Goal: Transaction & Acquisition: Book appointment/travel/reservation

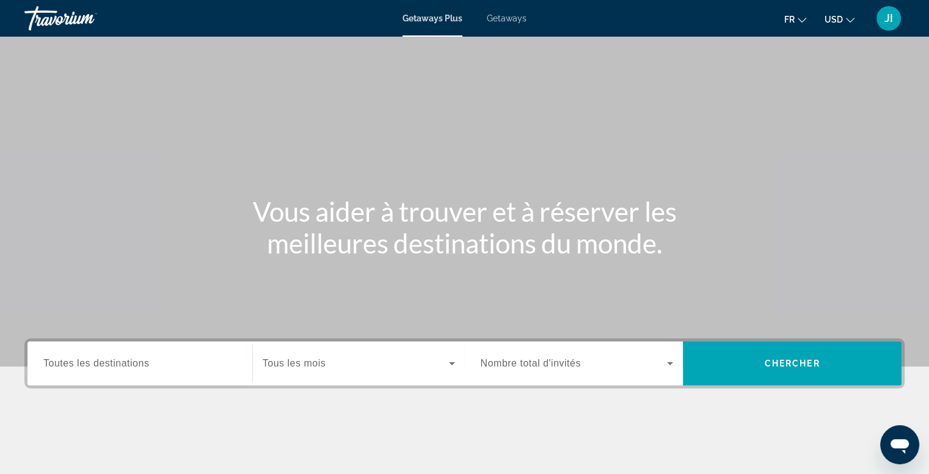
click at [107, 368] on label "Destination Toutes les destinations" at bounding box center [96, 363] width 106 height 11
click at [107, 368] on input "Destination Toutes les destinations" at bounding box center [139, 364] width 193 height 15
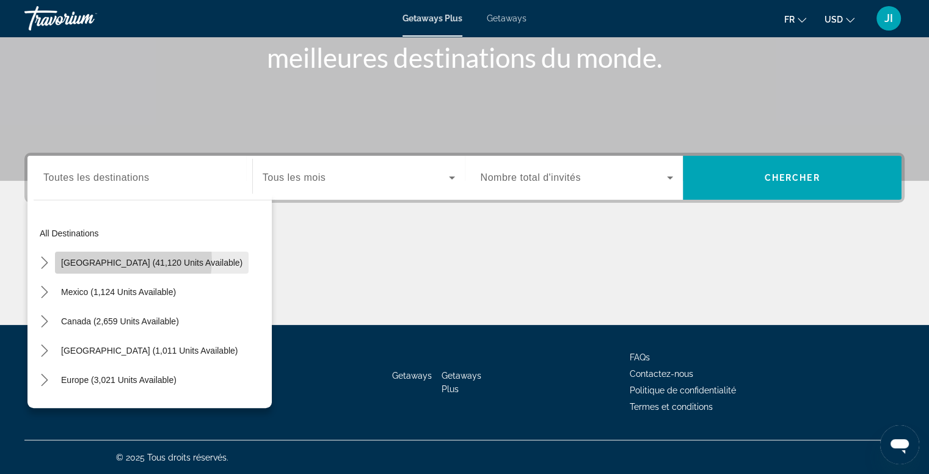
click at [120, 260] on span "United States (41,120 units available)" at bounding box center [151, 263] width 181 height 10
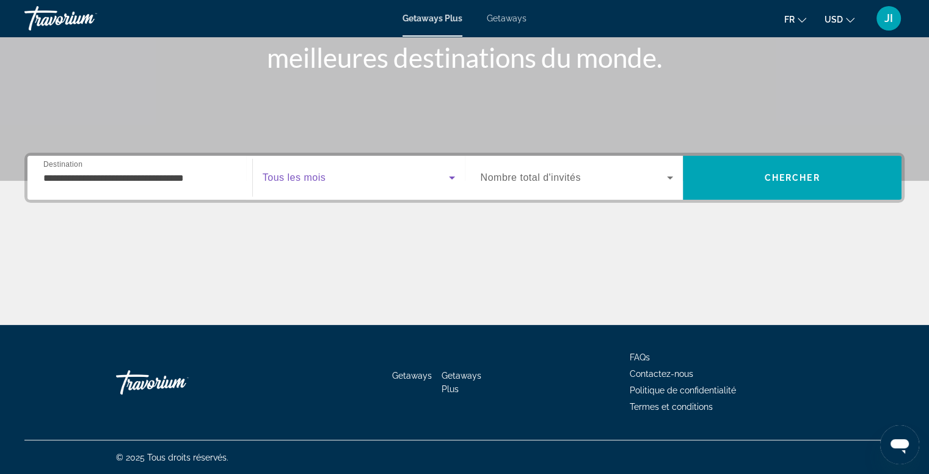
click at [435, 180] on span "Search widget" at bounding box center [356, 177] width 186 height 15
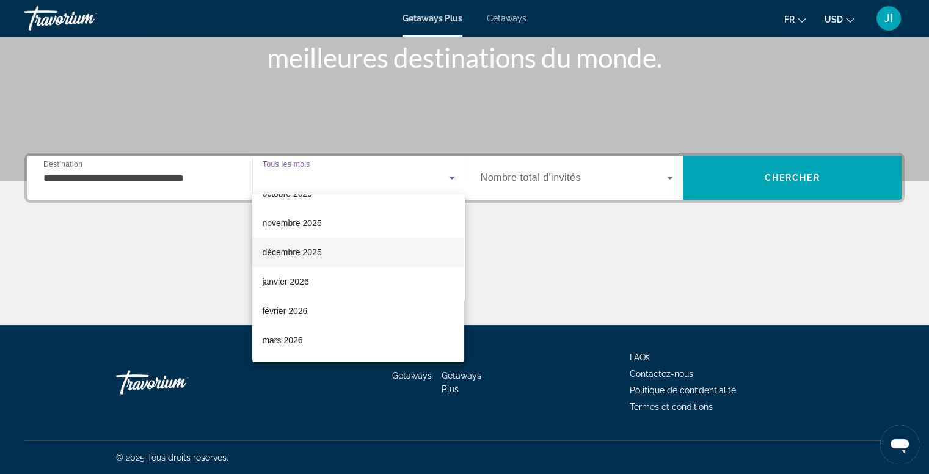
scroll to position [32, 0]
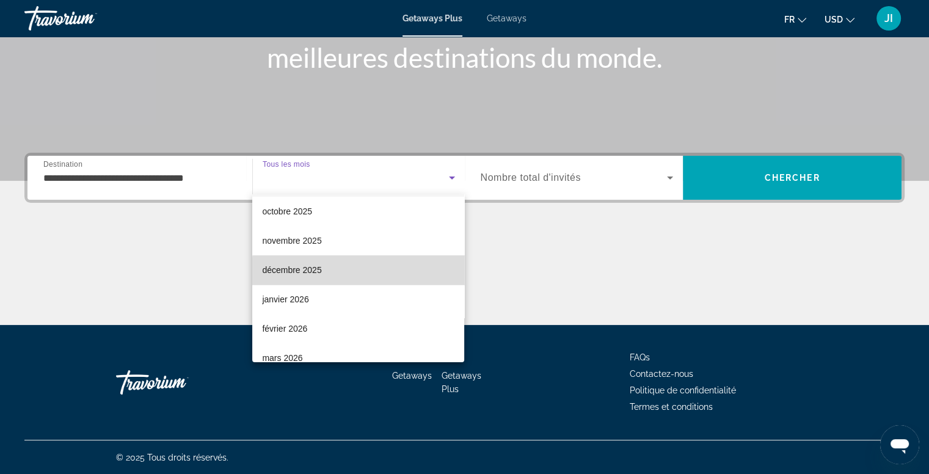
click at [376, 274] on mat-option "décembre 2025" at bounding box center [358, 269] width 212 height 29
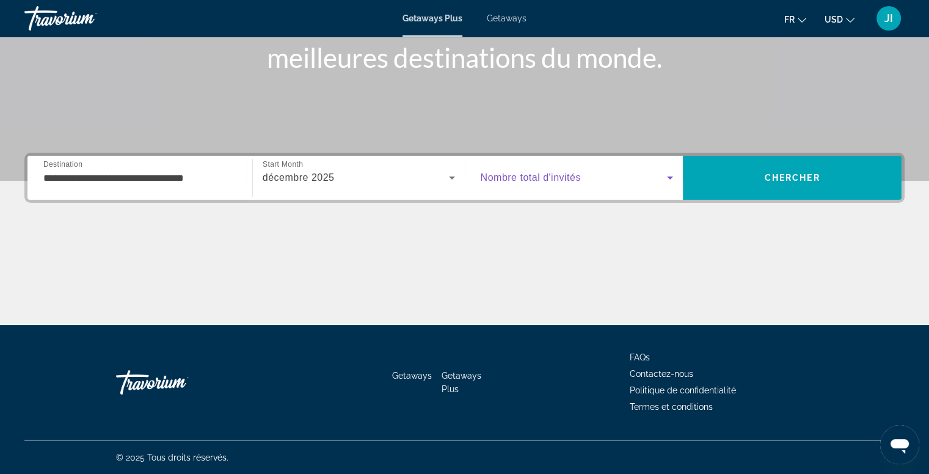
click at [662, 174] on span "Search widget" at bounding box center [574, 177] width 187 height 15
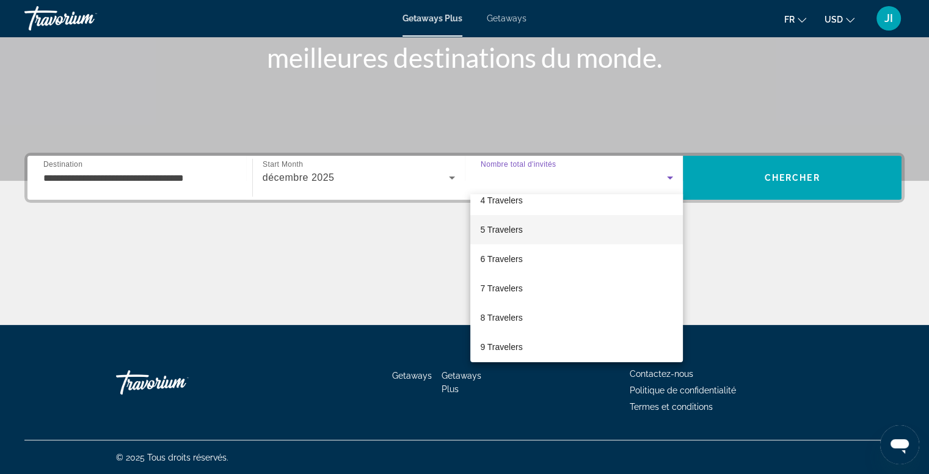
scroll to position [134, 0]
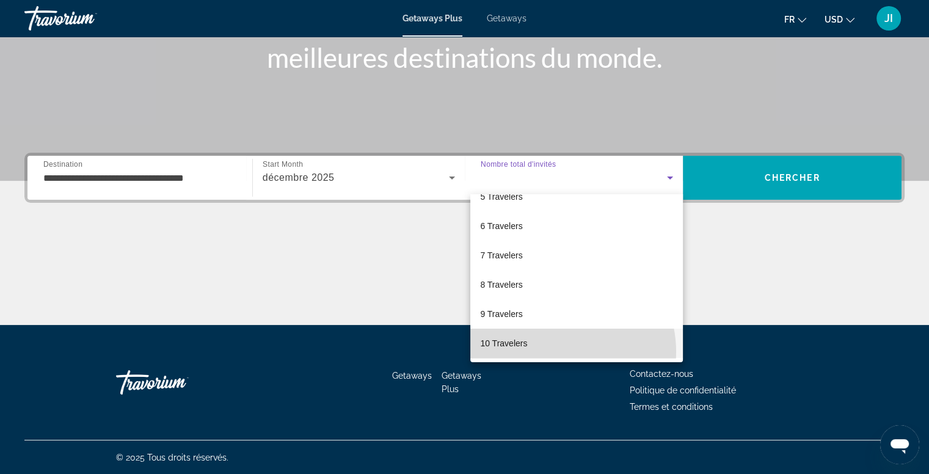
click at [555, 351] on mat-option "10 Travelers" at bounding box center [576, 343] width 213 height 29
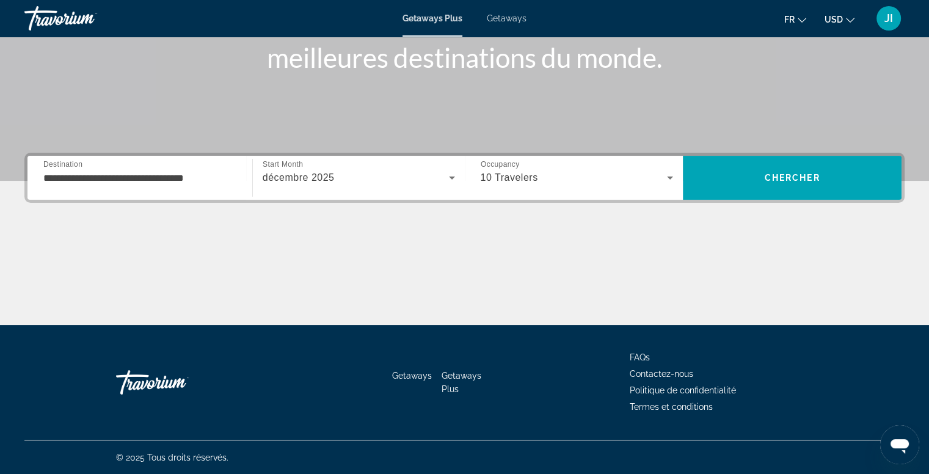
click at [187, 185] on div "**********" at bounding box center [139, 178] width 193 height 35
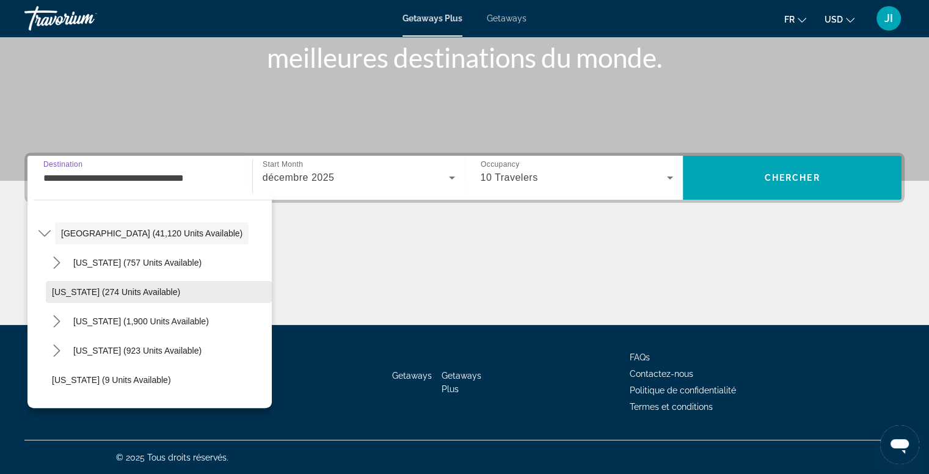
scroll to position [28, 0]
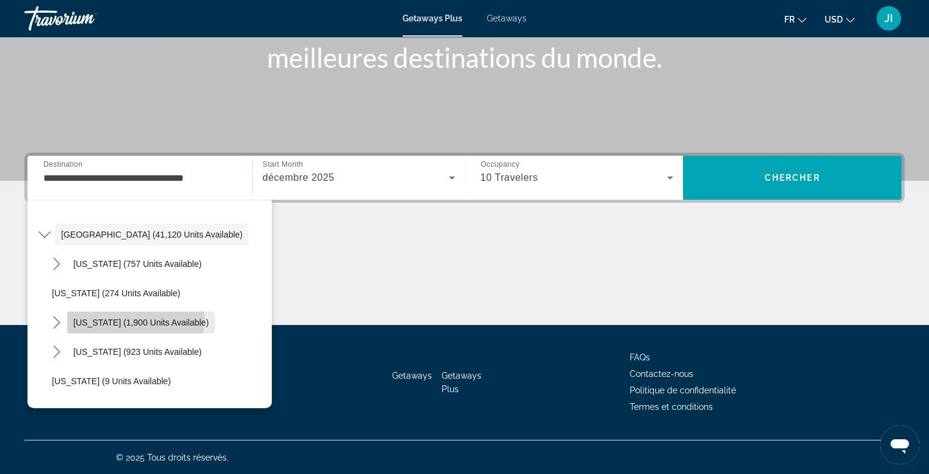
click at [117, 318] on span "California (1,900 units available)" at bounding box center [141, 323] width 136 height 10
type input "**********"
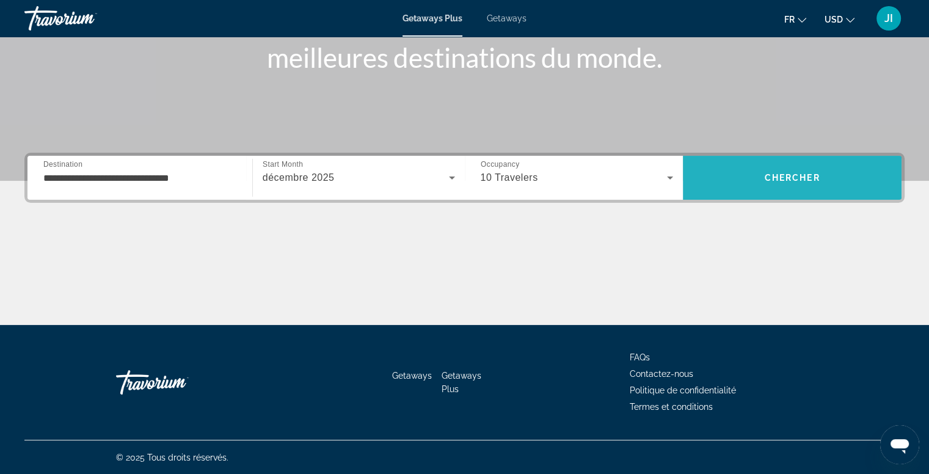
click at [763, 182] on span "Search" at bounding box center [792, 177] width 219 height 29
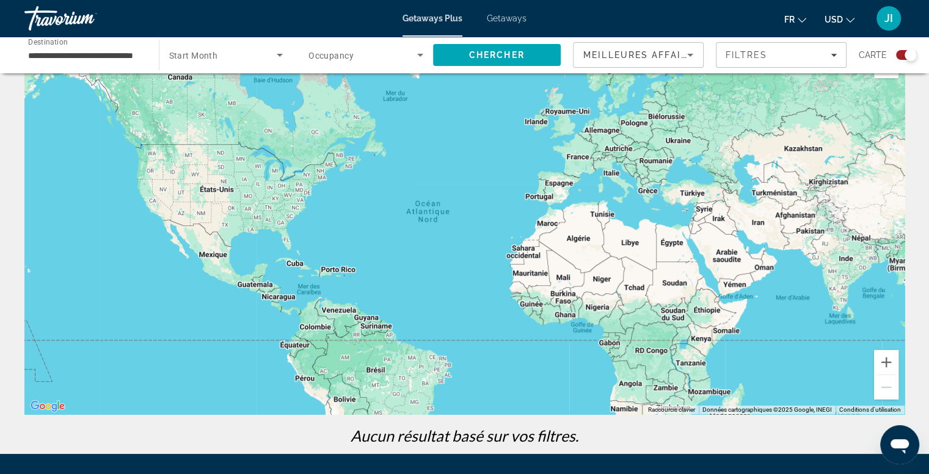
scroll to position [37, 0]
click at [95, 57] on input "**********" at bounding box center [85, 55] width 115 height 15
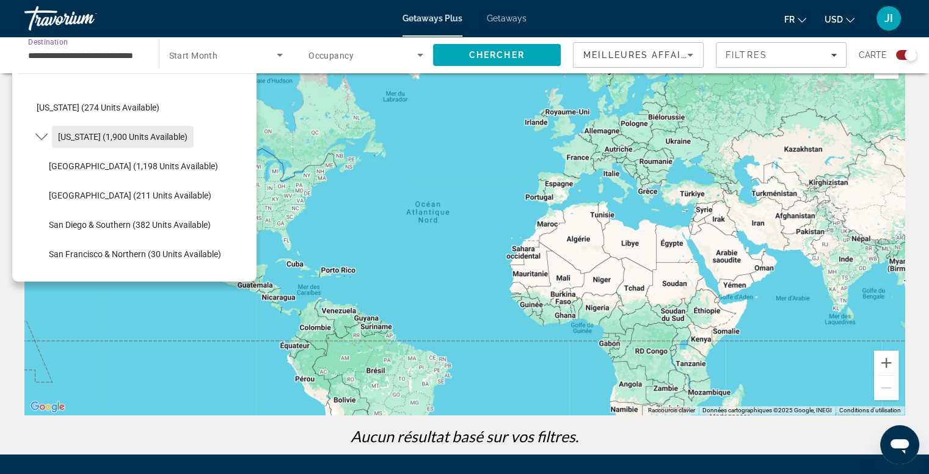
scroll to position [87, 0]
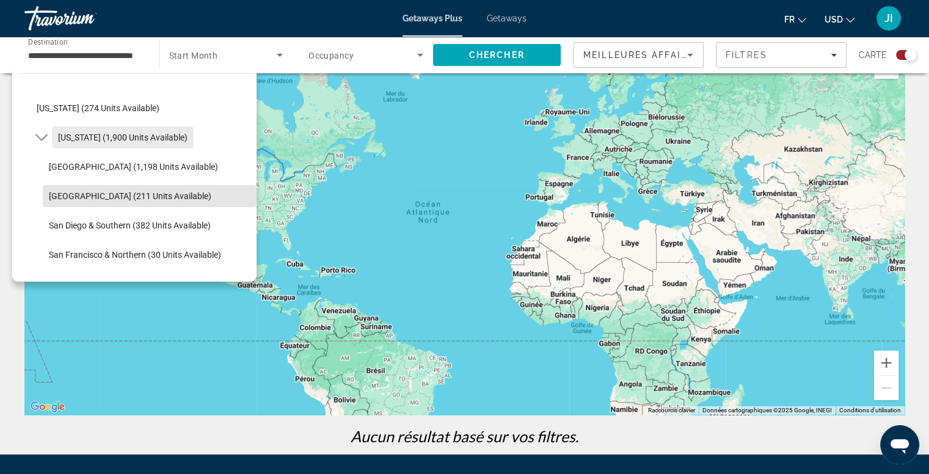
click at [188, 189] on span "Select destination: Palm Springs (211 units available)" at bounding box center [150, 195] width 214 height 29
type input "**********"
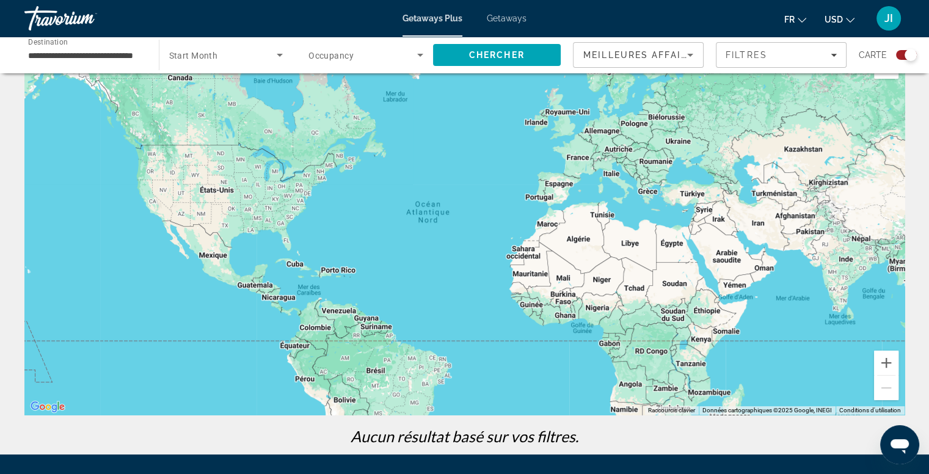
click at [491, 71] on div "Chercher" at bounding box center [503, 55] width 141 height 37
click at [501, 56] on span "Chercher" at bounding box center [497, 55] width 56 height 10
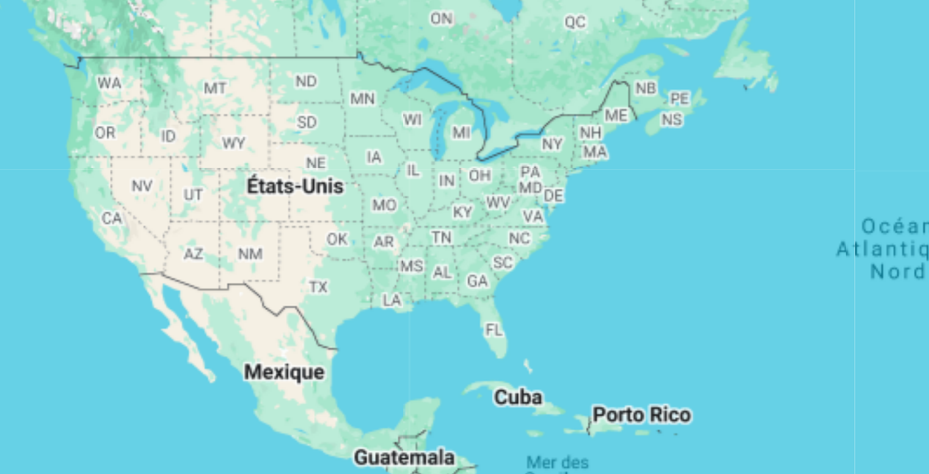
click at [152, 238] on div "Main content" at bounding box center [464, 269] width 880 height 367
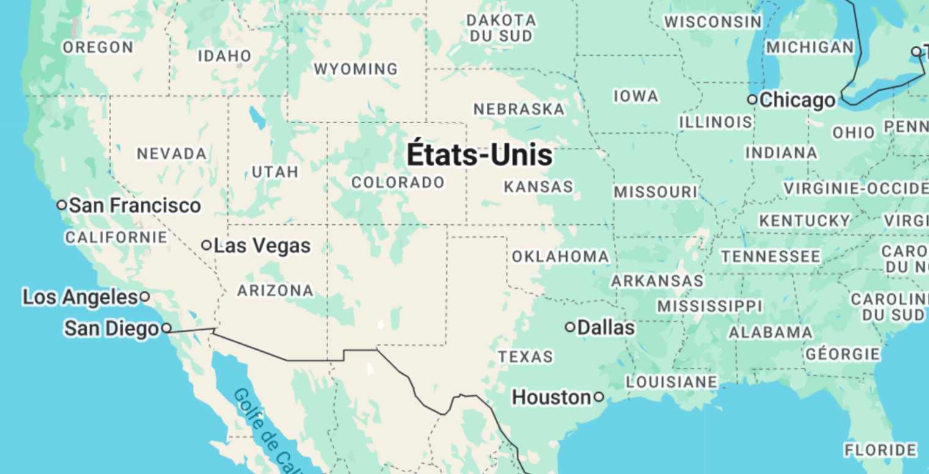
click at [152, 238] on div "Main content" at bounding box center [464, 269] width 880 height 367
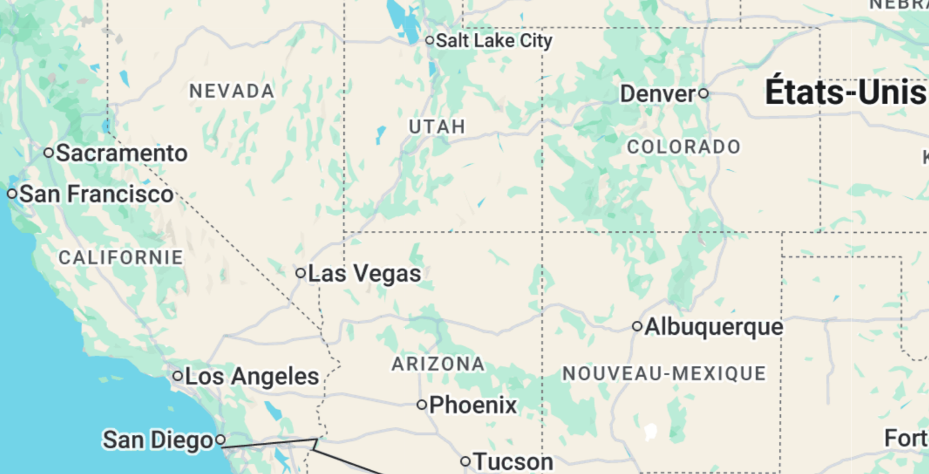
click at [159, 249] on div "Main content" at bounding box center [464, 269] width 880 height 367
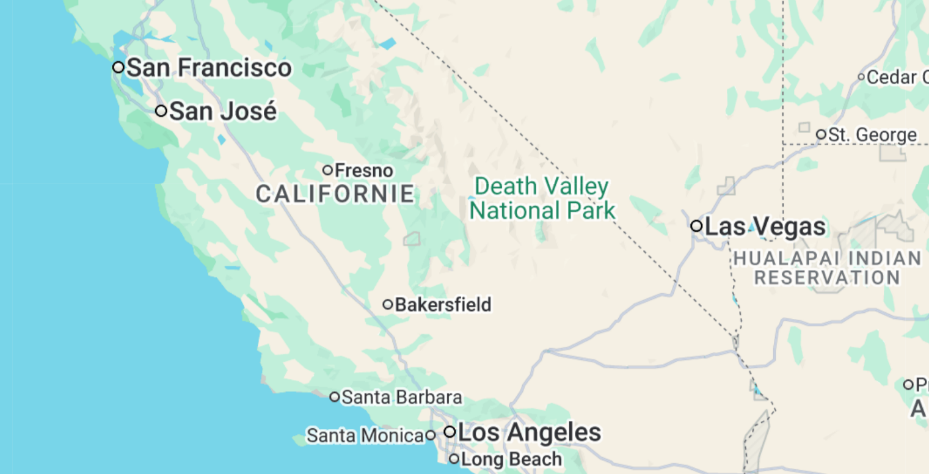
drag, startPoint x: 161, startPoint y: 227, endPoint x: 248, endPoint y: 210, distance: 88.4
click at [248, 210] on div "Main content" at bounding box center [464, 269] width 880 height 367
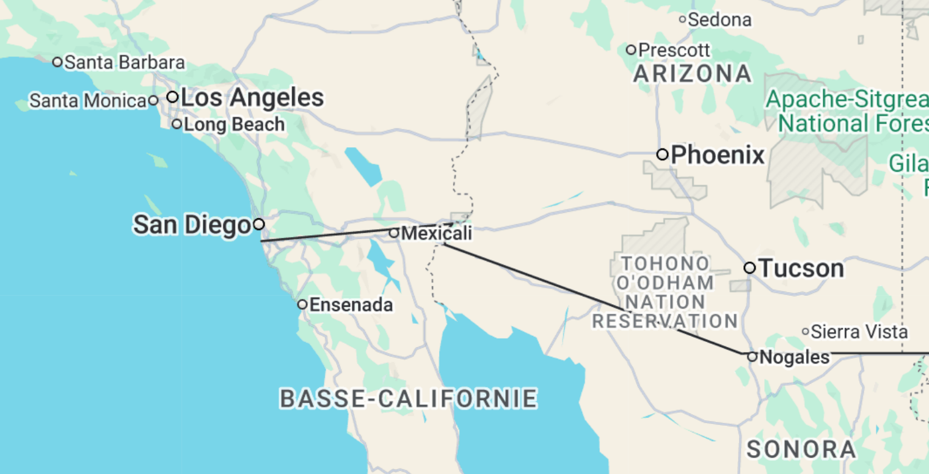
drag, startPoint x: 296, startPoint y: 283, endPoint x: 190, endPoint y: 152, distance: 168.6
click at [190, 152] on div "Main content" at bounding box center [464, 269] width 880 height 367
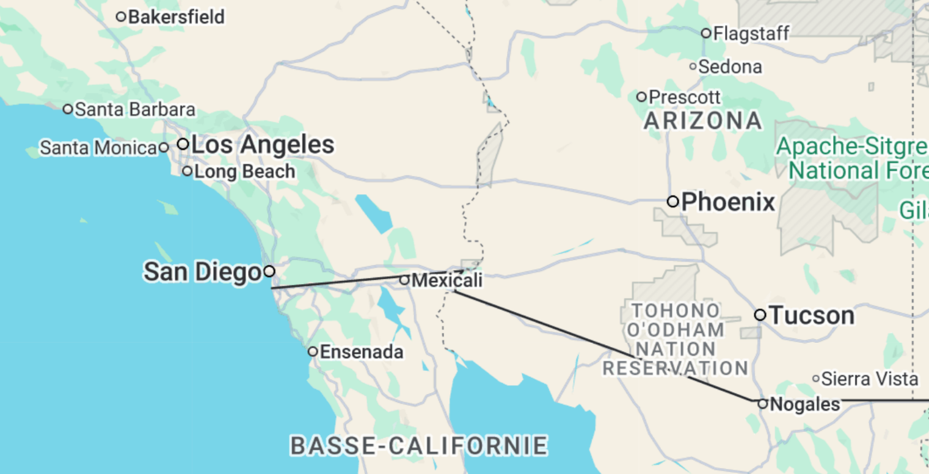
drag, startPoint x: 258, startPoint y: 197, endPoint x: 262, endPoint y: 215, distance: 18.1
click at [262, 215] on div "Main content" at bounding box center [464, 269] width 880 height 367
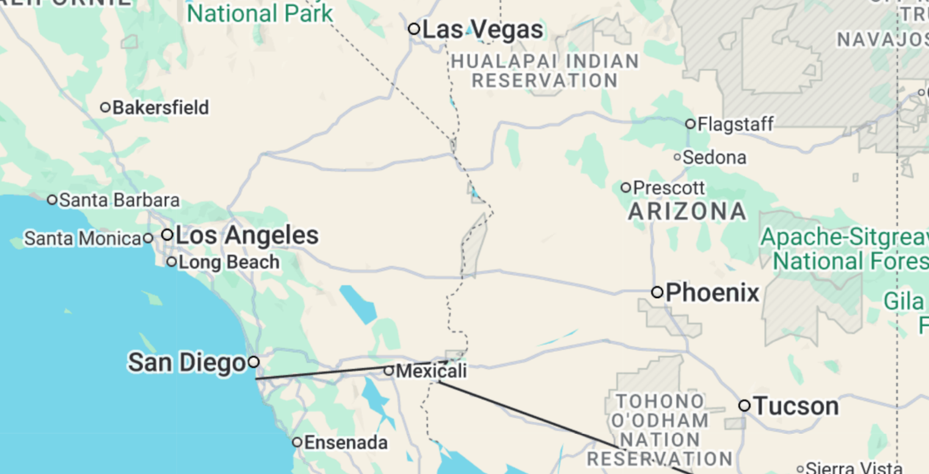
drag, startPoint x: 261, startPoint y: 279, endPoint x: 255, endPoint y: 307, distance: 28.2
click at [255, 307] on div "Main content" at bounding box center [464, 269] width 880 height 367
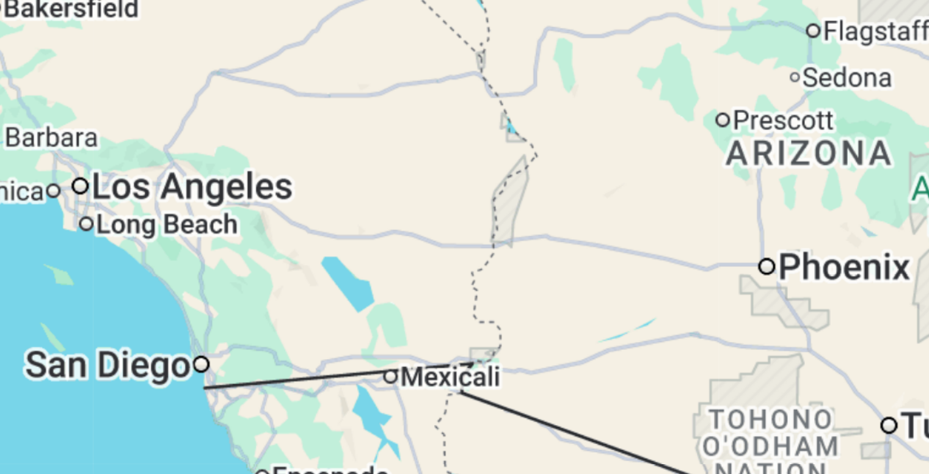
click at [241, 271] on div "Main content" at bounding box center [464, 269] width 880 height 367
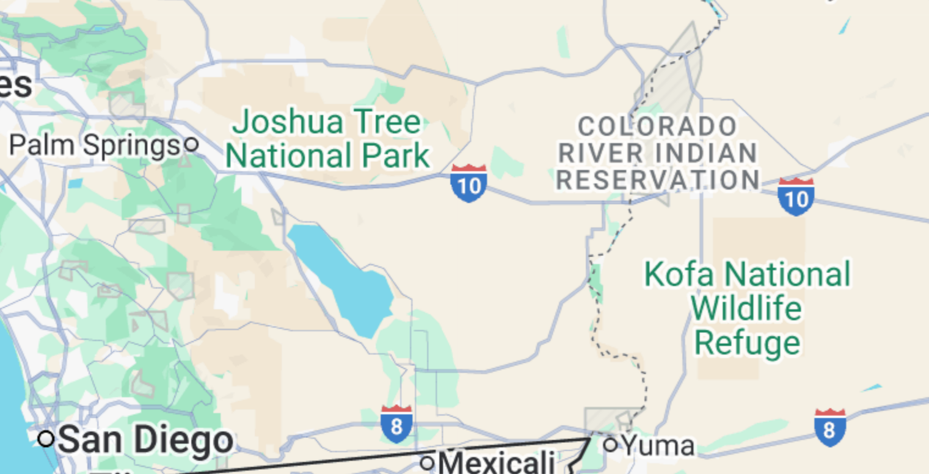
click at [241, 271] on div "Main content" at bounding box center [464, 269] width 880 height 367
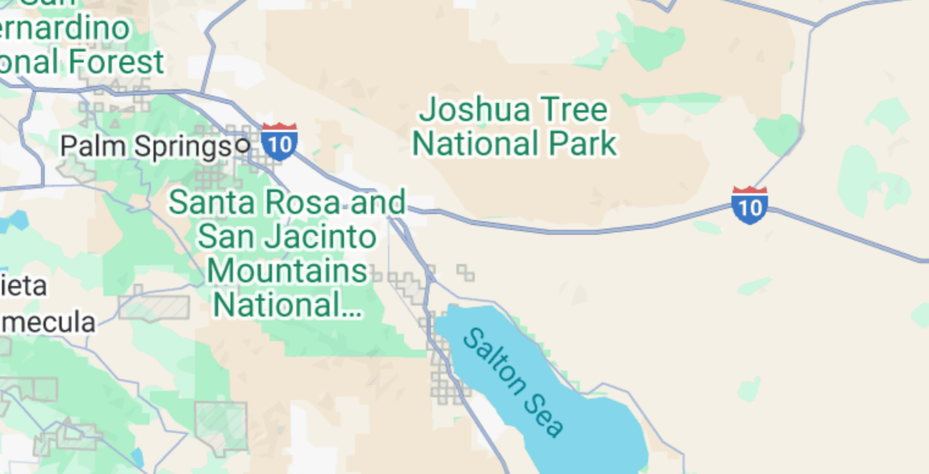
drag, startPoint x: 208, startPoint y: 255, endPoint x: 265, endPoint y: 293, distance: 68.0
click at [265, 293] on div "Main content" at bounding box center [464, 269] width 880 height 367
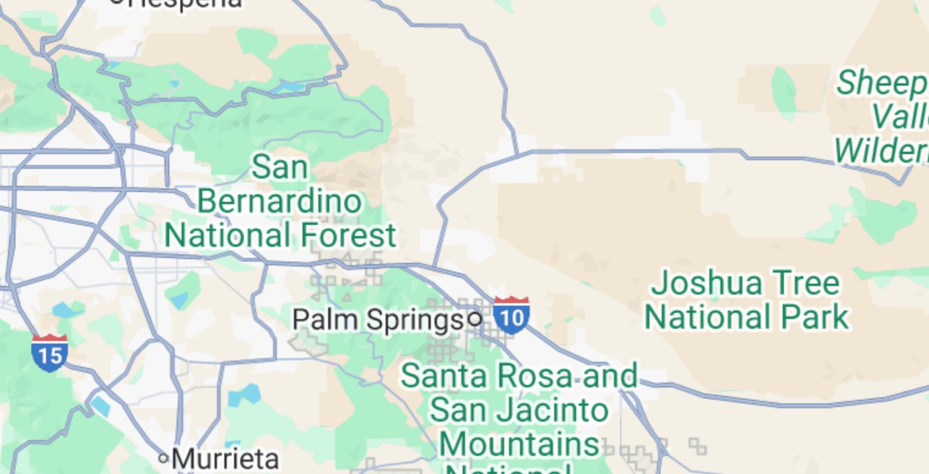
drag, startPoint x: 195, startPoint y: 244, endPoint x: 255, endPoint y: 290, distance: 75.4
click at [255, 290] on div "Main content" at bounding box center [464, 269] width 880 height 367
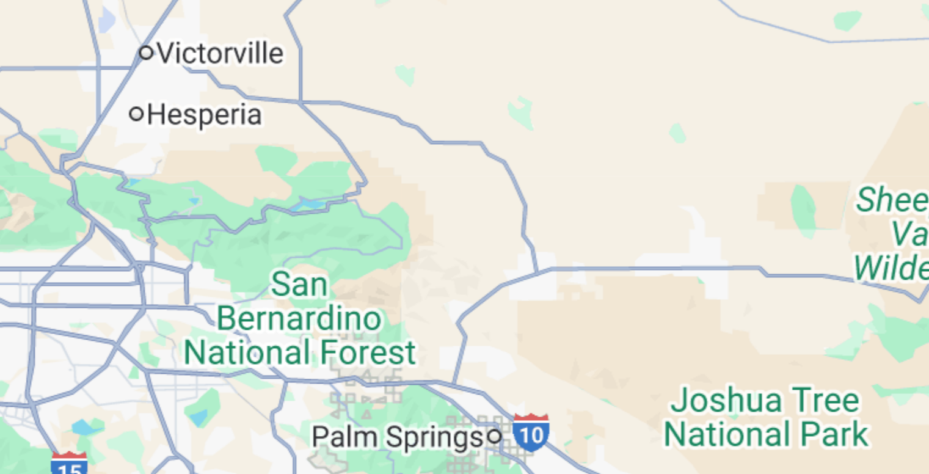
drag, startPoint x: 251, startPoint y: 239, endPoint x: 255, endPoint y: 271, distance: 32.0
click at [255, 271] on div "Main content" at bounding box center [464, 269] width 880 height 367
click at [233, 273] on div "Main content" at bounding box center [464, 269] width 880 height 367
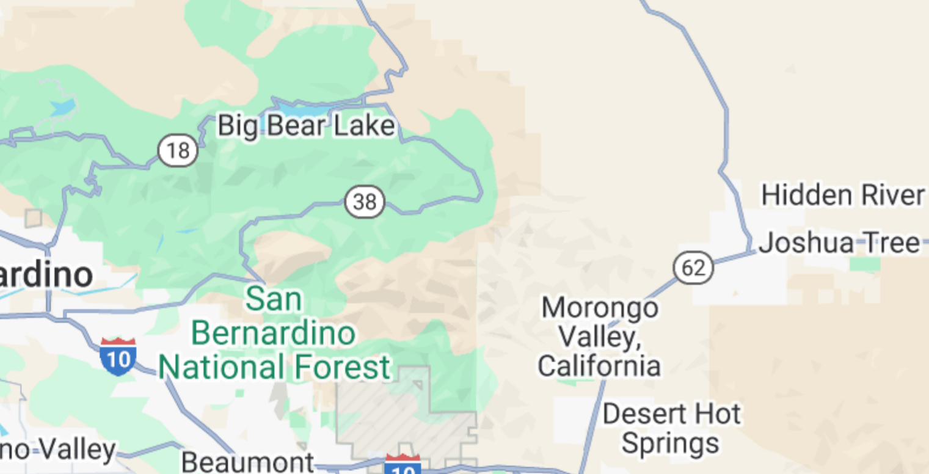
click at [208, 233] on div "Main content" at bounding box center [464, 269] width 880 height 367
click at [197, 238] on div "Main content" at bounding box center [464, 269] width 880 height 367
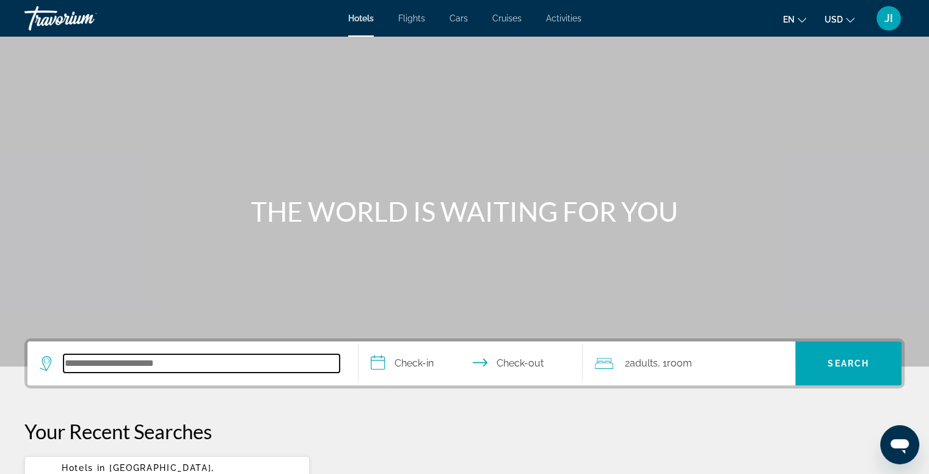
click at [167, 362] on input "Search hotel destination" at bounding box center [202, 363] width 276 height 18
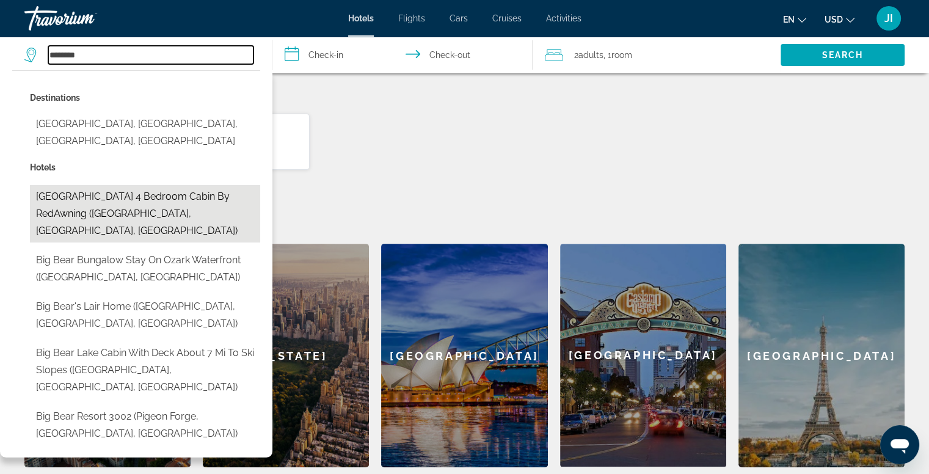
scroll to position [345, 0]
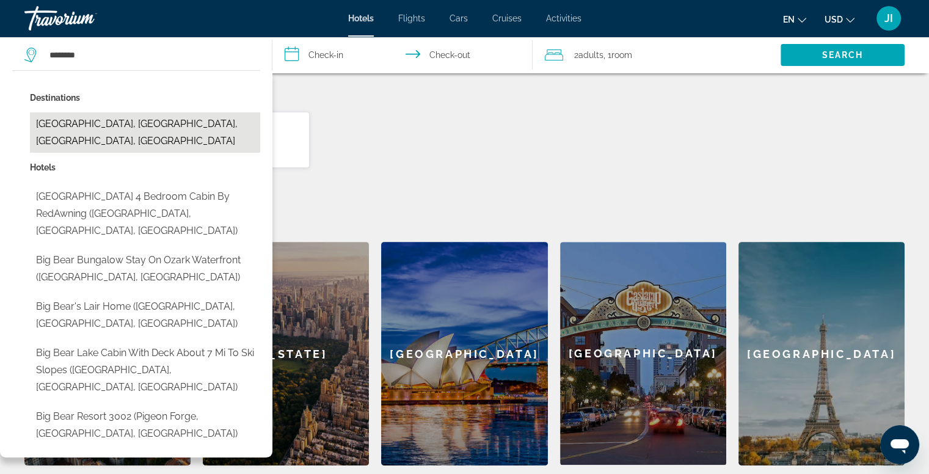
click at [154, 122] on button "[GEOGRAPHIC_DATA], [GEOGRAPHIC_DATA], [GEOGRAPHIC_DATA], [GEOGRAPHIC_DATA]" at bounding box center [145, 132] width 230 height 40
type input "**********"
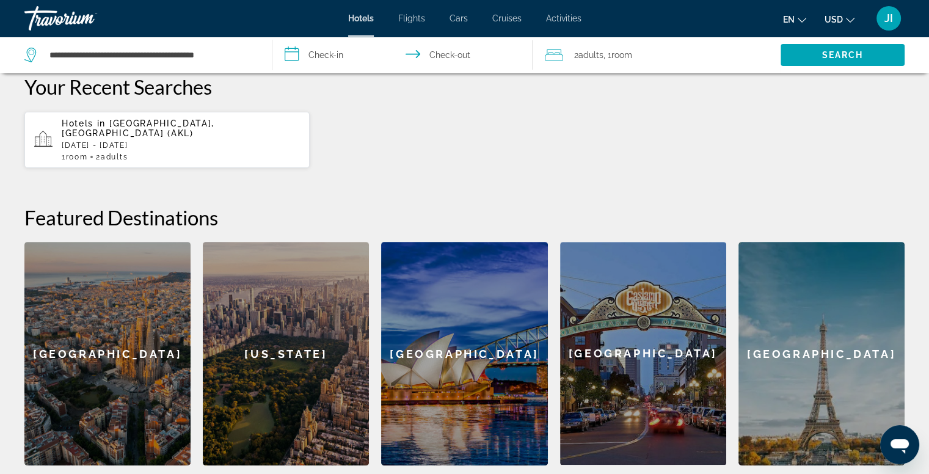
click at [321, 56] on input "**********" at bounding box center [405, 57] width 265 height 40
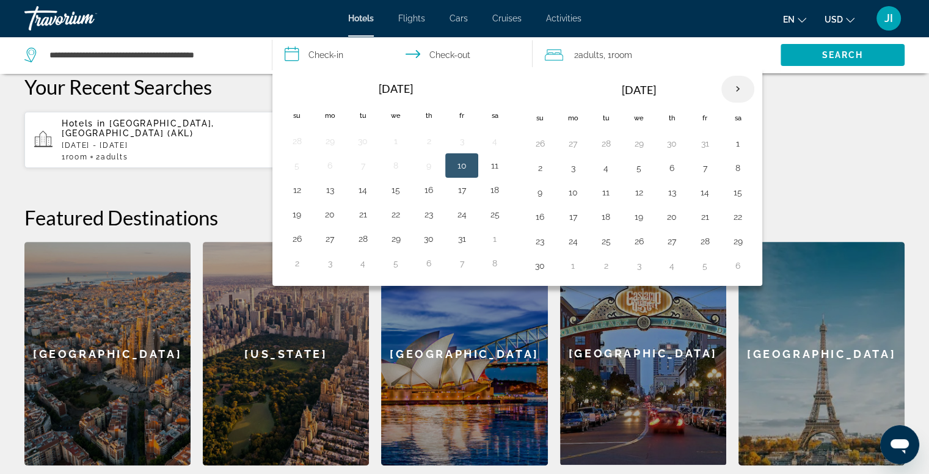
click at [726, 85] on th "Next month" at bounding box center [738, 89] width 33 height 27
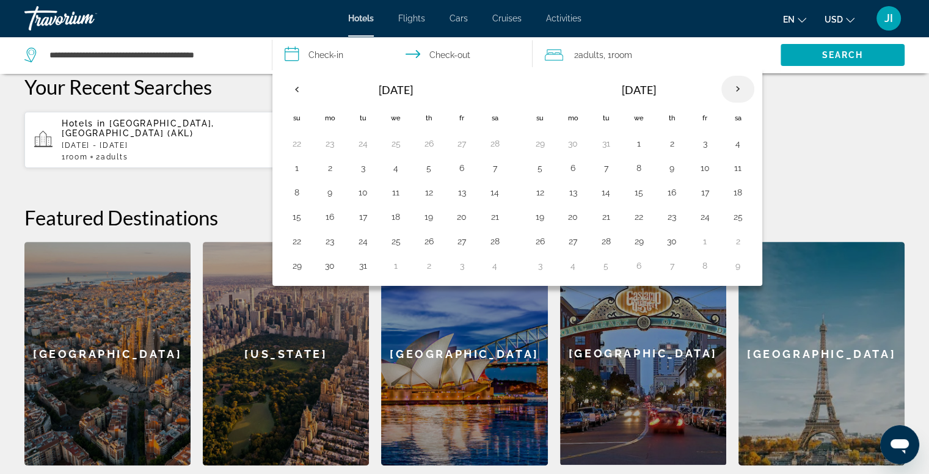
click at [726, 85] on th "Next month" at bounding box center [738, 89] width 33 height 27
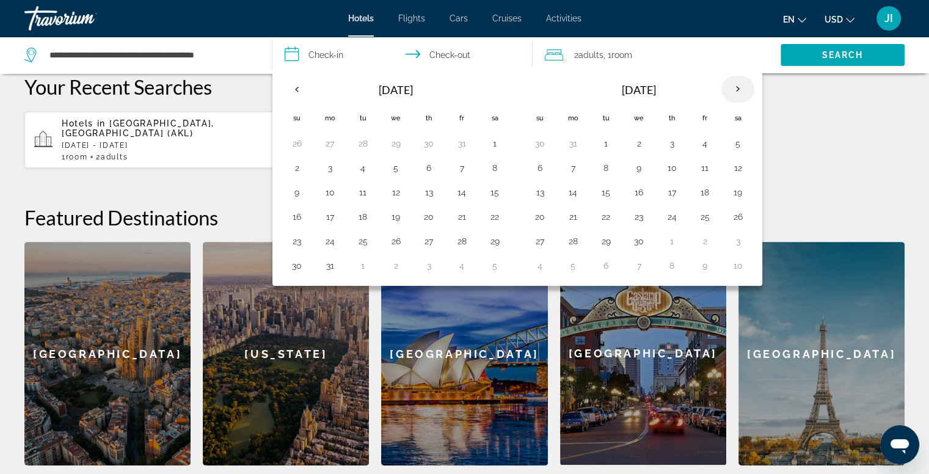
click at [726, 85] on th "Next month" at bounding box center [738, 89] width 33 height 27
click at [640, 214] on button "23" at bounding box center [639, 216] width 20 height 17
click at [708, 215] on button "25" at bounding box center [705, 216] width 20 height 17
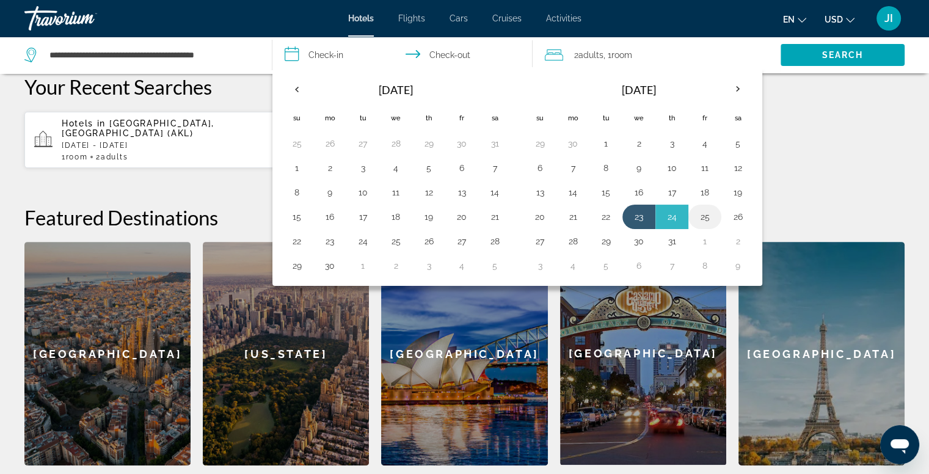
type input "**********"
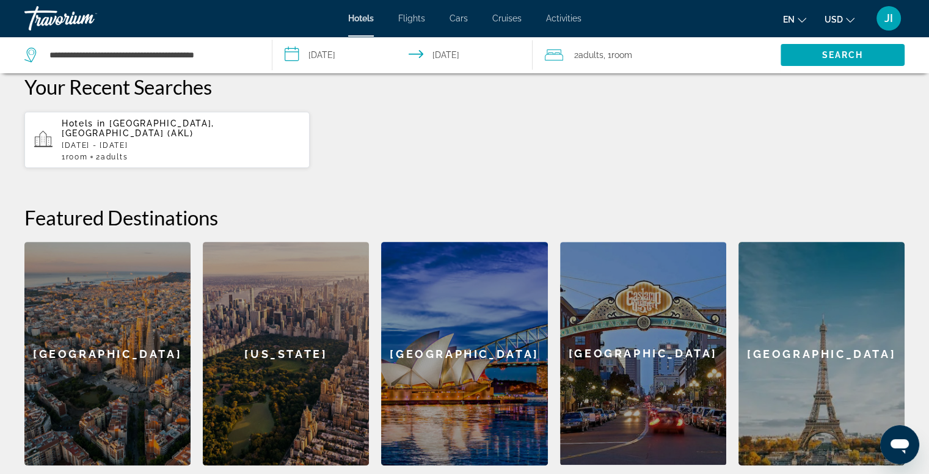
click at [567, 58] on div "2 Adult Adults , 1 Room rooms" at bounding box center [663, 54] width 236 height 17
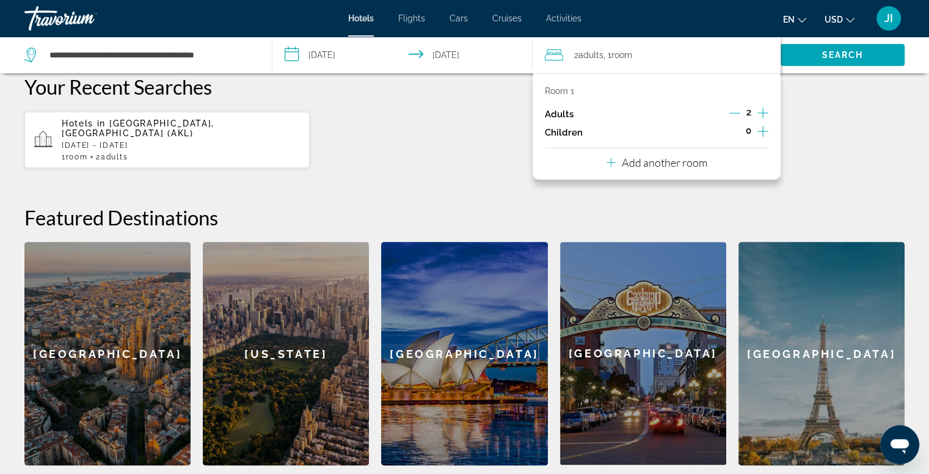
click at [763, 112] on icon "Increment adults" at bounding box center [763, 113] width 11 height 15
click at [614, 162] on icon "Travelers: 6 adults, 0 children" at bounding box center [611, 162] width 9 height 15
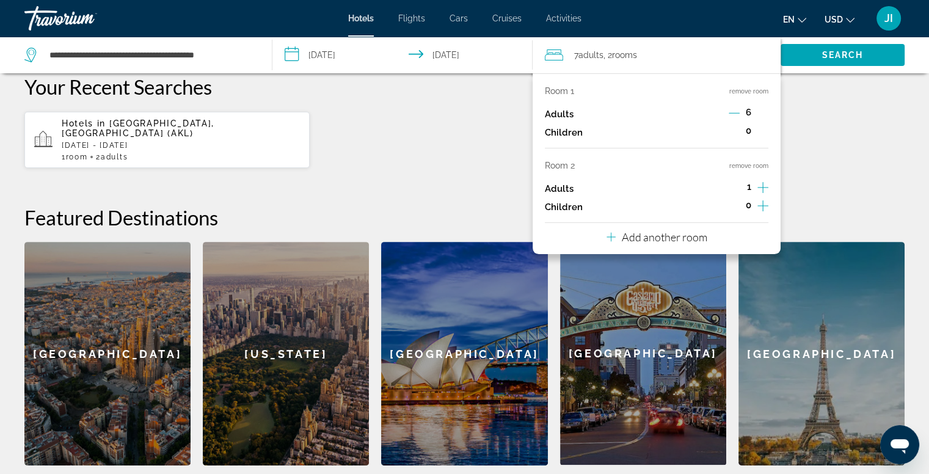
click at [740, 115] on div "6" at bounding box center [749, 114] width 40 height 18
click at [734, 114] on icon "Decrement adults" at bounding box center [734, 113] width 11 height 11
click at [734, 114] on icon "Decrement adults" at bounding box center [735, 113] width 11 height 11
click at [764, 186] on icon "Increment adults" at bounding box center [763, 187] width 11 height 15
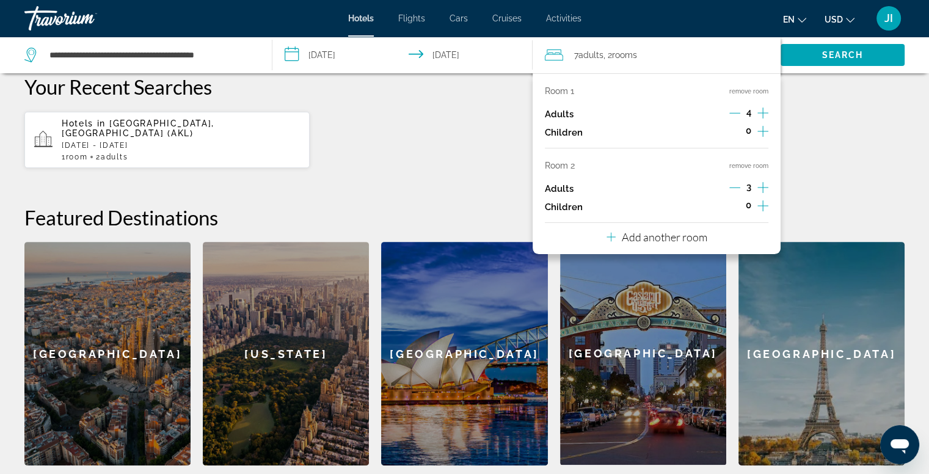
click at [764, 186] on icon "Increment adults" at bounding box center [763, 187] width 11 height 15
click at [760, 207] on icon "Increment children" at bounding box center [763, 206] width 11 height 15
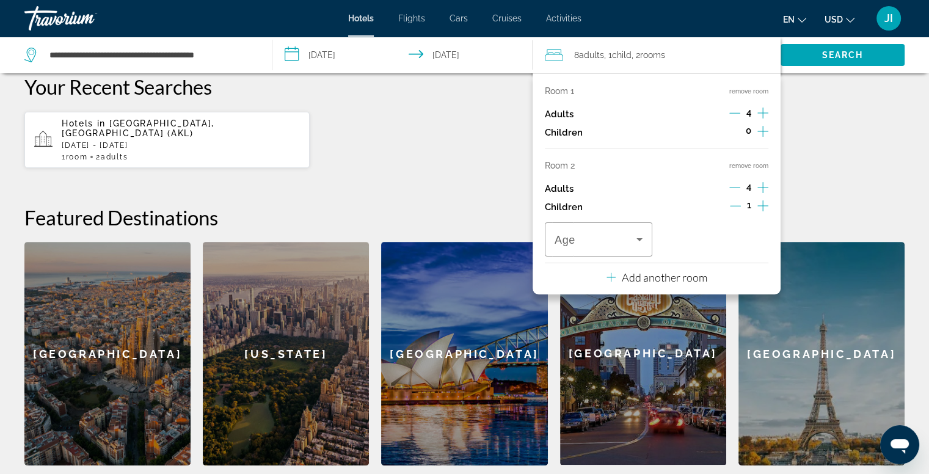
click at [760, 207] on icon "Increment children" at bounding box center [763, 206] width 11 height 15
click at [640, 240] on icon "Travelers: 8 adults, 2 children" at bounding box center [640, 239] width 6 height 3
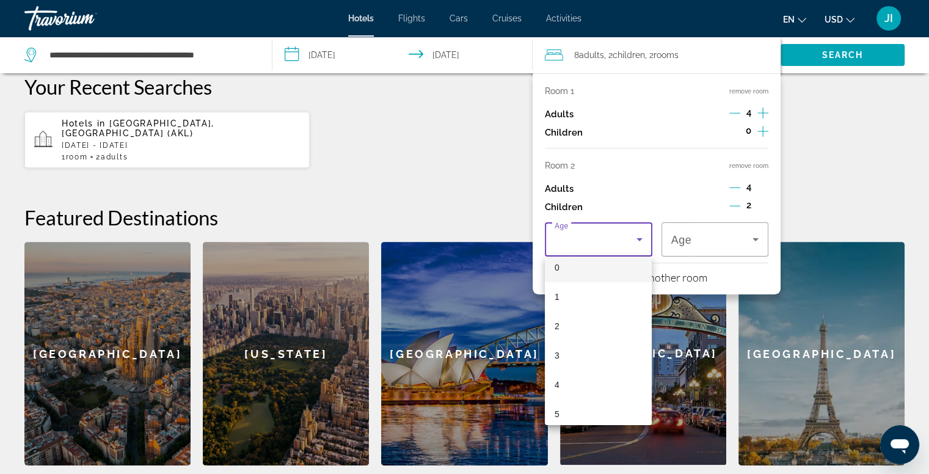
scroll to position [156, 0]
click at [571, 323] on mat-option "7" at bounding box center [598, 326] width 107 height 29
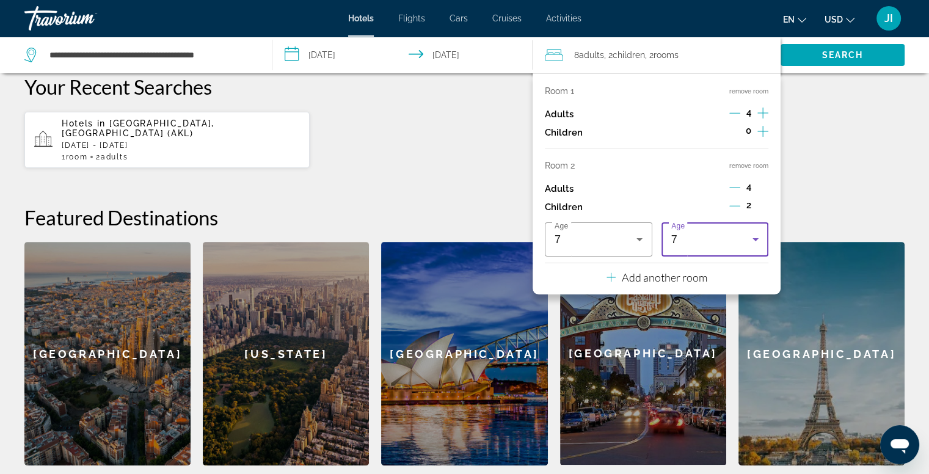
click at [750, 239] on icon "Travelers: 8 adults, 2 children" at bounding box center [755, 239] width 15 height 15
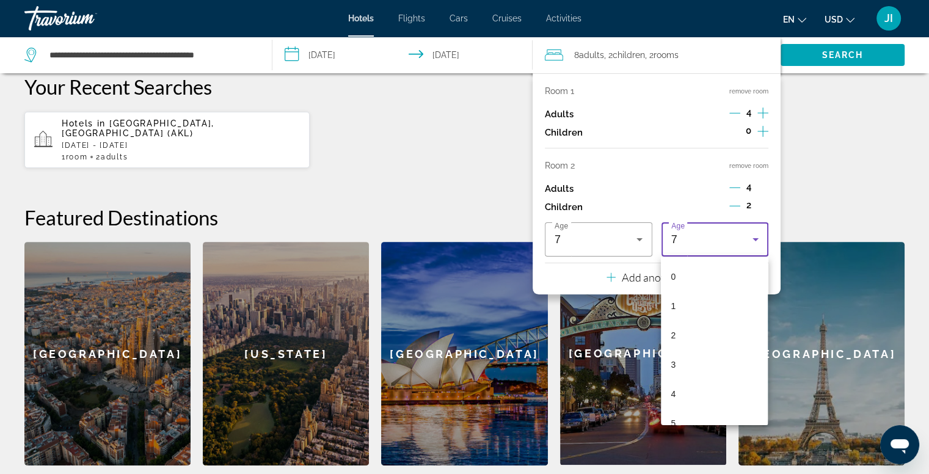
scroll to position [71, 0]
click at [684, 269] on mat-option "2" at bounding box center [714, 264] width 107 height 29
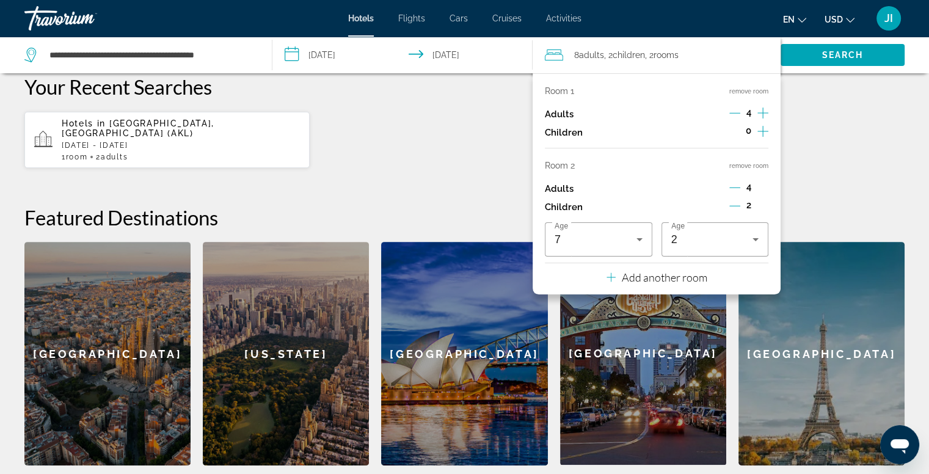
click at [492, 161] on div "**********" at bounding box center [464, 230] width 929 height 472
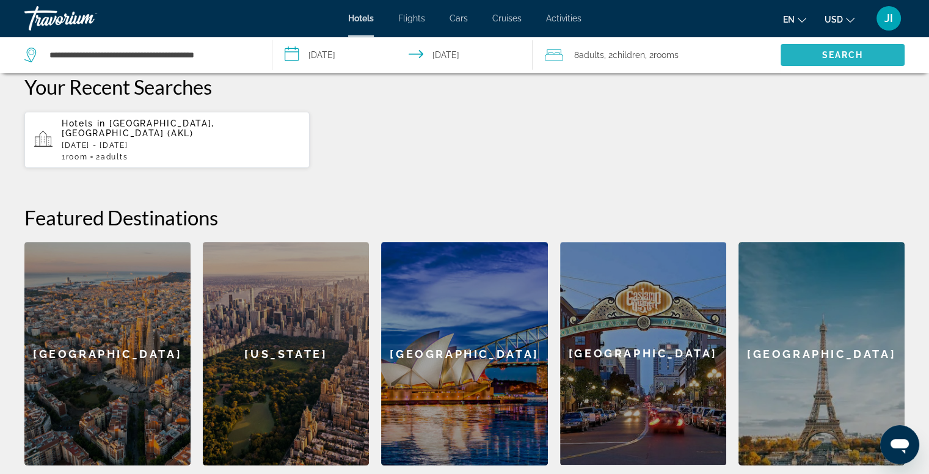
click at [819, 61] on span "Search" at bounding box center [843, 54] width 124 height 29
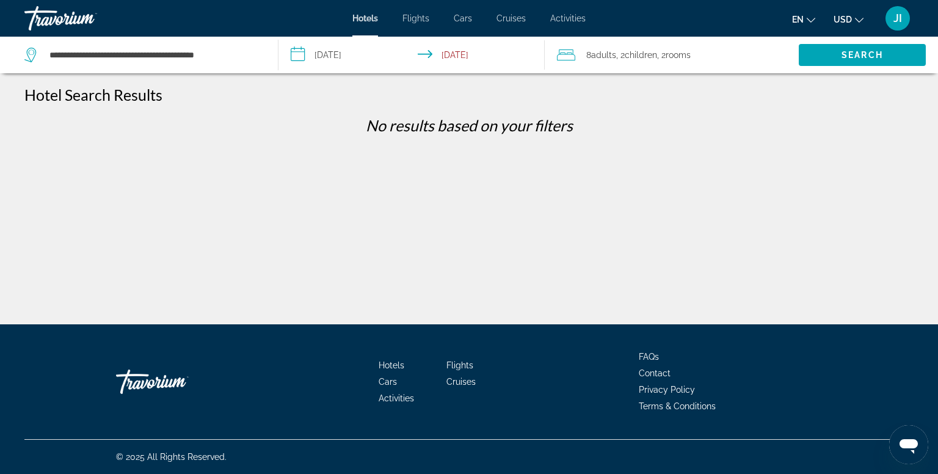
click at [616, 61] on span "8 Adult Adults" at bounding box center [602, 54] width 30 height 17
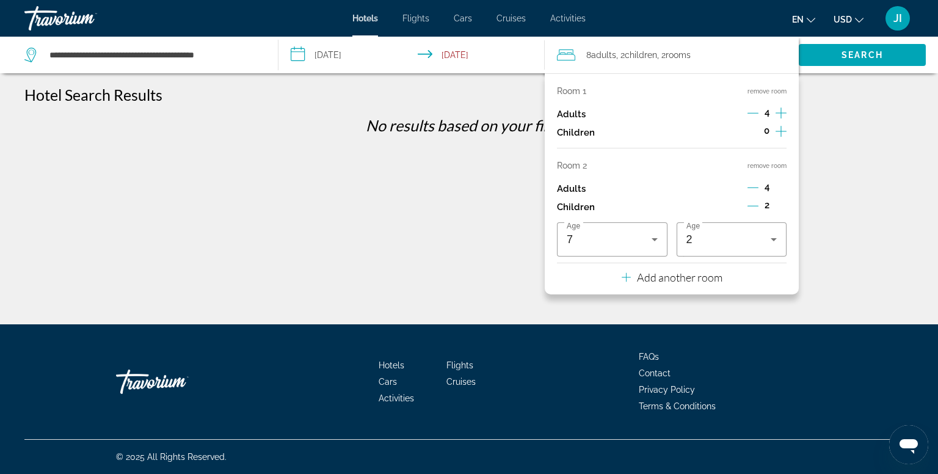
click at [626, 279] on icon "Travelers: 8 adults, 2 children" at bounding box center [626, 277] width 9 height 15
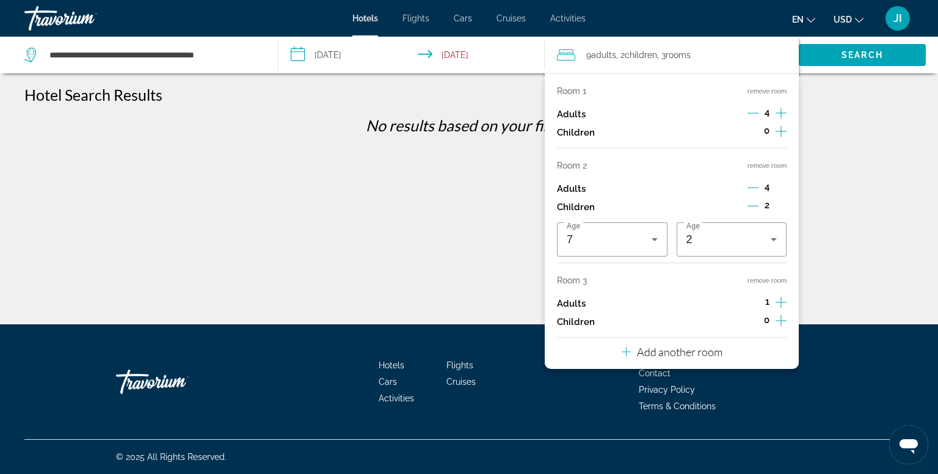
click at [631, 359] on div "Add another room" at bounding box center [672, 352] width 101 height 15
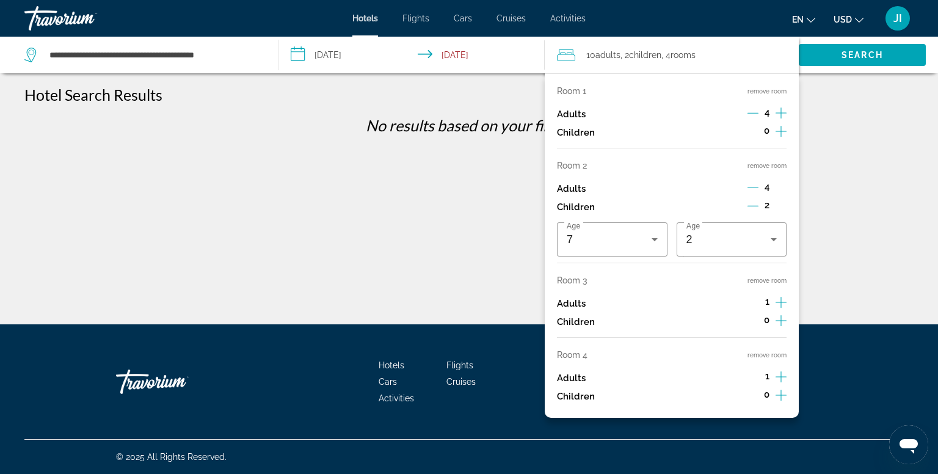
click at [753, 189] on icon "Decrement adults" at bounding box center [753, 187] width 11 height 11
click at [753, 205] on icon "Decrement children" at bounding box center [753, 205] width 11 height 11
click at [782, 302] on icon "Increment adults" at bounding box center [781, 302] width 11 height 15
click at [776, 323] on icon "Increment children" at bounding box center [781, 320] width 11 height 15
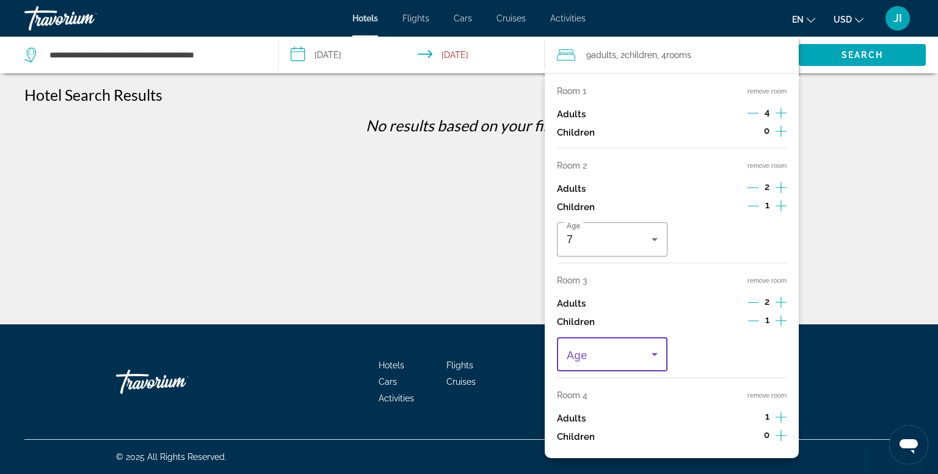
click at [650, 353] on icon "Travelers: 9 adults, 2 children" at bounding box center [655, 354] width 15 height 15
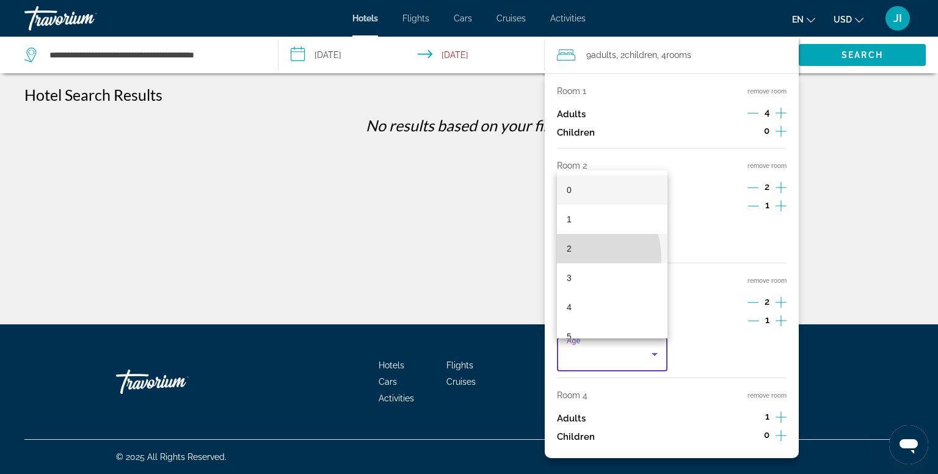
click at [576, 258] on mat-option "2" at bounding box center [612, 248] width 111 height 29
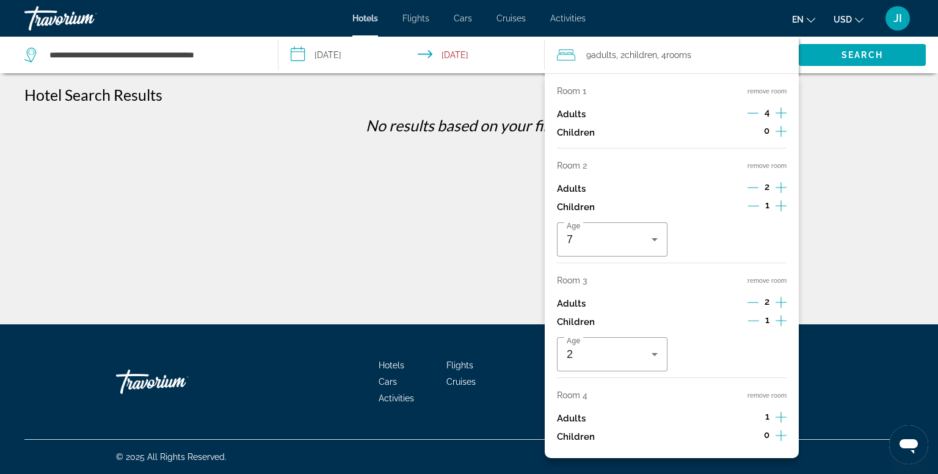
click at [777, 416] on icon "Increment adults" at bounding box center [781, 417] width 11 height 15
click at [748, 111] on icon "Decrement adults" at bounding box center [753, 113] width 11 height 11
click at [852, 55] on span "Search" at bounding box center [863, 55] width 42 height 10
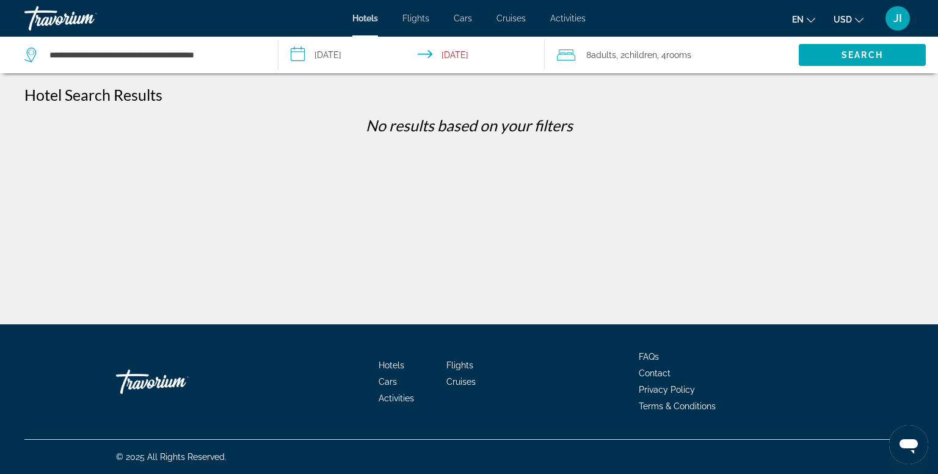
click at [611, 52] on span "Adults" at bounding box center [603, 55] width 25 height 10
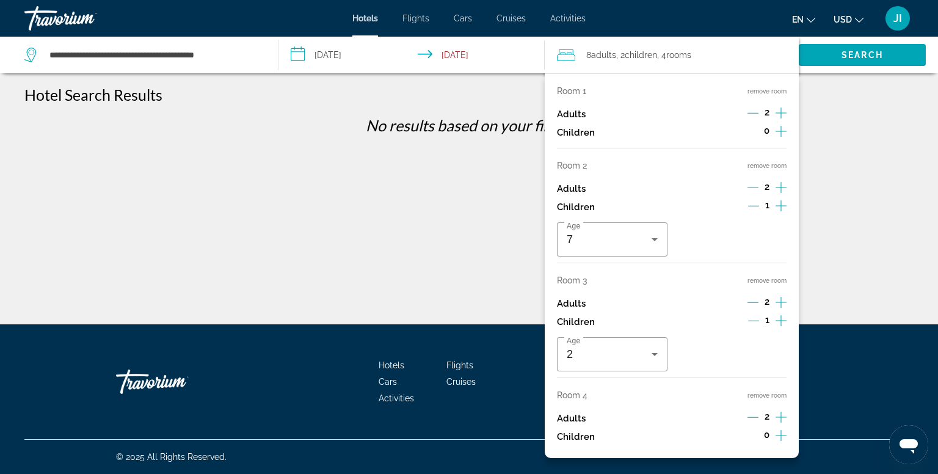
click at [566, 61] on icon "Travelers: 8 adults, 2 children" at bounding box center [566, 55] width 18 height 15
click at [614, 428] on div "Children 0" at bounding box center [672, 437] width 230 height 18
click at [575, 62] on icon "Travelers: 8 adults, 2 children" at bounding box center [566, 55] width 18 height 15
click at [474, 49] on input "**********" at bounding box center [414, 57] width 271 height 40
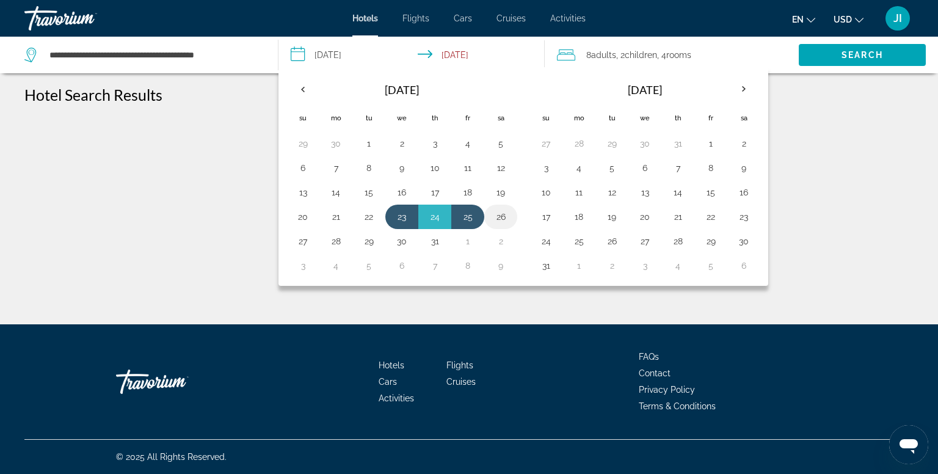
click at [496, 221] on button "26" at bounding box center [501, 216] width 20 height 17
click at [457, 57] on input "**********" at bounding box center [414, 57] width 271 height 40
click at [498, 213] on button "26" at bounding box center [501, 216] width 20 height 17
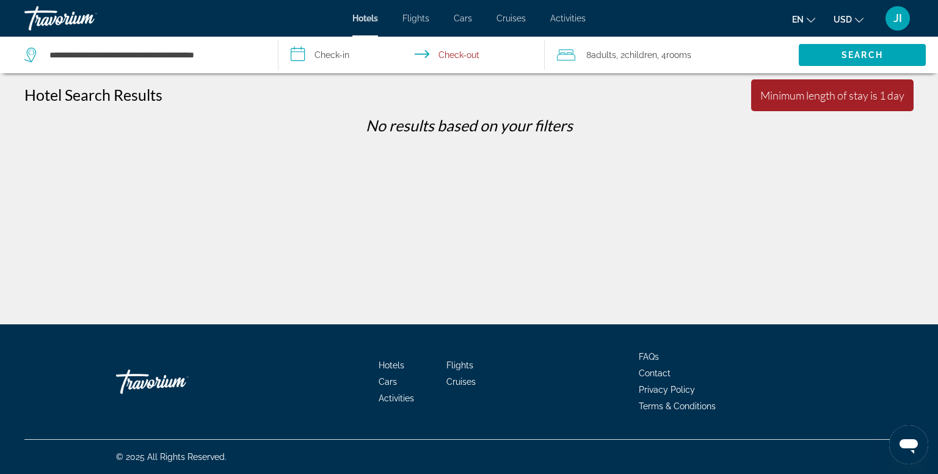
click at [324, 59] on input "**********" at bounding box center [414, 57] width 271 height 40
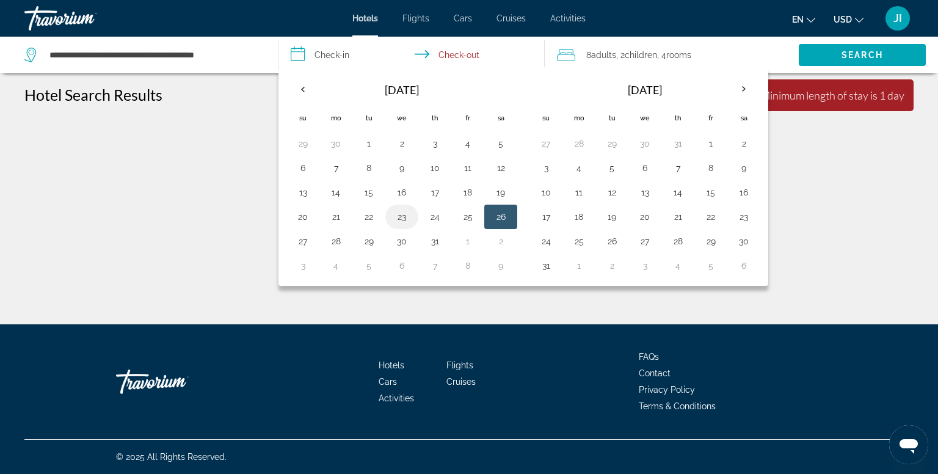
click at [400, 218] on button "23" at bounding box center [402, 216] width 20 height 17
click at [501, 218] on button "26" at bounding box center [501, 216] width 20 height 17
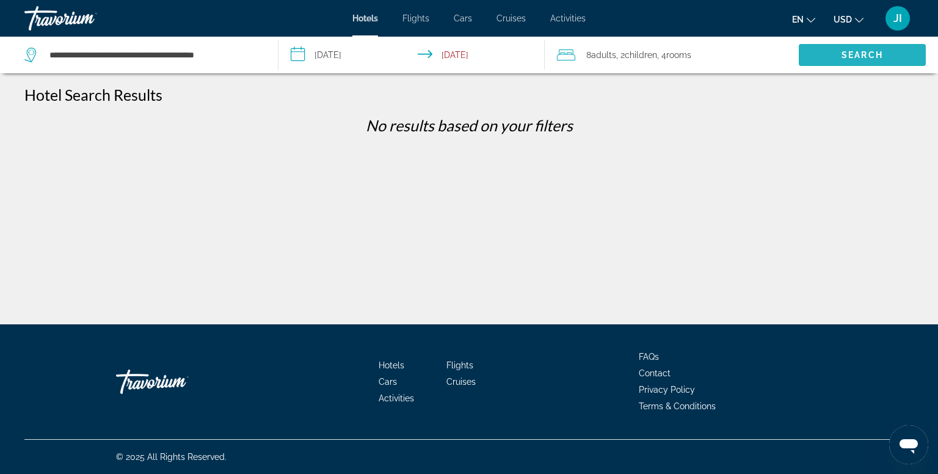
click at [825, 51] on span "Search" at bounding box center [862, 54] width 127 height 29
click at [455, 57] on input "**********" at bounding box center [414, 57] width 271 height 40
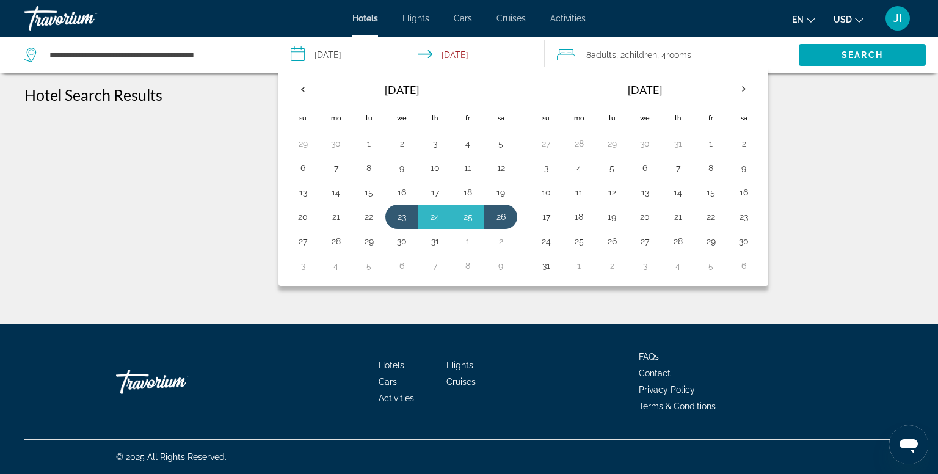
click at [298, 60] on input "**********" at bounding box center [414, 57] width 271 height 40
click at [303, 89] on th "Previous month" at bounding box center [303, 89] width 33 height 27
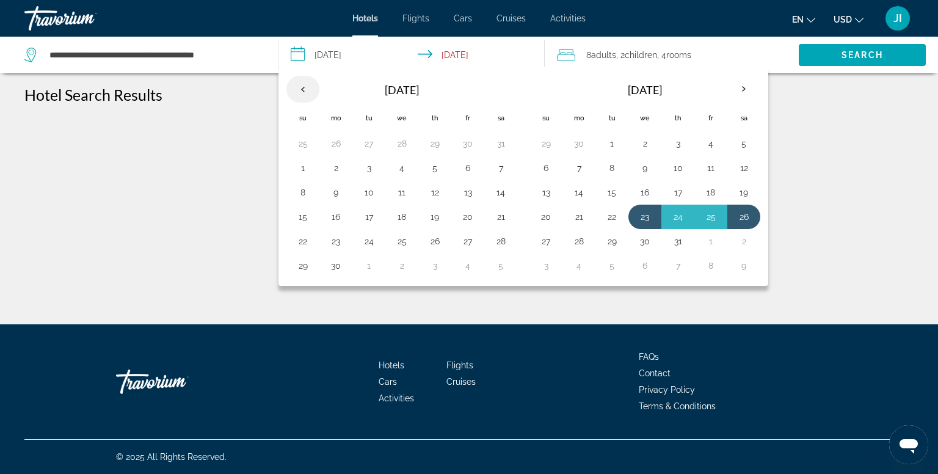
click at [303, 89] on th "Previous month" at bounding box center [303, 89] width 33 height 27
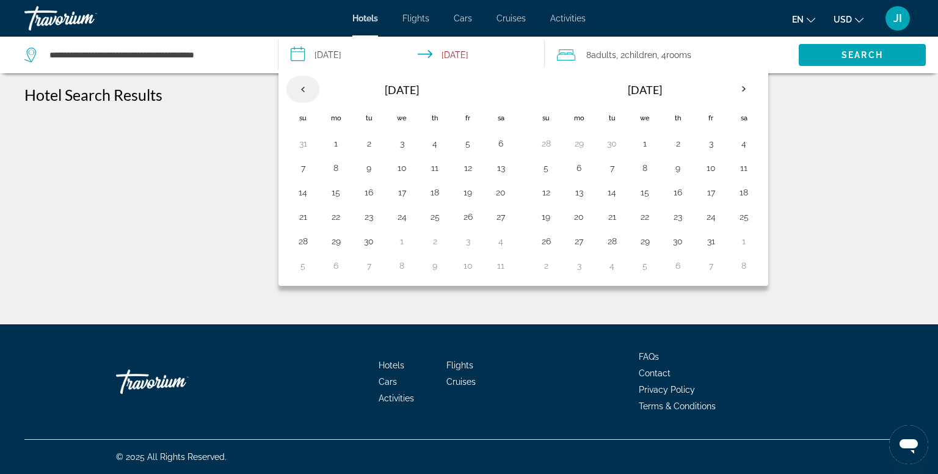
click at [303, 89] on th "Previous month" at bounding box center [303, 89] width 33 height 27
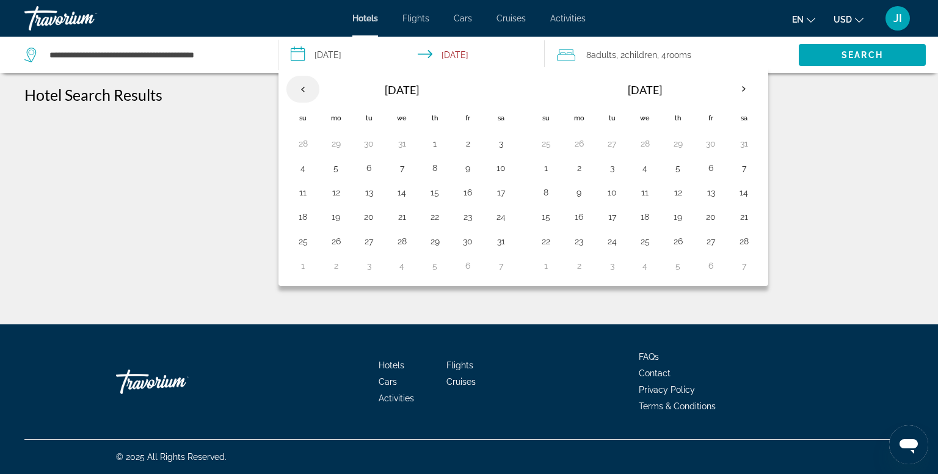
click at [303, 89] on th "Previous month" at bounding box center [303, 89] width 33 height 27
click at [378, 216] on td "23" at bounding box center [369, 217] width 33 height 24
click at [375, 221] on button "23" at bounding box center [369, 216] width 20 height 17
click at [436, 215] on button "25" at bounding box center [435, 216] width 20 height 17
type input "**********"
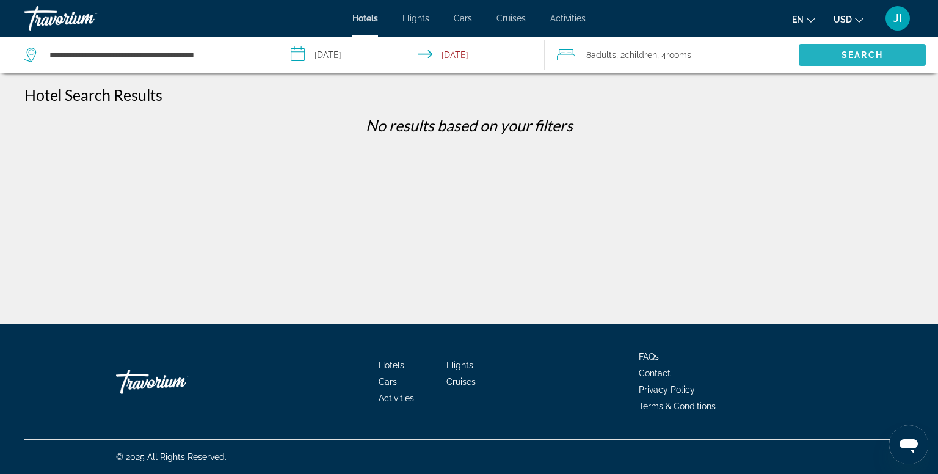
click at [824, 54] on span "Search" at bounding box center [862, 54] width 127 height 29
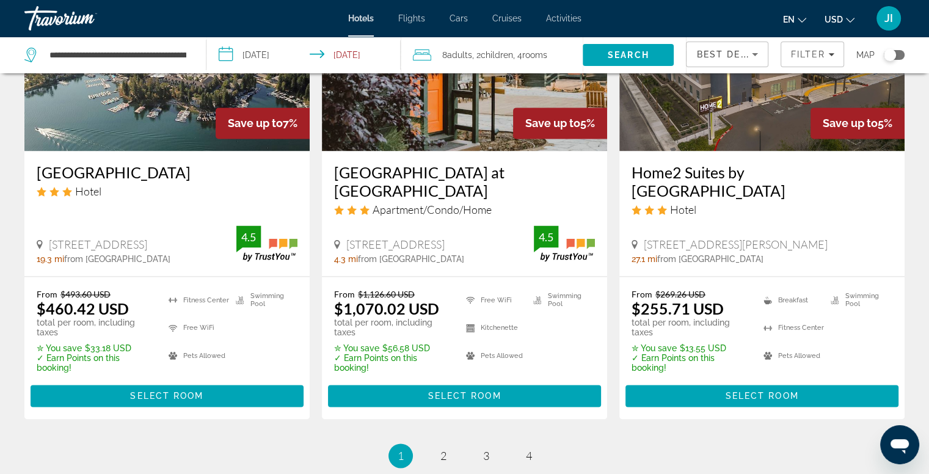
scroll to position [1646, 0]
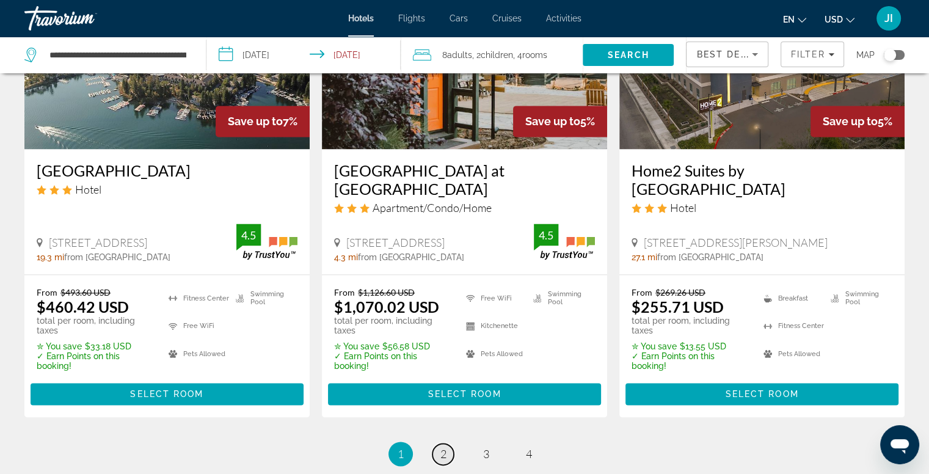
click at [442, 444] on link "page 2" at bounding box center [443, 454] width 21 height 21
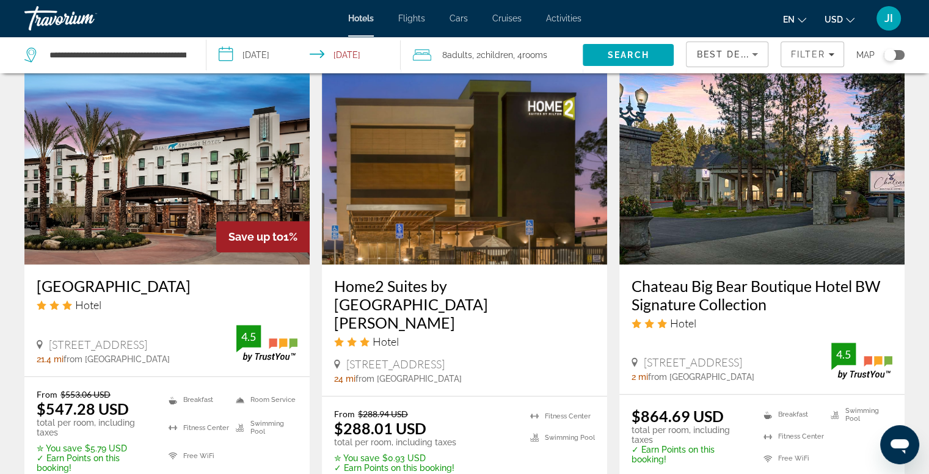
scroll to position [986, 0]
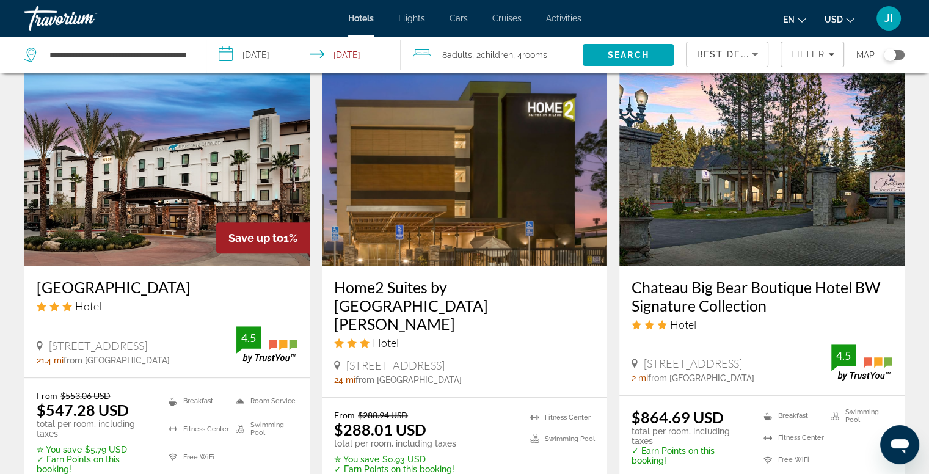
click at [741, 251] on img "Main content" at bounding box center [762, 168] width 285 height 196
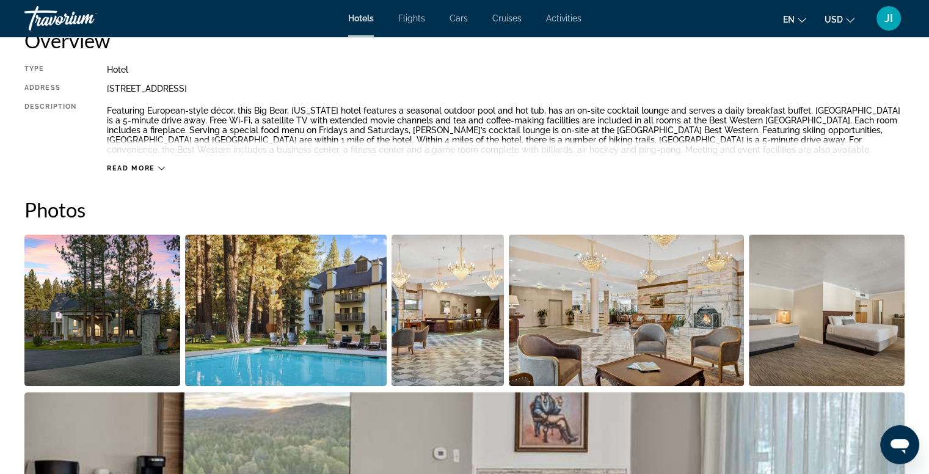
scroll to position [435, 0]
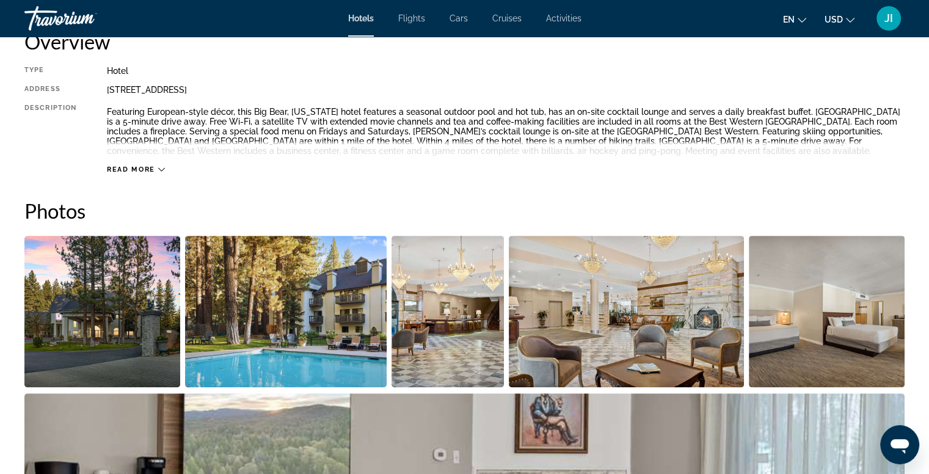
click at [110, 265] on img "Open full-screen image slider" at bounding box center [102, 312] width 156 height 152
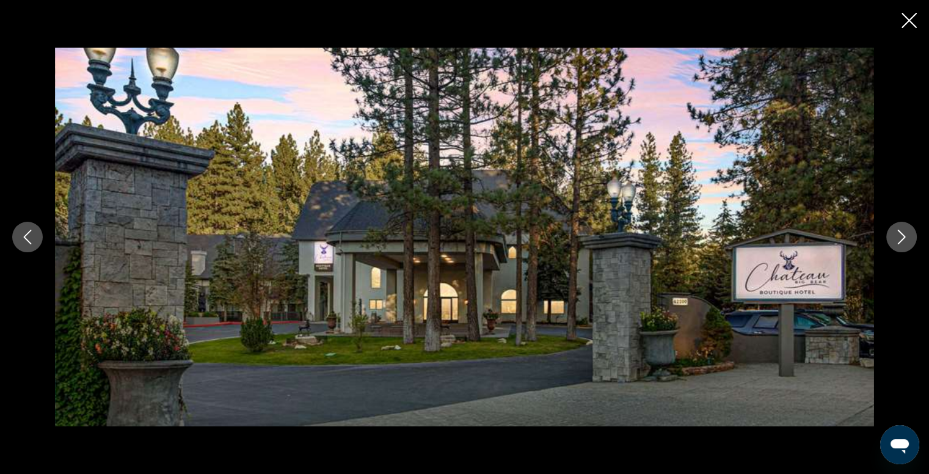
click at [897, 238] on icon "Next image" at bounding box center [902, 237] width 15 height 15
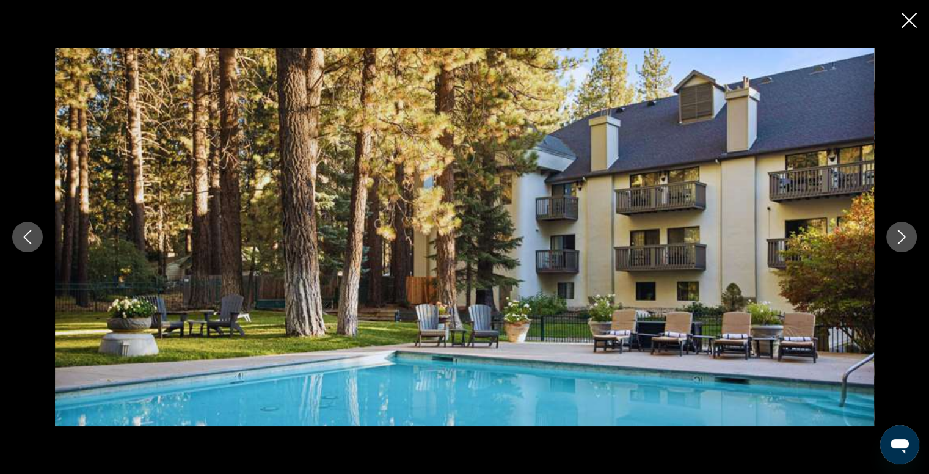
click at [897, 238] on icon "Next image" at bounding box center [902, 237] width 15 height 15
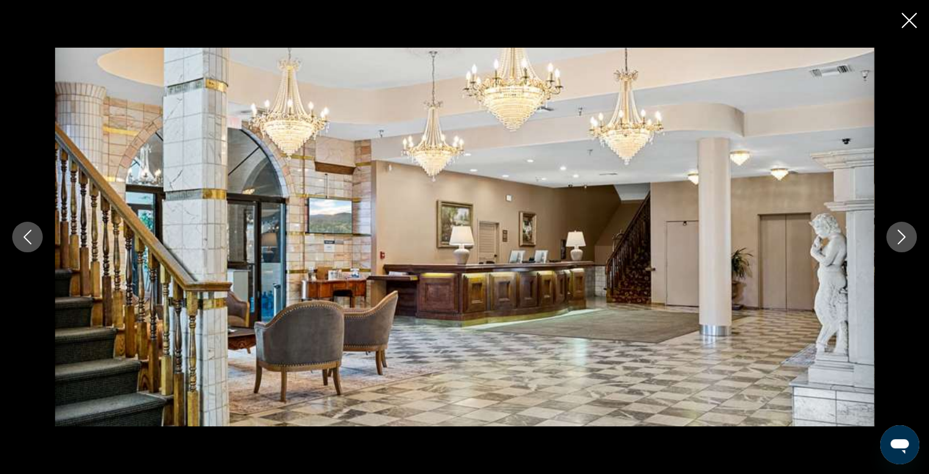
click at [897, 238] on icon "Next image" at bounding box center [902, 237] width 15 height 15
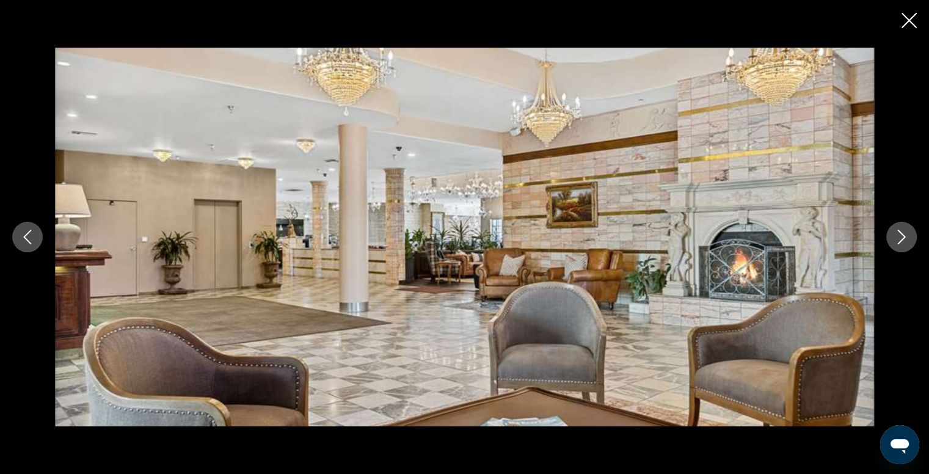
click at [897, 238] on icon "Next image" at bounding box center [902, 237] width 15 height 15
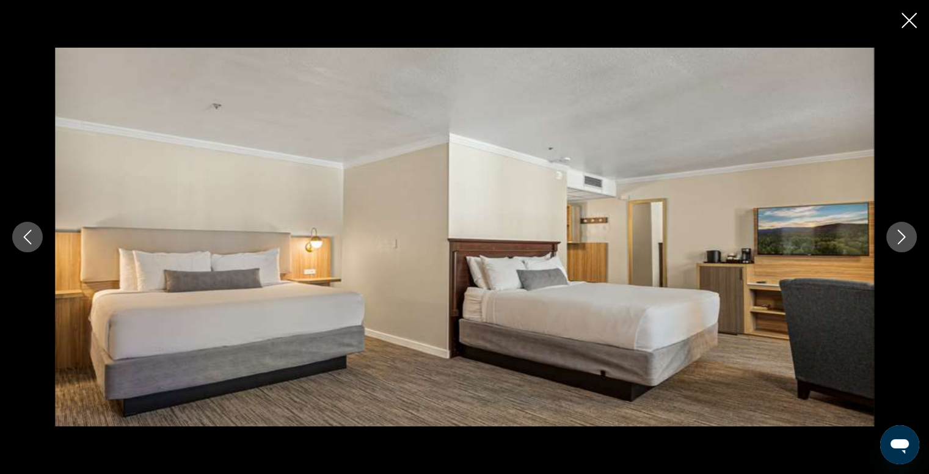
click at [897, 238] on icon "Next image" at bounding box center [902, 237] width 15 height 15
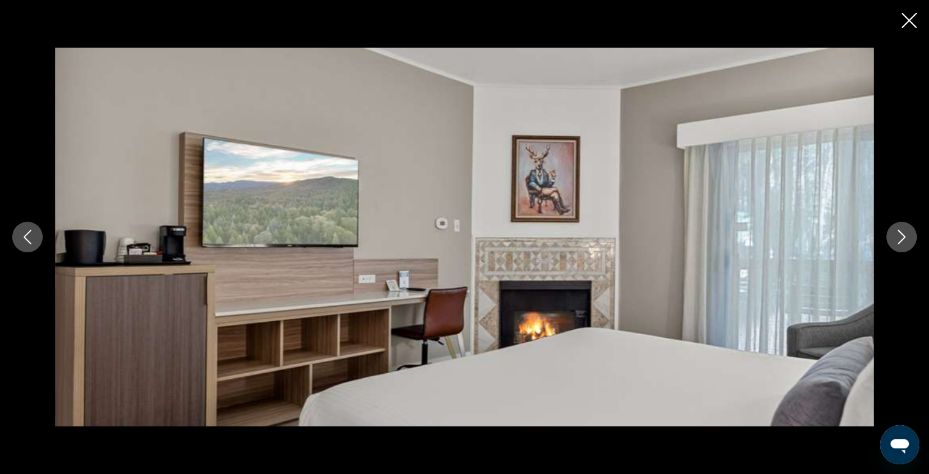
click at [897, 238] on icon "Next image" at bounding box center [902, 237] width 15 height 15
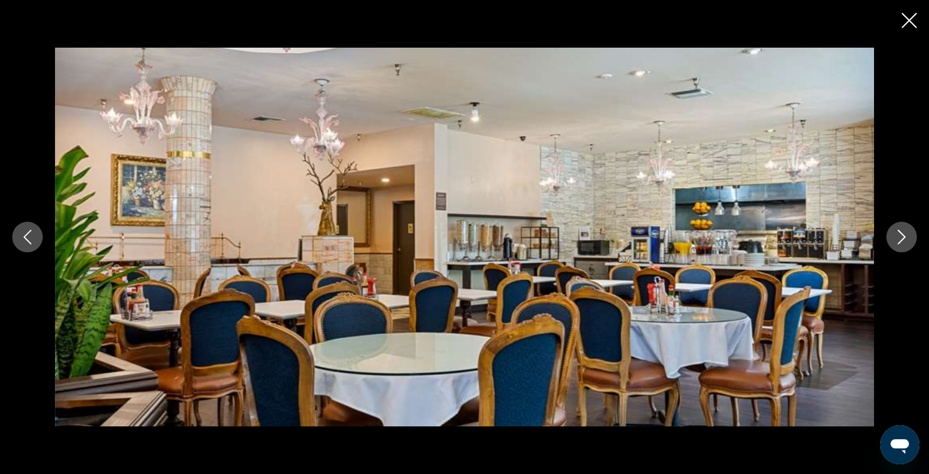
click at [897, 238] on icon "Next image" at bounding box center [902, 237] width 15 height 15
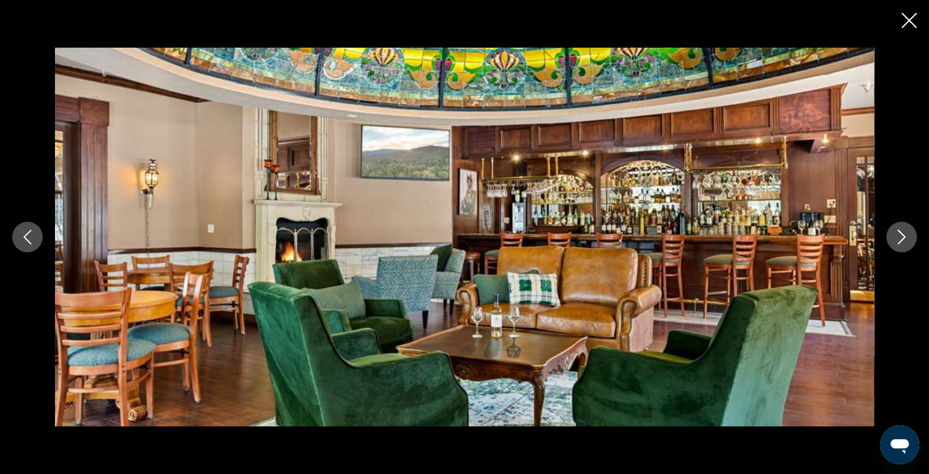
click at [897, 238] on icon "Next image" at bounding box center [902, 237] width 15 height 15
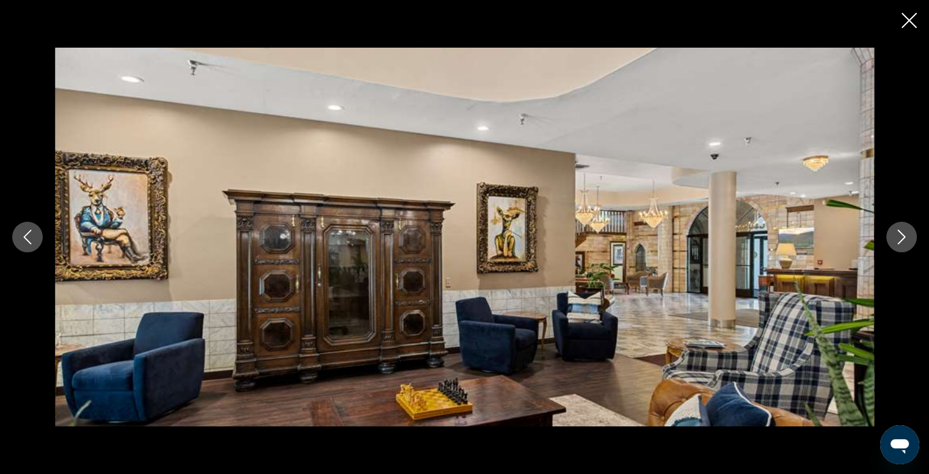
click at [897, 238] on icon "Next image" at bounding box center [902, 237] width 15 height 15
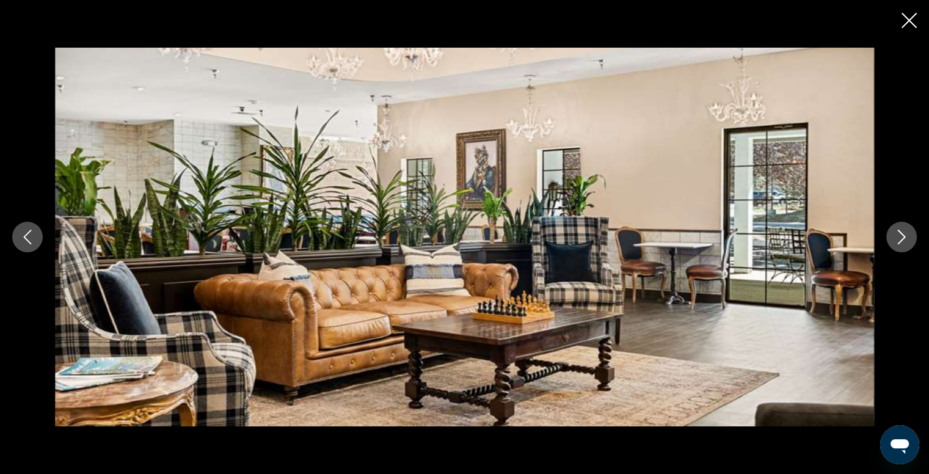
click at [897, 238] on icon "Next image" at bounding box center [902, 237] width 15 height 15
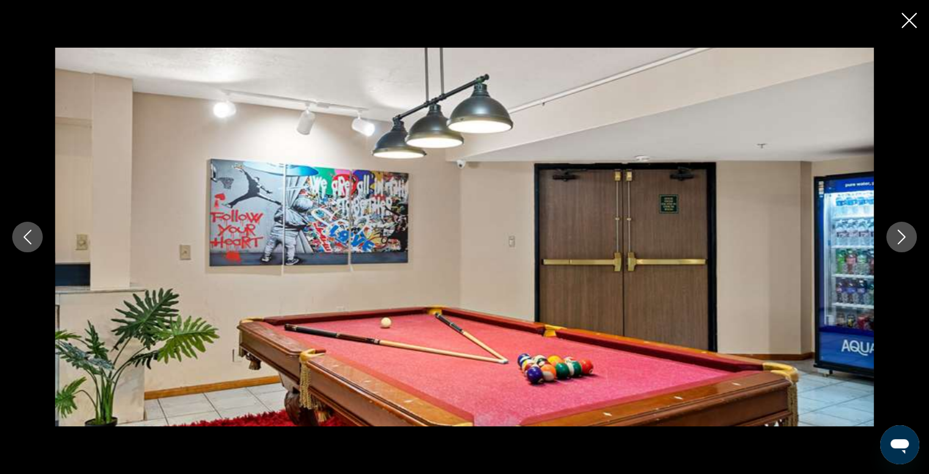
click at [897, 238] on icon "Next image" at bounding box center [902, 237] width 15 height 15
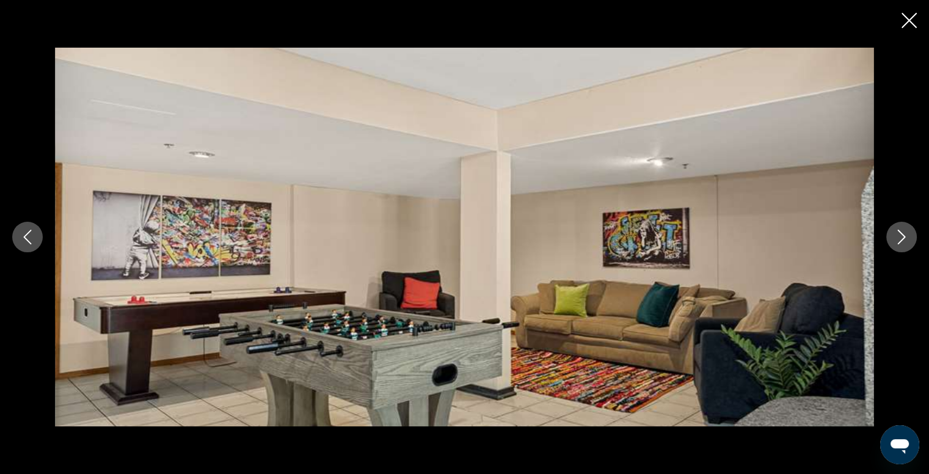
click at [897, 238] on icon "Next image" at bounding box center [902, 237] width 15 height 15
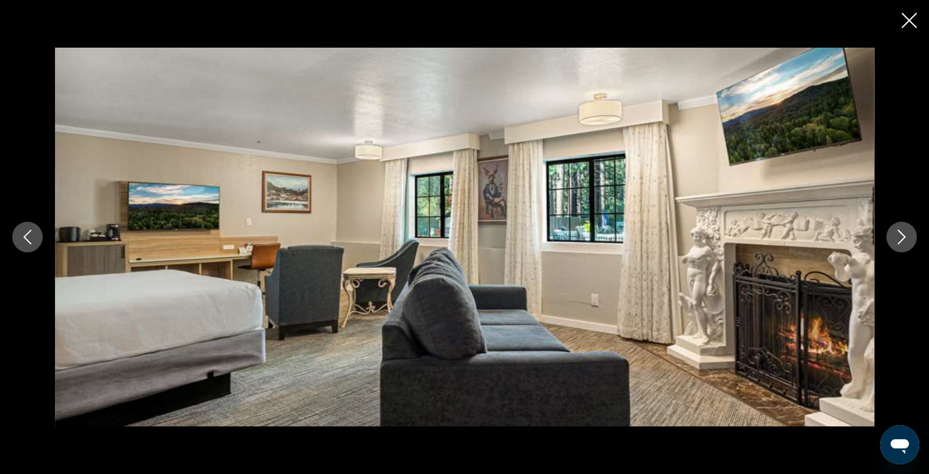
click at [897, 238] on icon "Next image" at bounding box center [902, 237] width 15 height 15
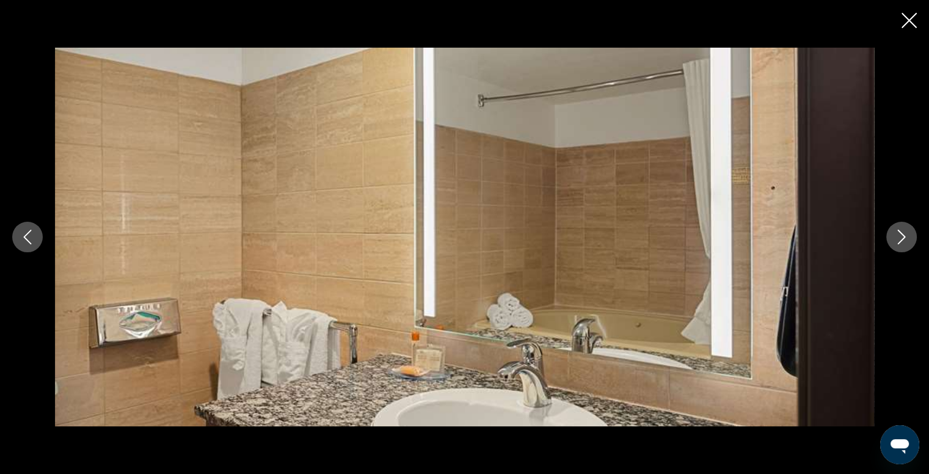
click at [897, 238] on icon "Next image" at bounding box center [902, 237] width 15 height 15
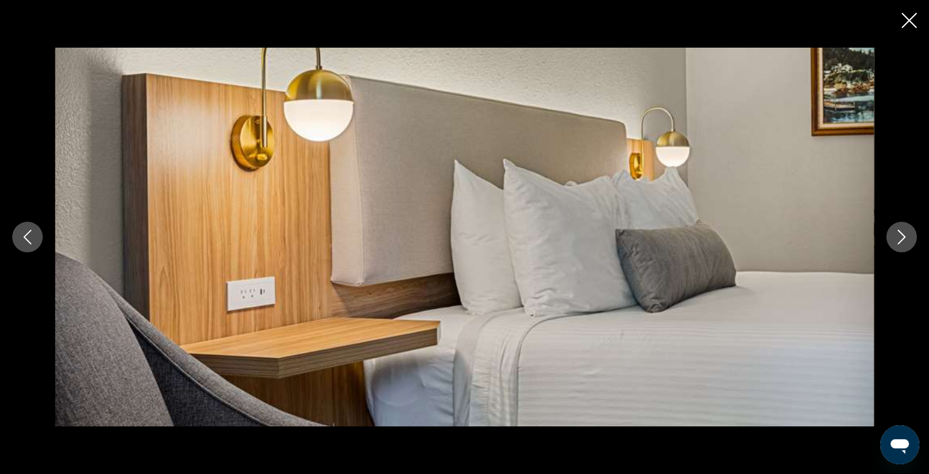
click at [897, 238] on icon "Next image" at bounding box center [902, 237] width 15 height 15
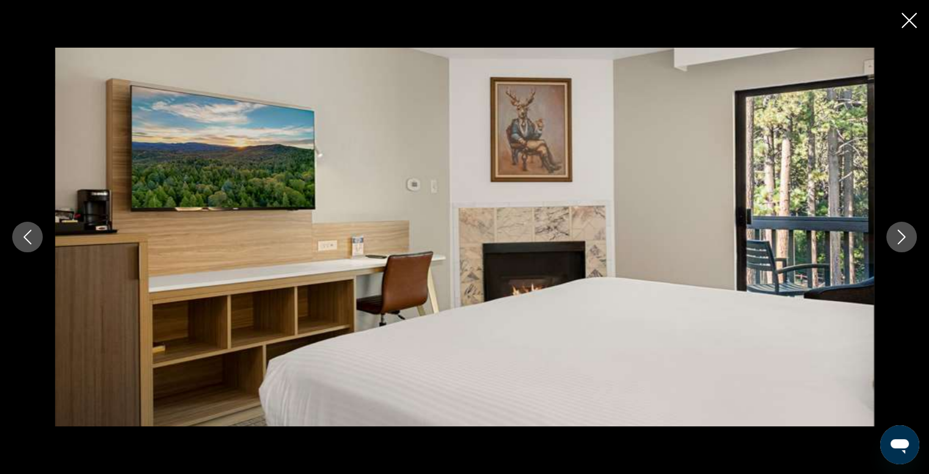
click at [897, 238] on icon "Next image" at bounding box center [902, 237] width 15 height 15
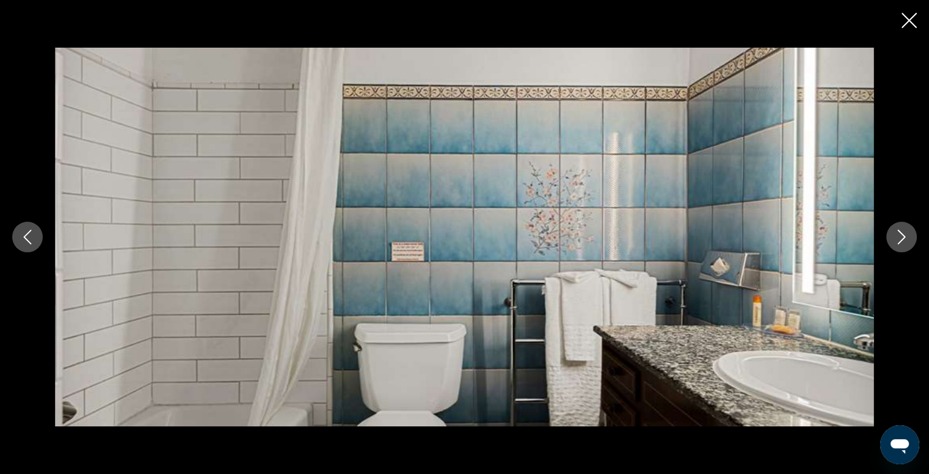
click at [897, 238] on icon "Next image" at bounding box center [902, 237] width 15 height 15
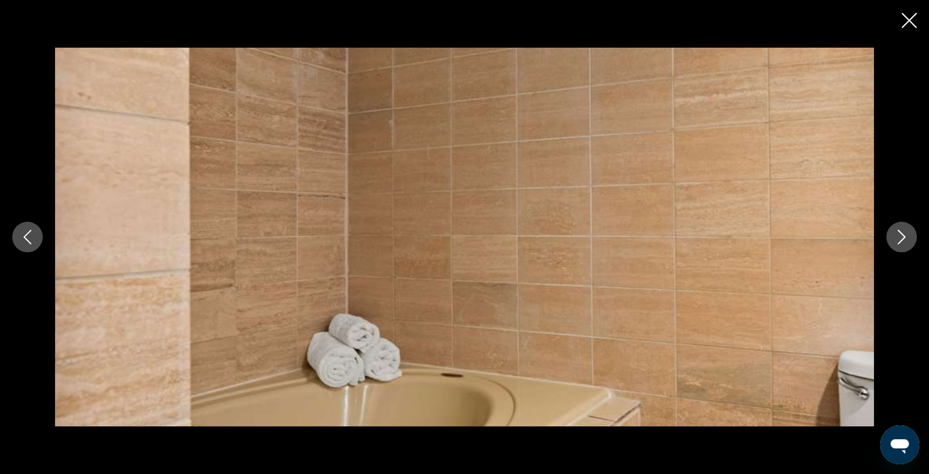
click at [897, 238] on icon "Next image" at bounding box center [902, 237] width 15 height 15
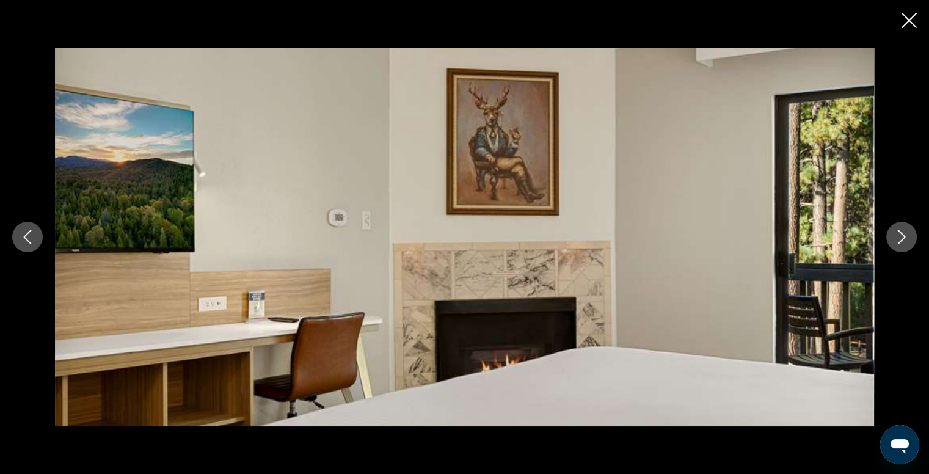
click at [897, 238] on icon "Next image" at bounding box center [902, 237] width 15 height 15
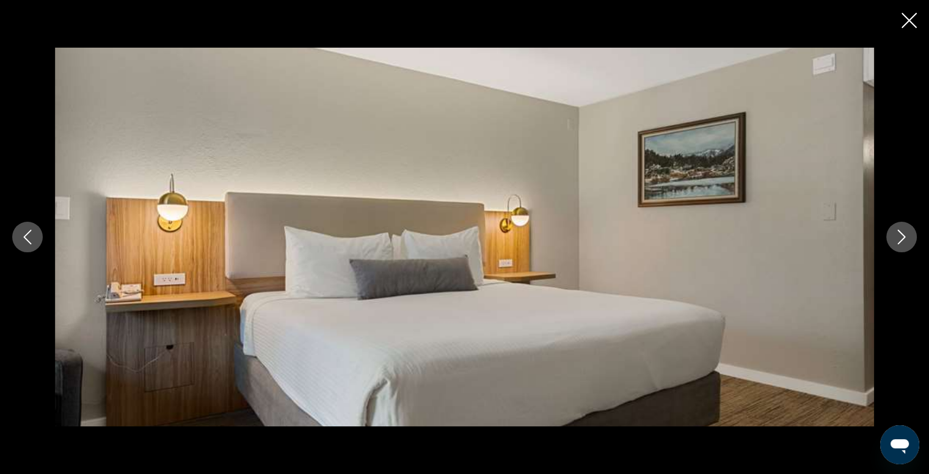
click at [897, 238] on icon "Next image" at bounding box center [902, 237] width 15 height 15
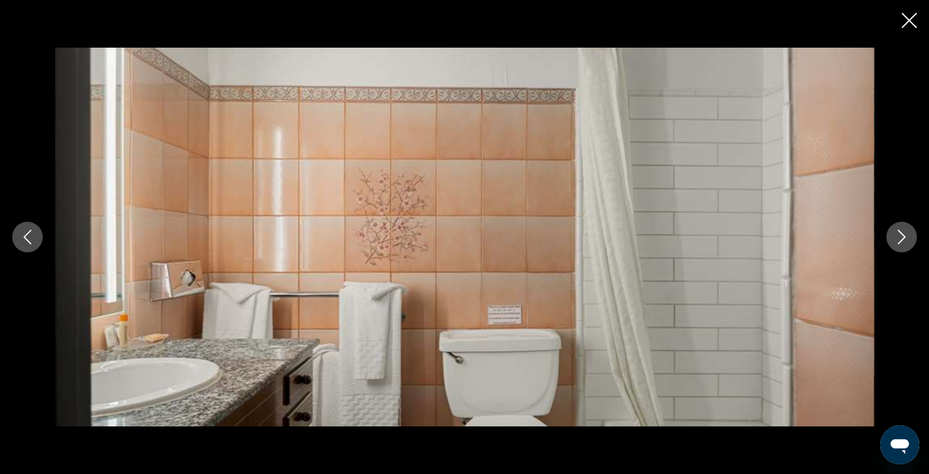
click at [897, 238] on icon "Next image" at bounding box center [902, 237] width 15 height 15
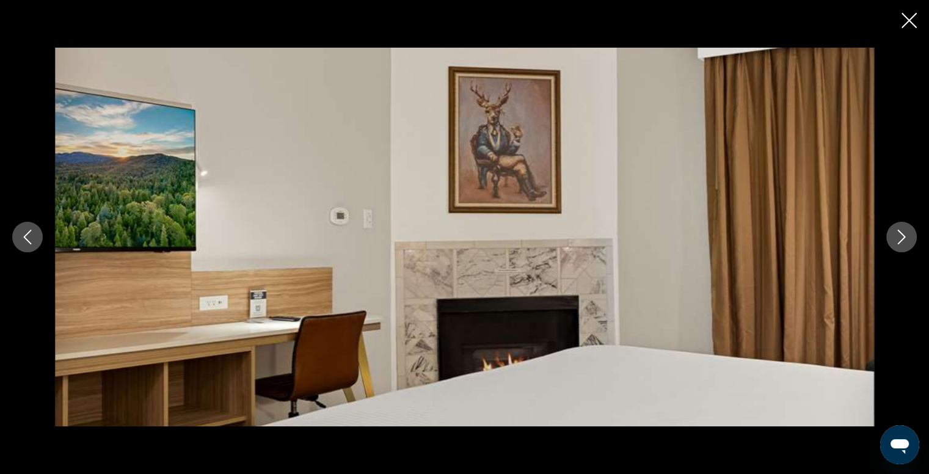
click at [897, 238] on icon "Next image" at bounding box center [902, 237] width 15 height 15
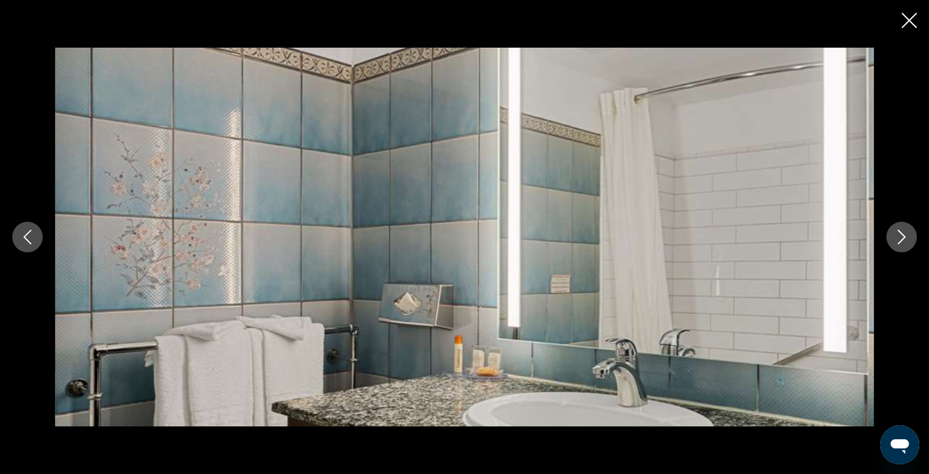
click at [907, 18] on icon "Close slideshow" at bounding box center [909, 20] width 15 height 15
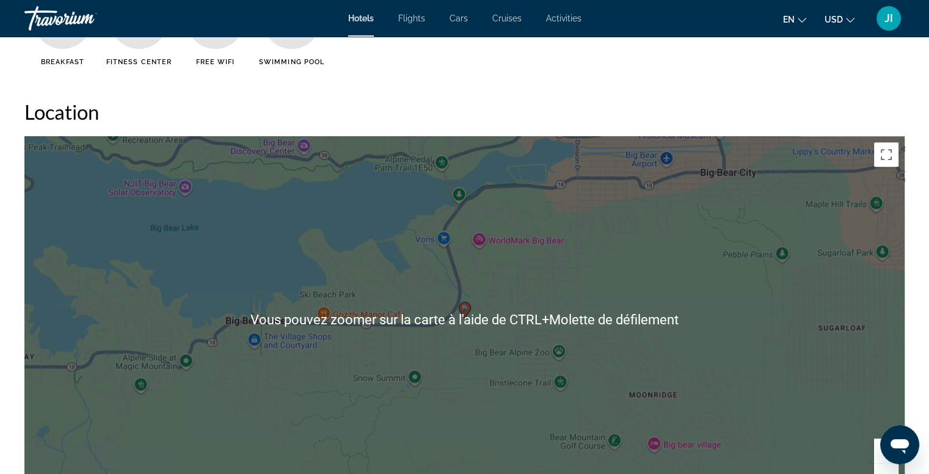
scroll to position [1088, 0]
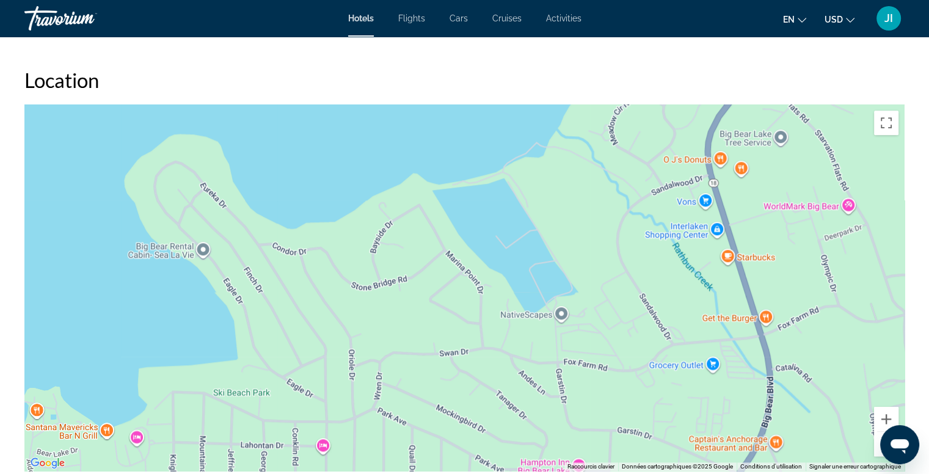
drag, startPoint x: 465, startPoint y: 275, endPoint x: 794, endPoint y: 450, distance: 372.6
click at [794, 450] on div "Pour activer le glissement avec le clavier, appuyez sur Alt+Entrée. Une fois ce…" at bounding box center [464, 287] width 880 height 367
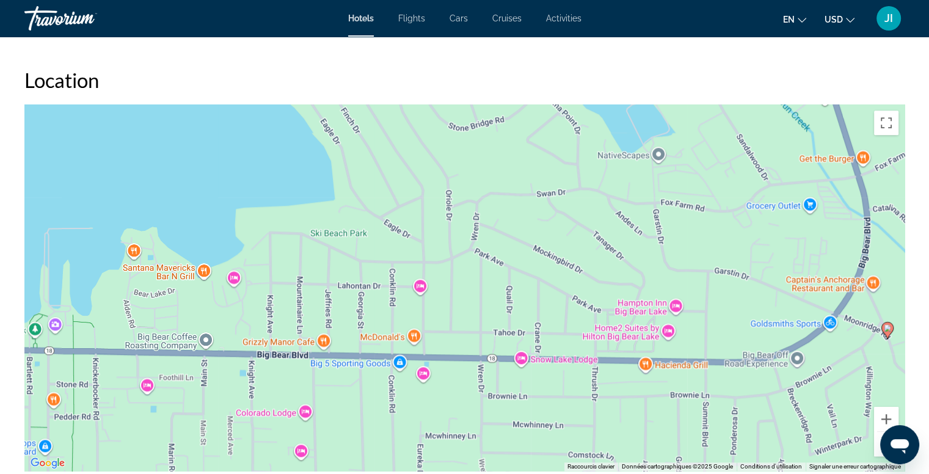
drag, startPoint x: 393, startPoint y: 394, endPoint x: 495, endPoint y: 231, distance: 192.4
click at [495, 231] on div "Pour activer le glissement avec le clavier, appuyez sur Alt+Entrée. Une fois ce…" at bounding box center [464, 287] width 880 height 367
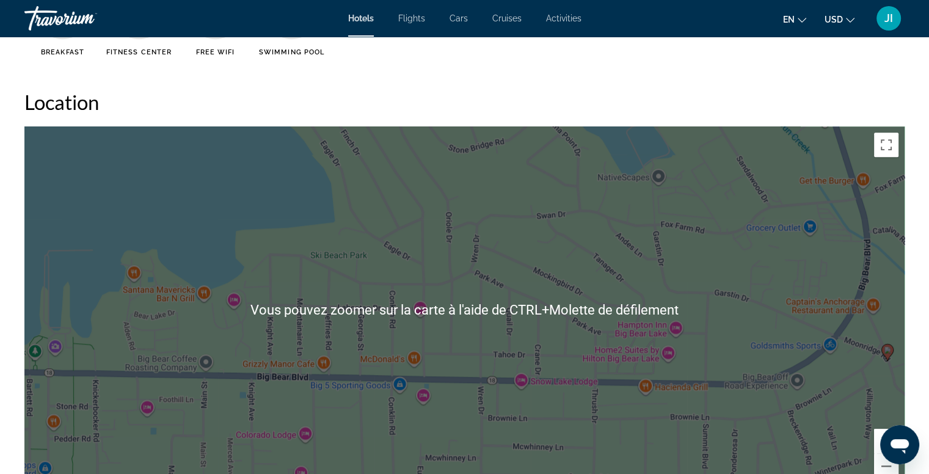
scroll to position [1057, 0]
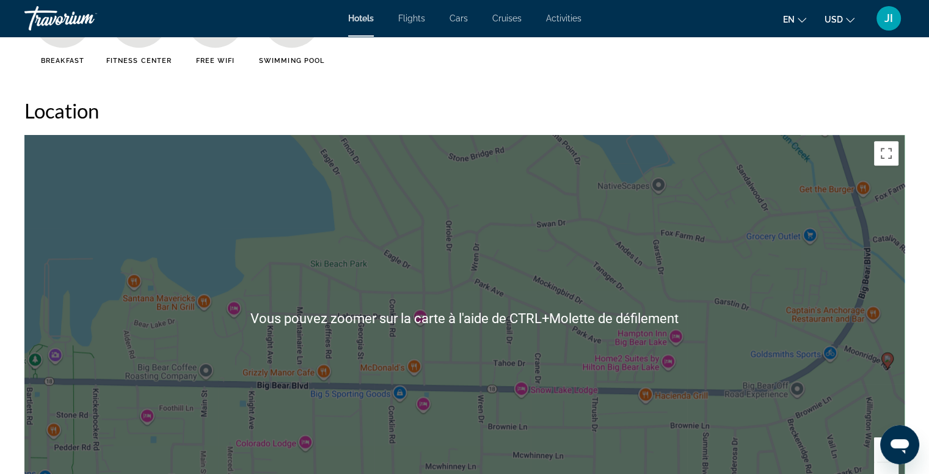
click at [495, 231] on div "Pour activer le glissement avec le clavier, appuyez sur Alt+Entrée. Une fois ce…" at bounding box center [464, 318] width 880 height 367
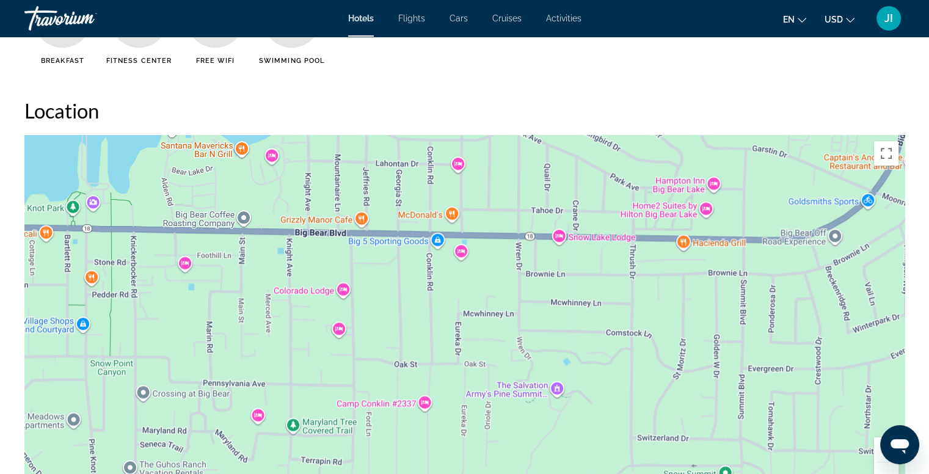
drag, startPoint x: 496, startPoint y: 230, endPoint x: 527, endPoint y: 42, distance: 190.9
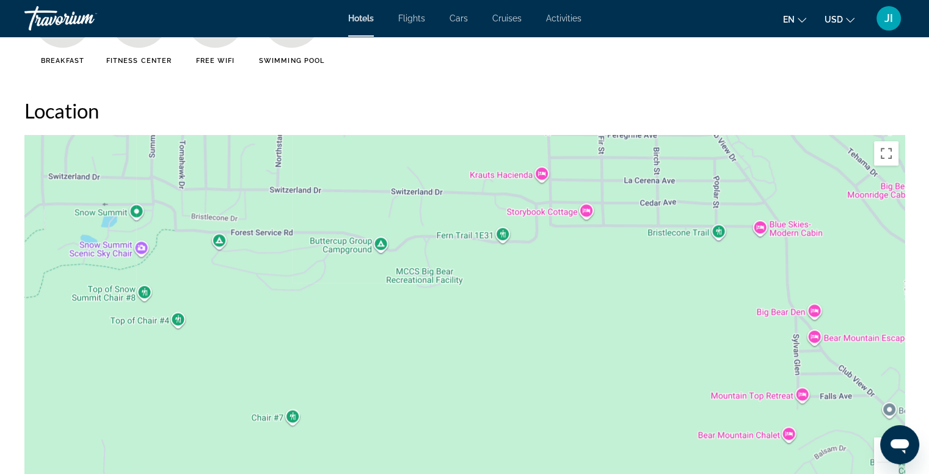
drag, startPoint x: 589, startPoint y: 372, endPoint x: 0, endPoint y: 140, distance: 633.1
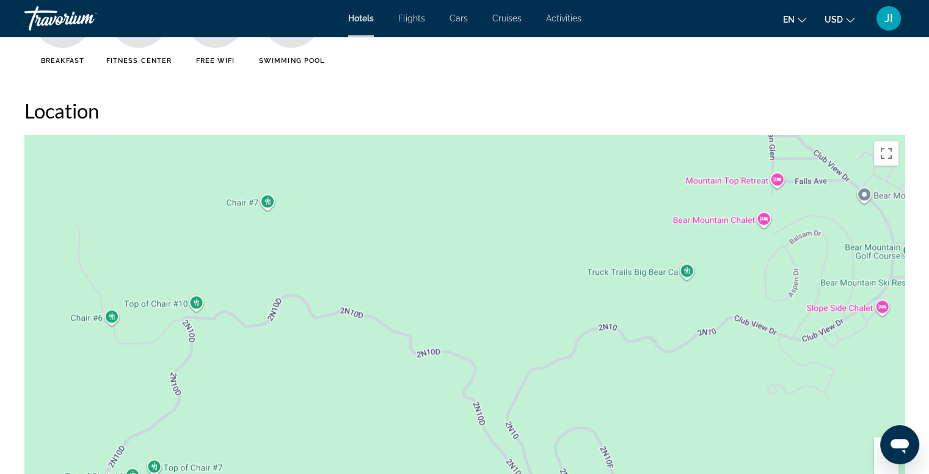
drag, startPoint x: 650, startPoint y: 333, endPoint x: 621, endPoint y: 110, distance: 224.9
click at [621, 110] on div "Location ← Déplacement vers la gauche → Déplacement vers la droite ↑ Déplacemen…" at bounding box center [464, 299] width 880 height 403
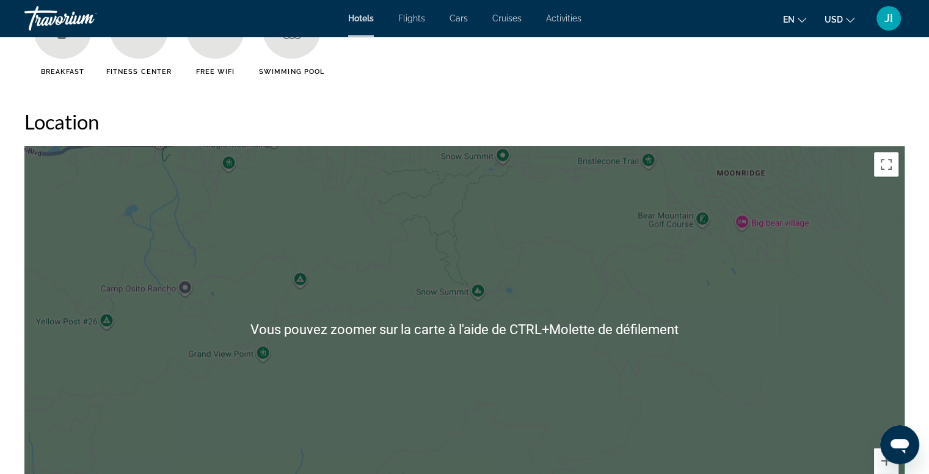
scroll to position [1059, 0]
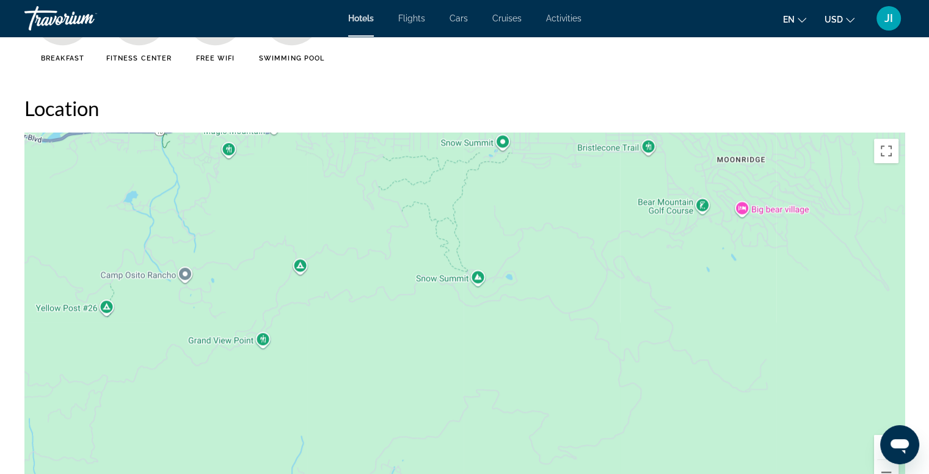
click at [546, 229] on div "Pour activer le glissement avec le clavier, appuyez sur Alt+Entrée. Une fois ce…" at bounding box center [464, 316] width 880 height 367
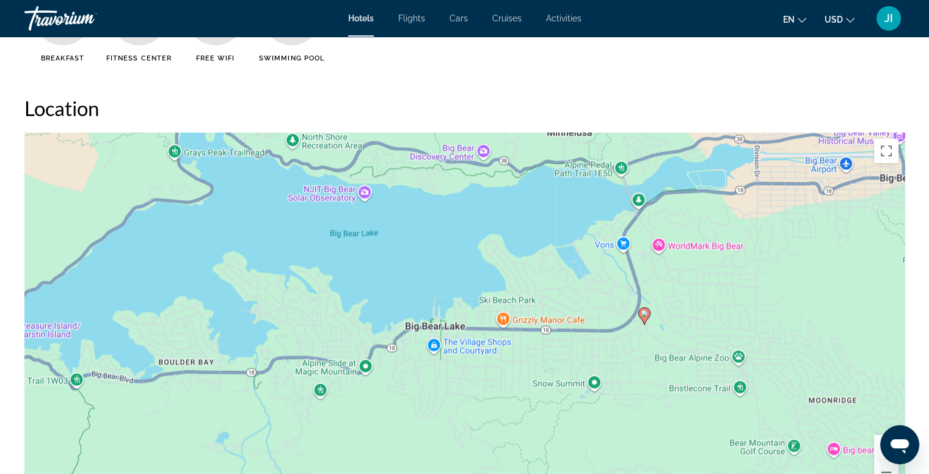
drag, startPoint x: 546, startPoint y: 229, endPoint x: 637, endPoint y: 474, distance: 261.7
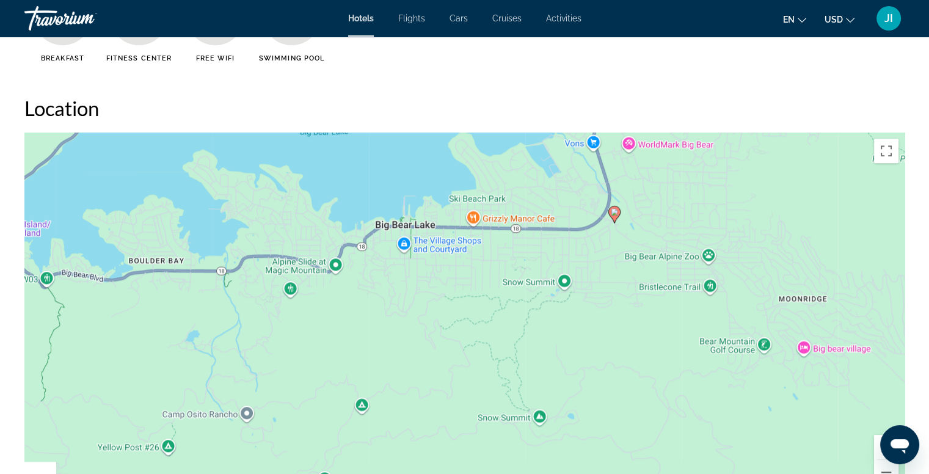
drag, startPoint x: 575, startPoint y: 274, endPoint x: 545, endPoint y: 174, distance: 104.0
click at [545, 174] on div "Pour activer le glissement avec le clavier, appuyez sur Alt+Entrée. Une fois ce…" at bounding box center [464, 316] width 880 height 367
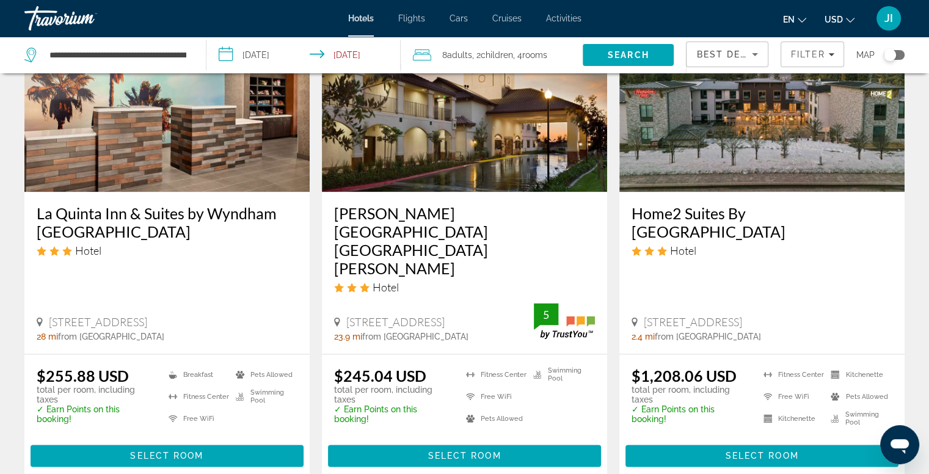
scroll to position [1540, 0]
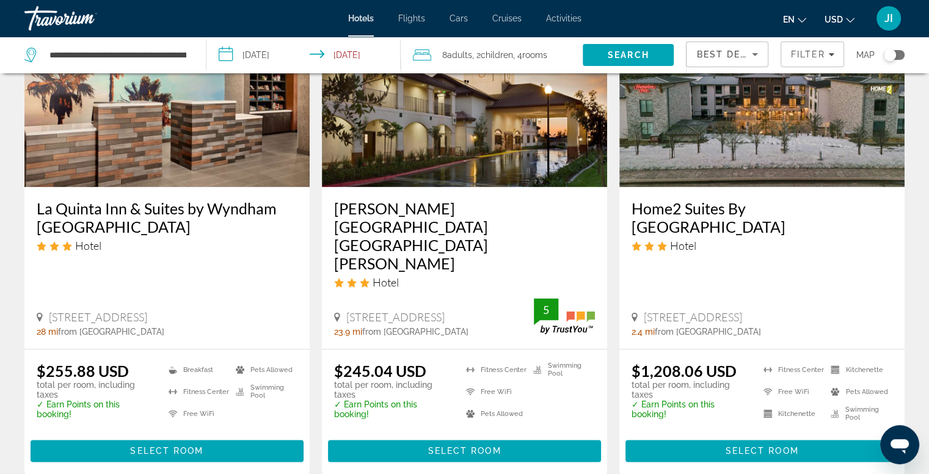
click at [667, 362] on ins "$1,208.06 USD" at bounding box center [684, 371] width 105 height 18
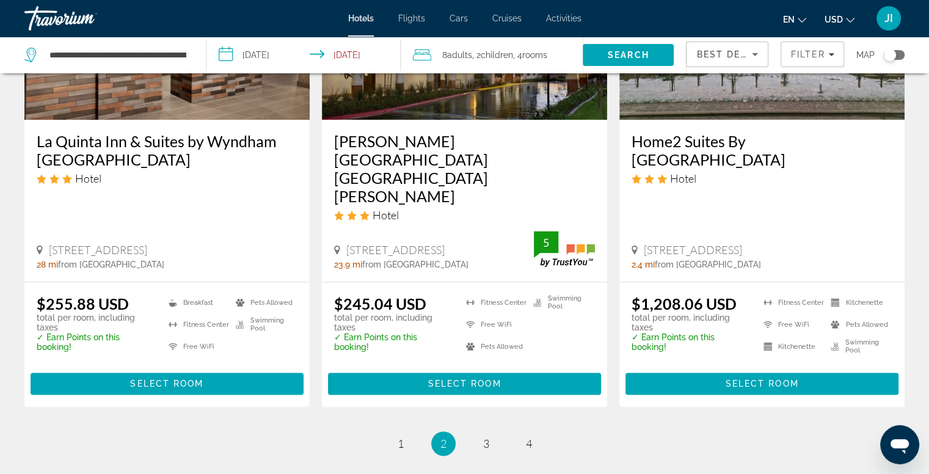
scroll to position [1613, 0]
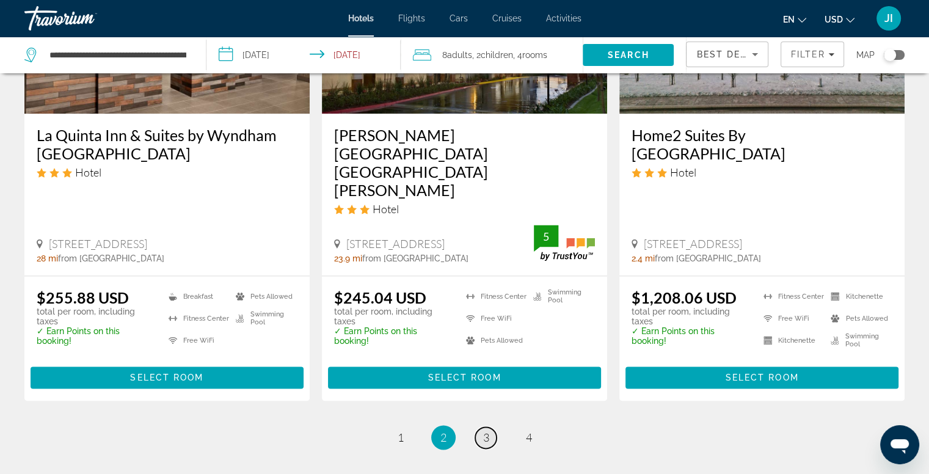
click at [487, 431] on span "3" at bounding box center [486, 437] width 6 height 13
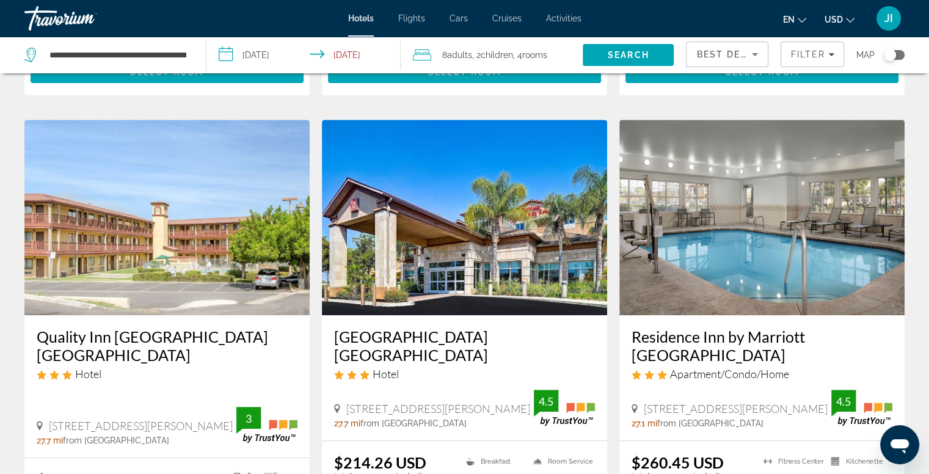
scroll to position [471, 0]
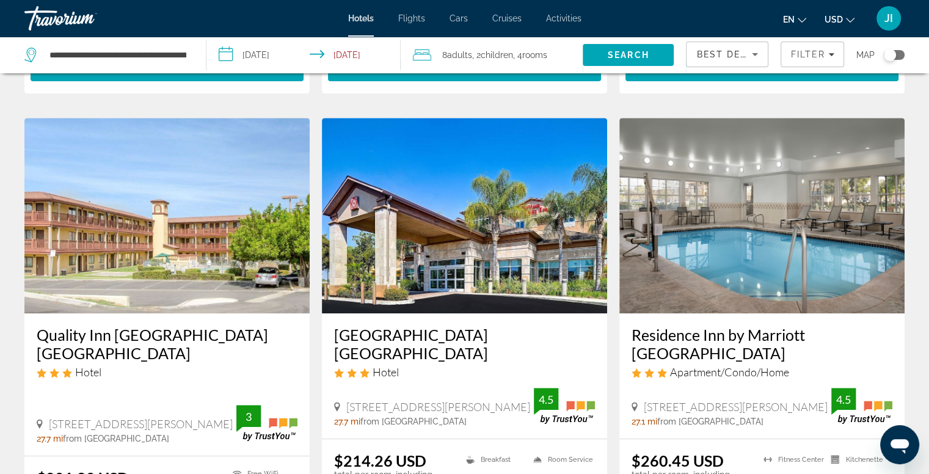
drag, startPoint x: 487, startPoint y: 401, endPoint x: 775, endPoint y: 321, distance: 298.7
click at [775, 326] on h3 "Residence Inn by Marriott [GEOGRAPHIC_DATA]" at bounding box center [762, 344] width 261 height 37
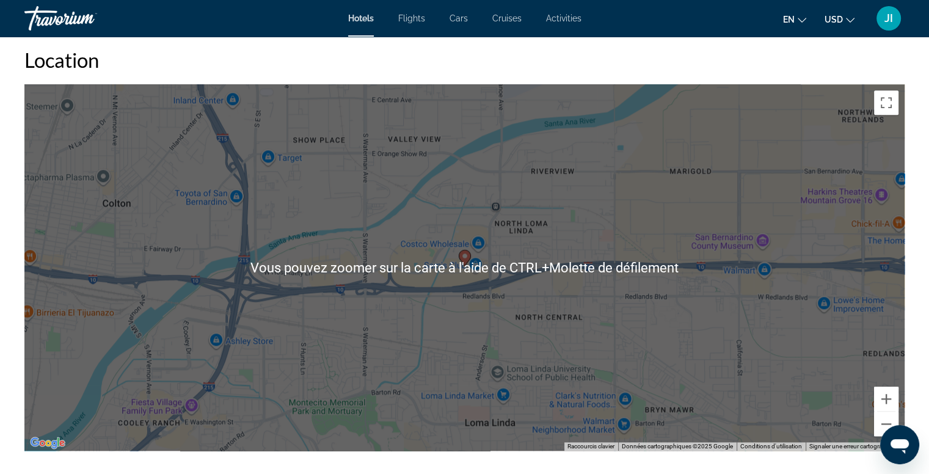
scroll to position [1099, 0]
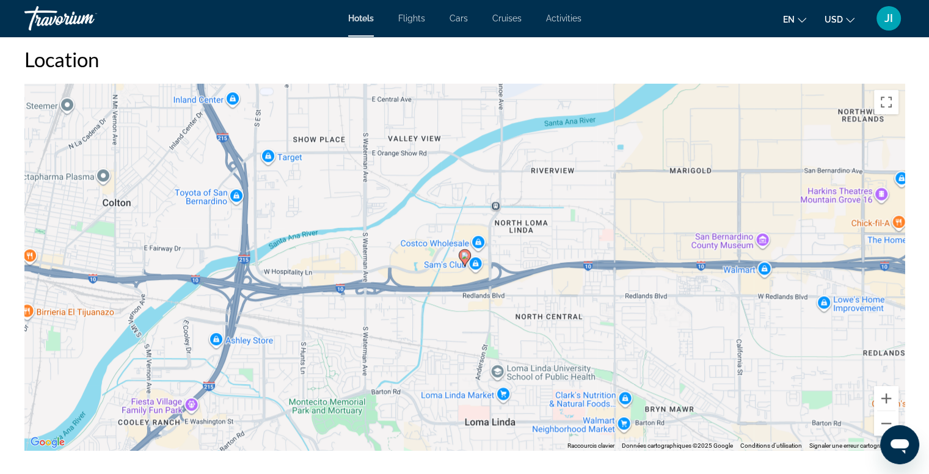
click at [530, 262] on div "Pour activer le glissement avec le clavier, appuyez sur Alt+Entrée. Une fois ce…" at bounding box center [464, 267] width 880 height 367
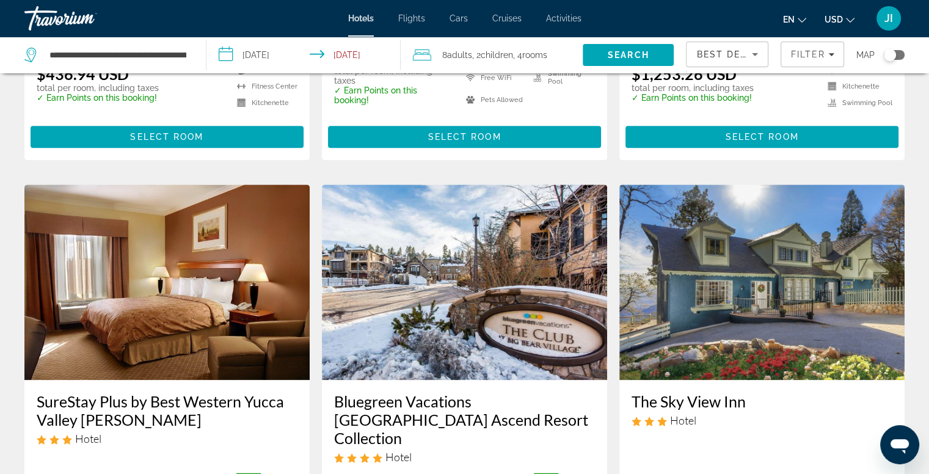
scroll to position [1334, 0]
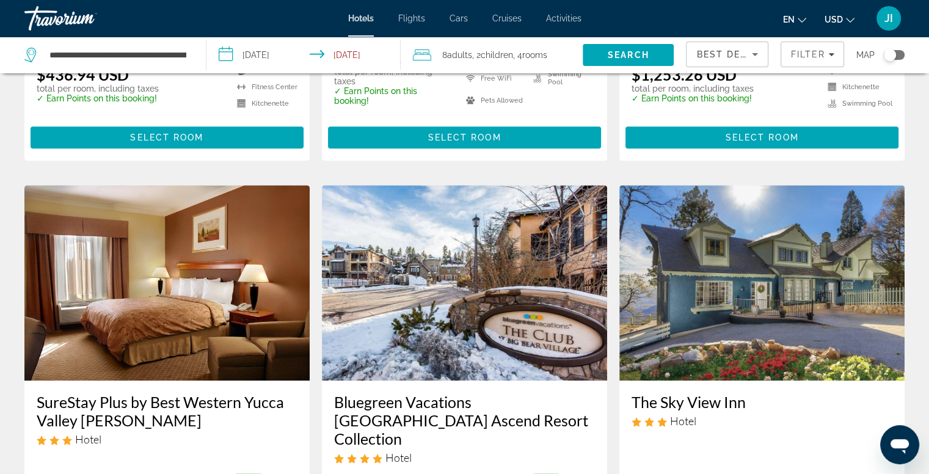
click at [508, 21] on span "Cruises" at bounding box center [506, 18] width 29 height 10
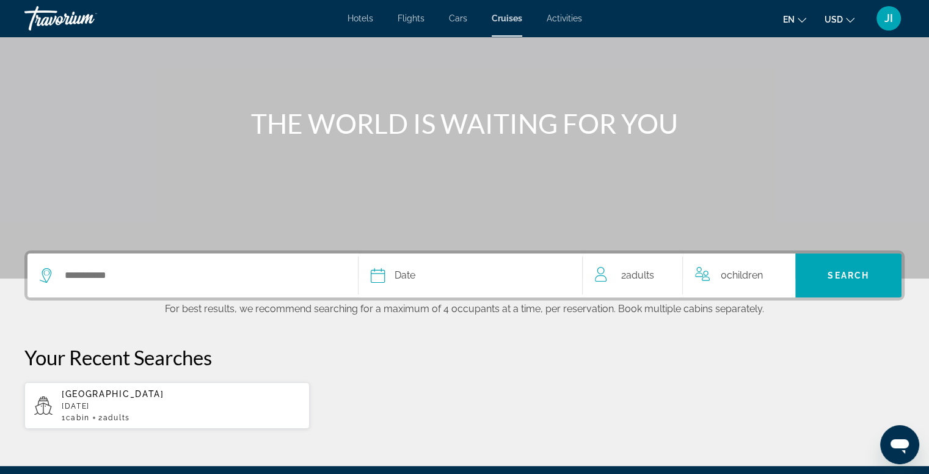
scroll to position [134, 0]
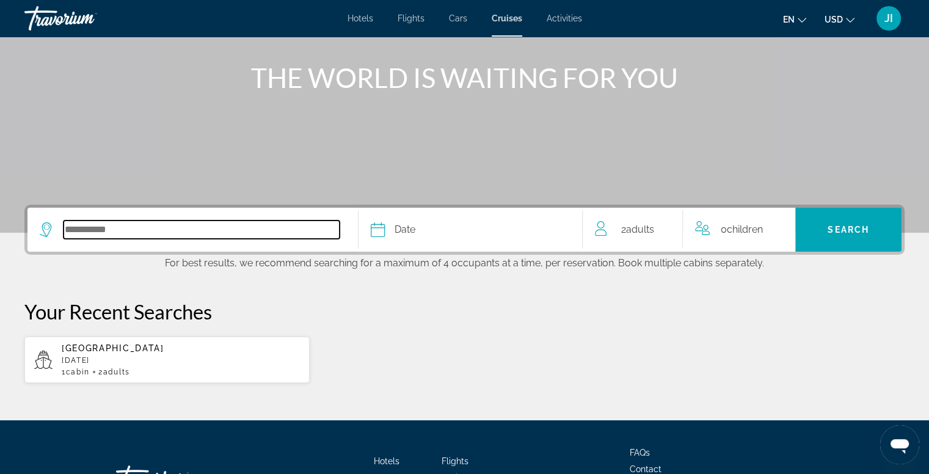
click at [76, 232] on input "Select cruise destination" at bounding box center [202, 230] width 276 height 18
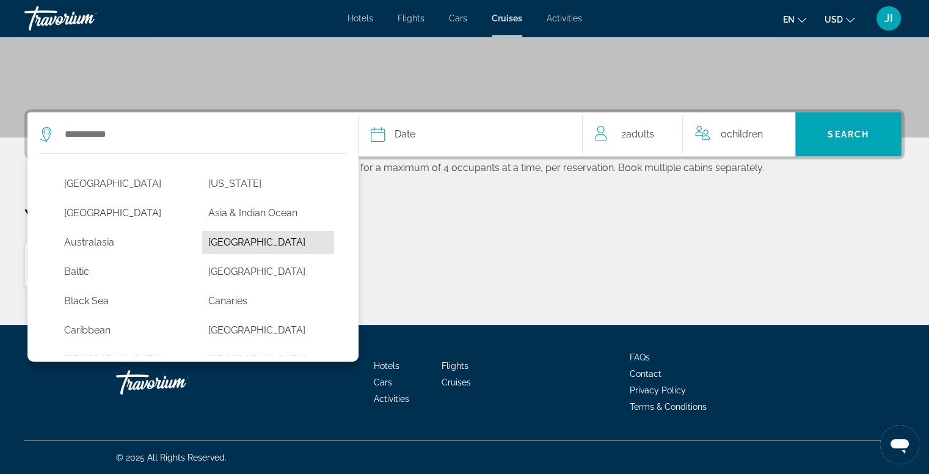
click at [224, 247] on button "[GEOGRAPHIC_DATA]" at bounding box center [268, 242] width 132 height 23
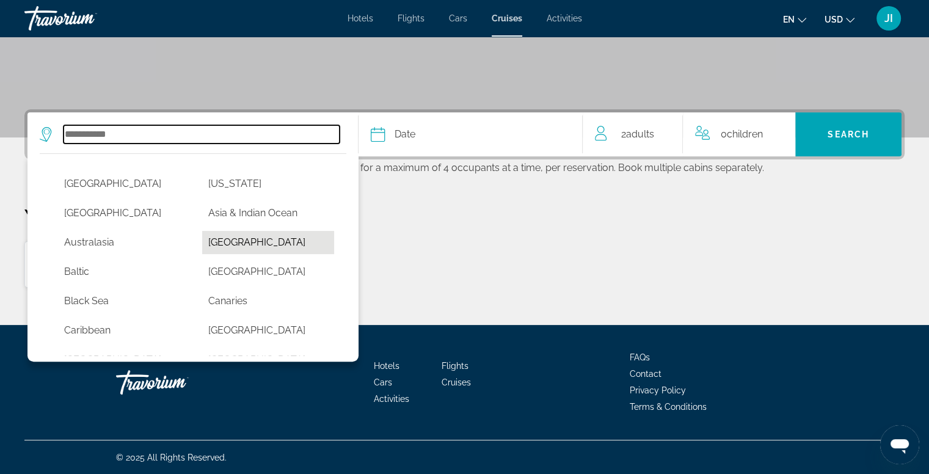
type input "*******"
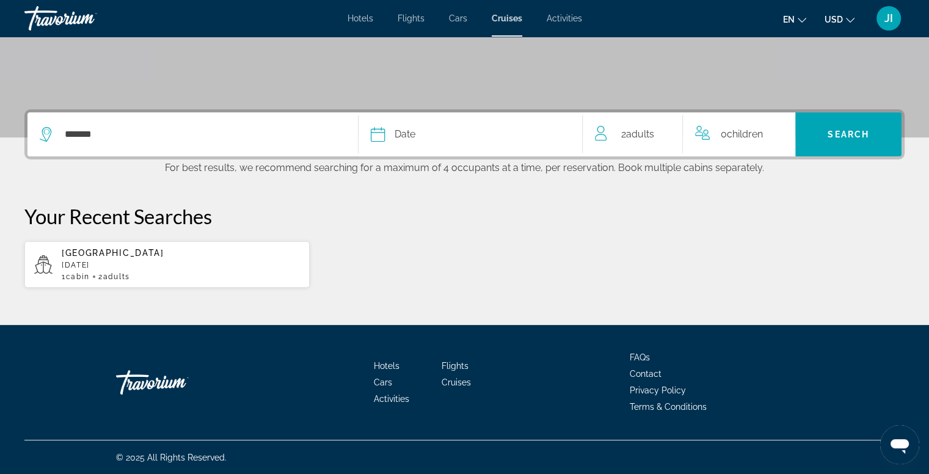
click at [381, 135] on icon "Select cruise date" at bounding box center [378, 134] width 15 height 15
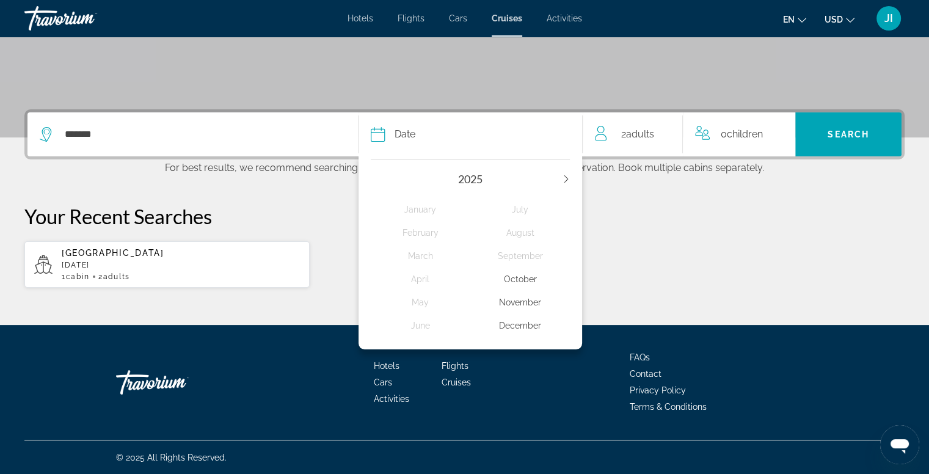
click at [521, 326] on div "December" at bounding box center [520, 326] width 100 height 22
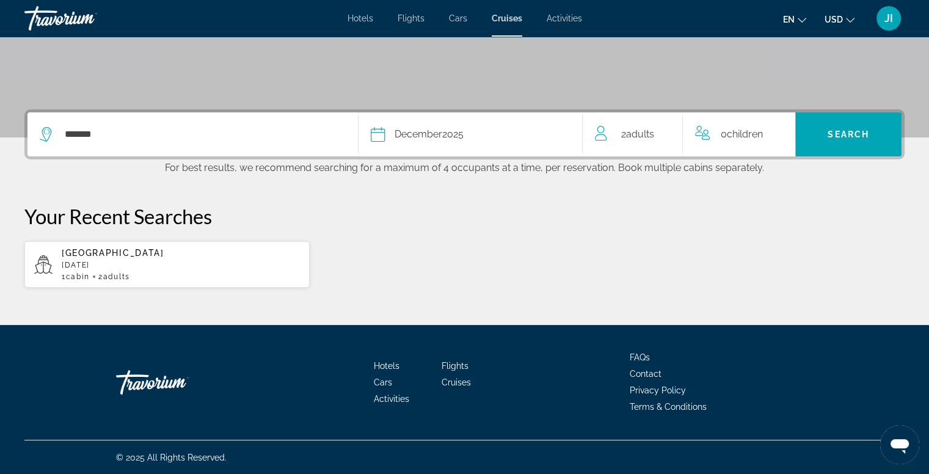
click at [611, 136] on div "2 Adult Adults" at bounding box center [638, 134] width 87 height 17
click at [677, 137] on div "2 Adult Adults" at bounding box center [640, 134] width 91 height 21
click at [671, 133] on icon "Increment adults" at bounding box center [668, 132] width 11 height 15
click at [729, 137] on span "0 Child Children" at bounding box center [745, 134] width 42 height 21
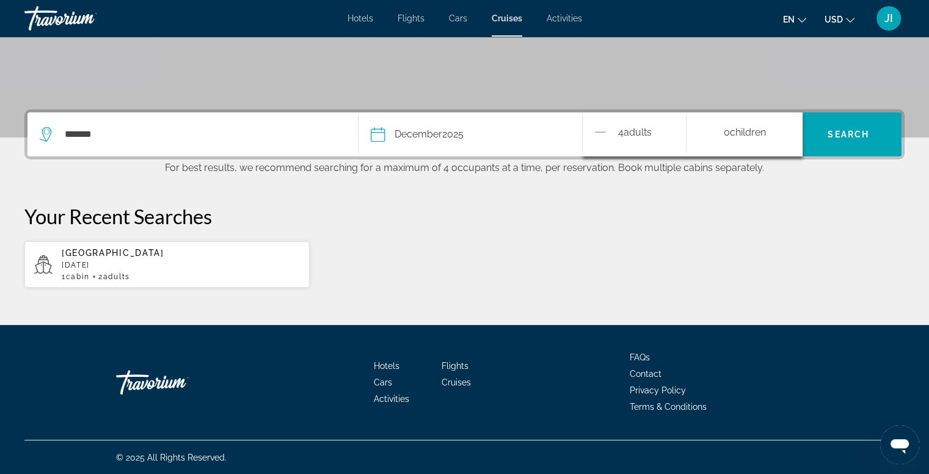
click at [729, 137] on span "0 Child Children" at bounding box center [745, 134] width 42 height 21
click at [814, 132] on span "Search" at bounding box center [849, 134] width 106 height 29
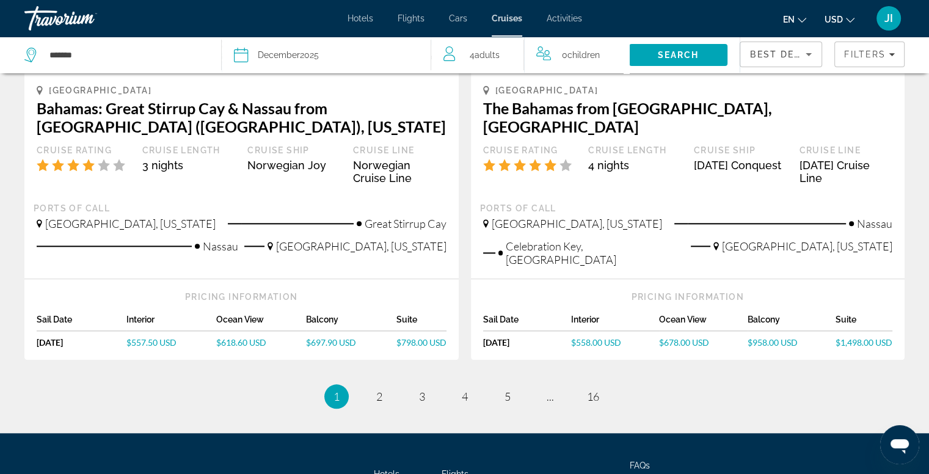
scroll to position [1261, 0]
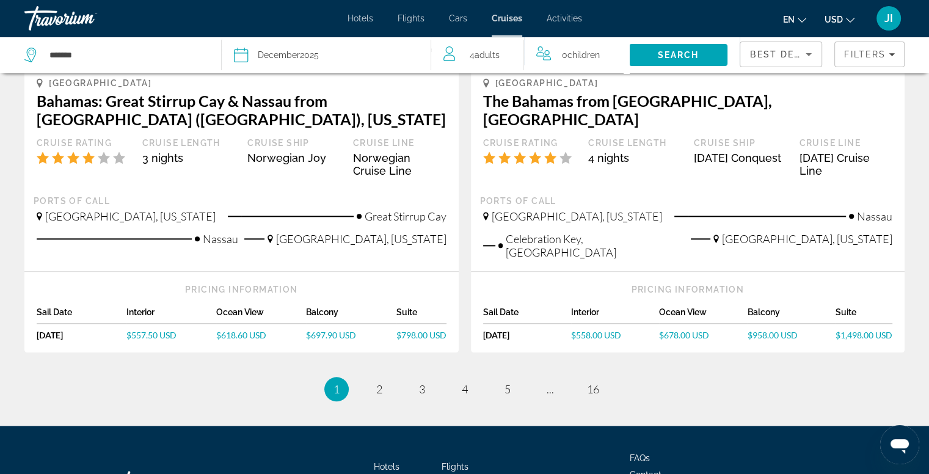
click at [687, 272] on div "Pricing Information Sail Date Interior Ocean View Balcony Suite [DATE] [DATE] $…" at bounding box center [688, 312] width 434 height 81
click at [371, 379] on link "page 2" at bounding box center [378, 389] width 21 height 21
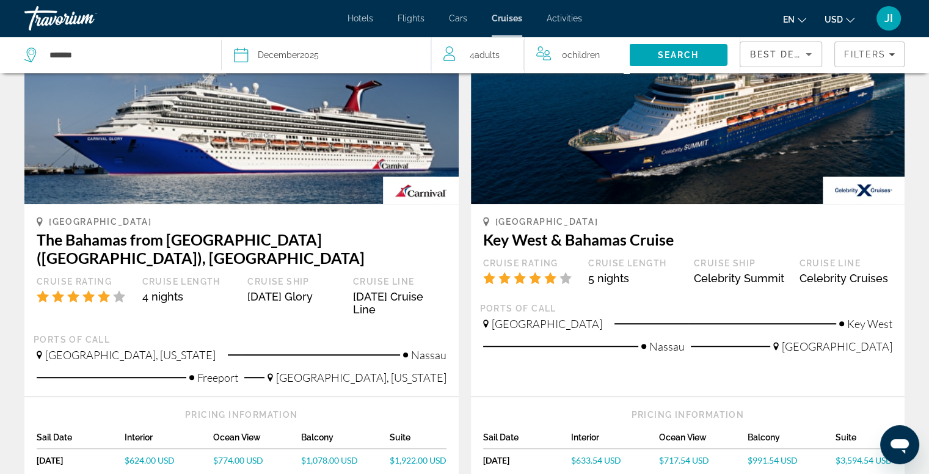
scroll to position [665, 0]
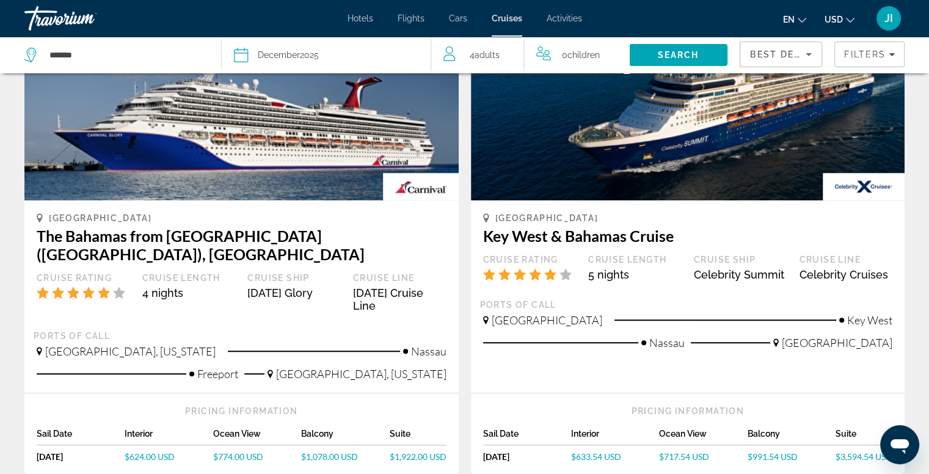
click at [371, 339] on div "[GEOGRAPHIC_DATA] The [GEOGRAPHIC_DATA] from [GEOGRAPHIC_DATA] ([GEOGRAPHIC_DAT…" at bounding box center [241, 296] width 434 height 192
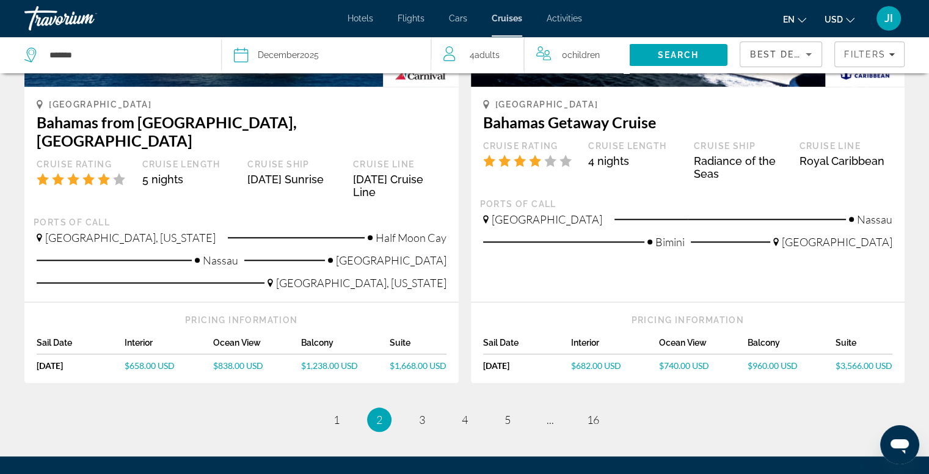
scroll to position [1281, 0]
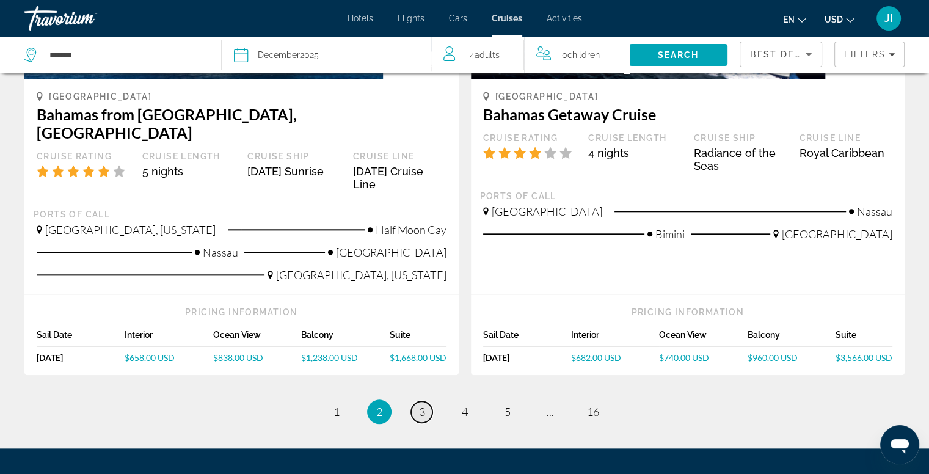
click at [423, 401] on link "page 3" at bounding box center [421, 411] width 21 height 21
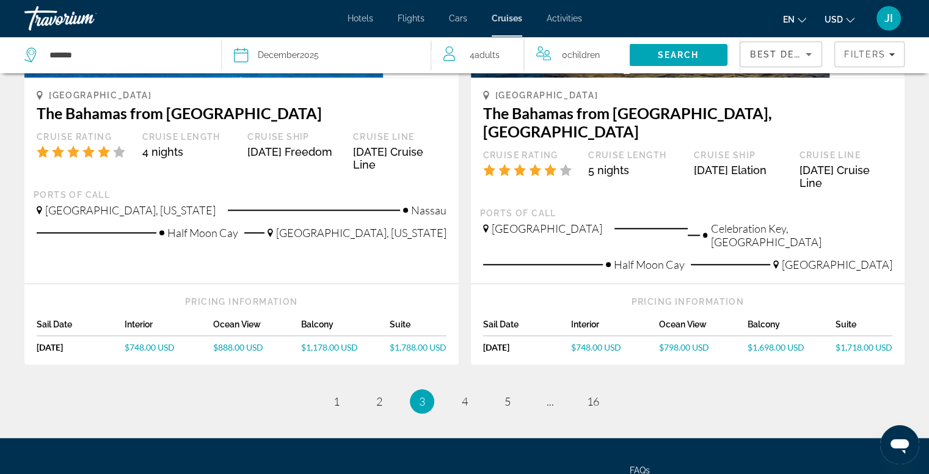
scroll to position [1269, 0]
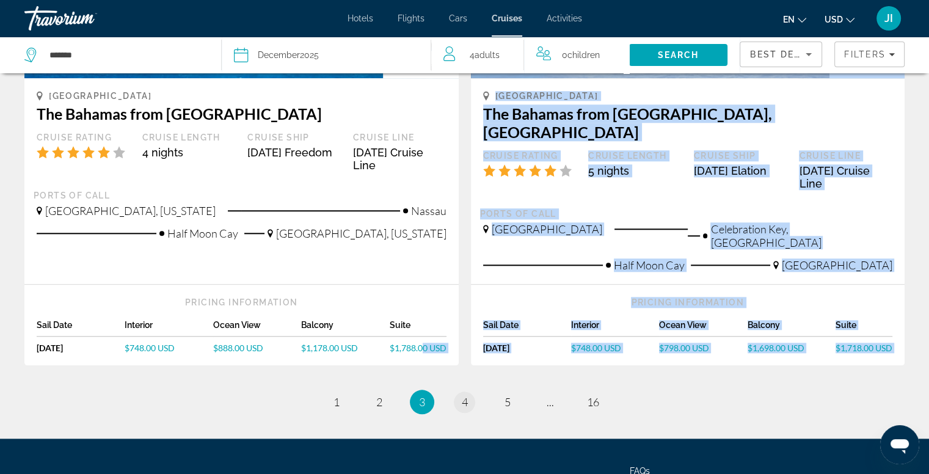
drag, startPoint x: 420, startPoint y: 319, endPoint x: 462, endPoint y: 343, distance: 47.9
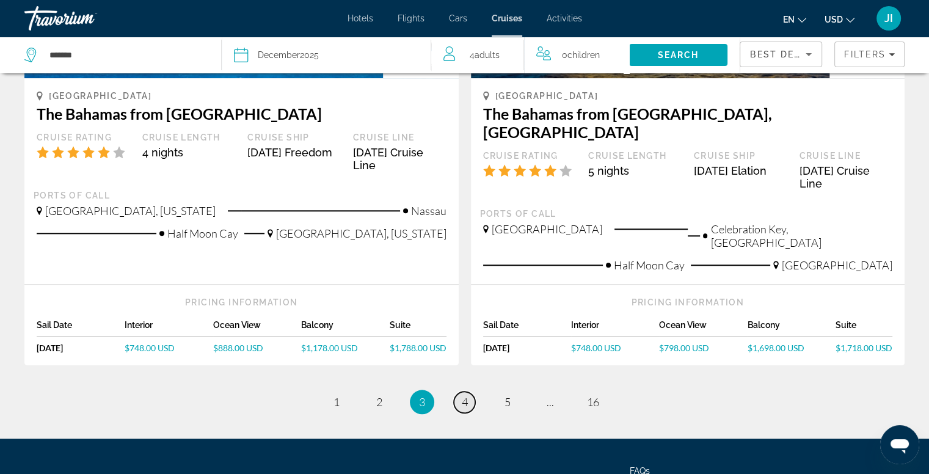
click at [469, 392] on link "page 4" at bounding box center [464, 402] width 21 height 21
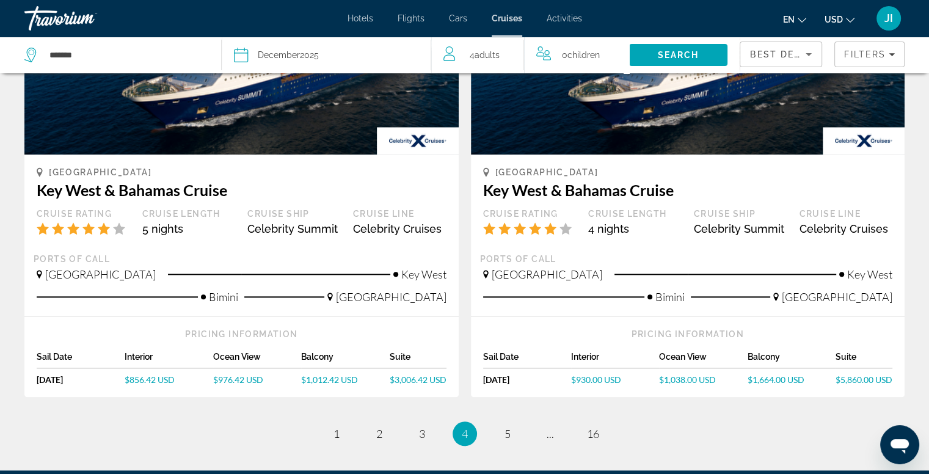
scroll to position [1202, 0]
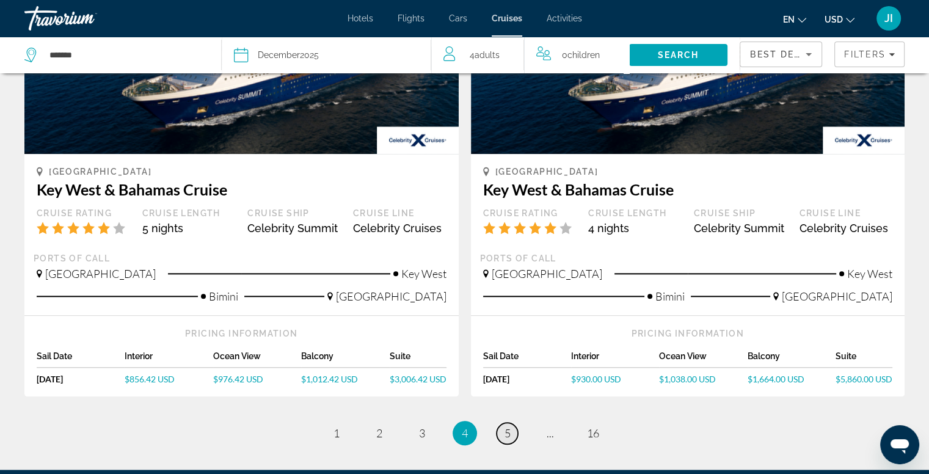
click at [503, 423] on link "page 5" at bounding box center [507, 433] width 21 height 21
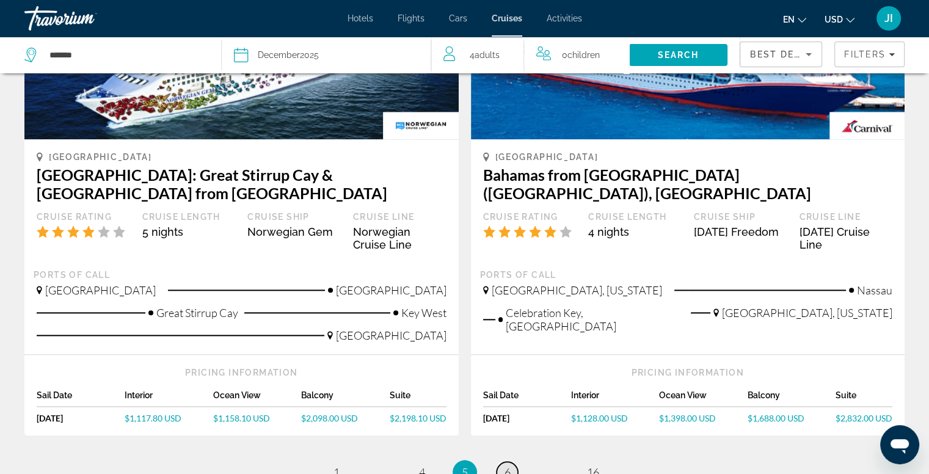
scroll to position [1249, 0]
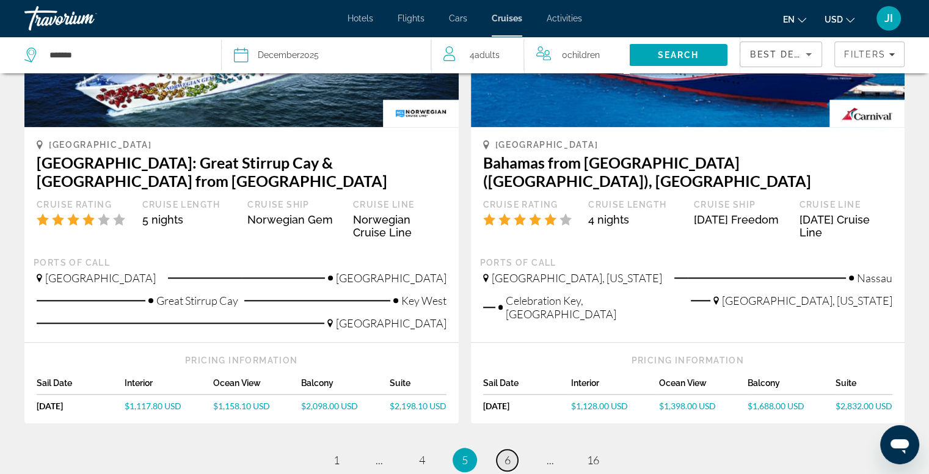
click at [505, 453] on span "6" at bounding box center [508, 459] width 6 height 13
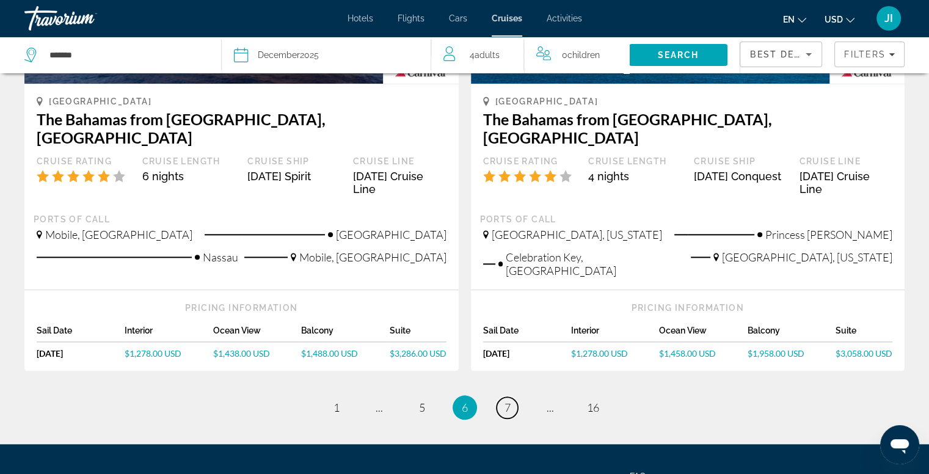
scroll to position [1354, 0]
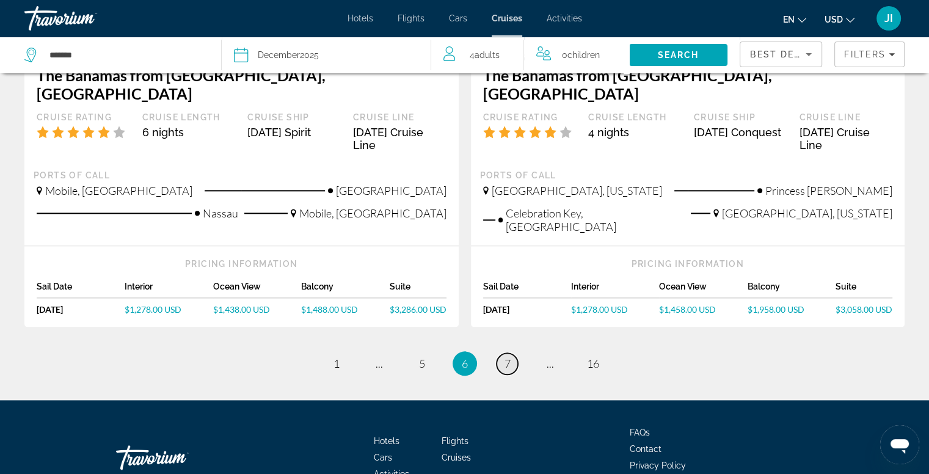
click at [506, 357] on span "7" at bounding box center [508, 363] width 6 height 13
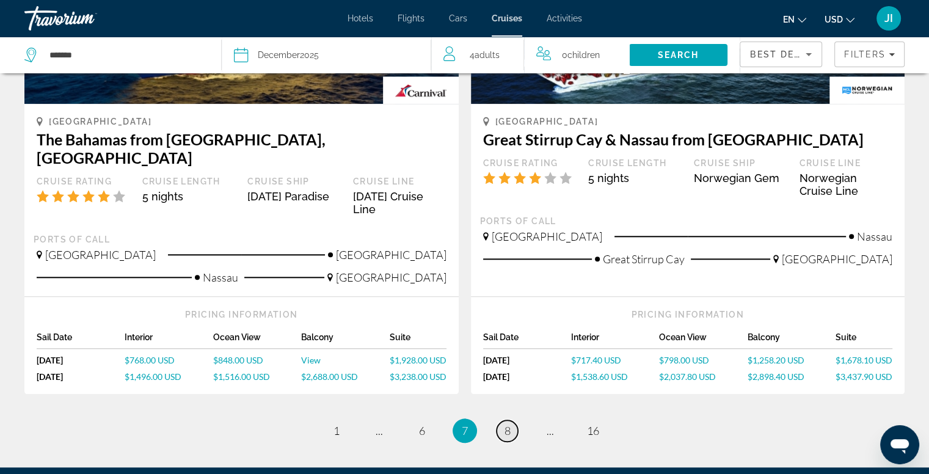
scroll to position [1278, 0]
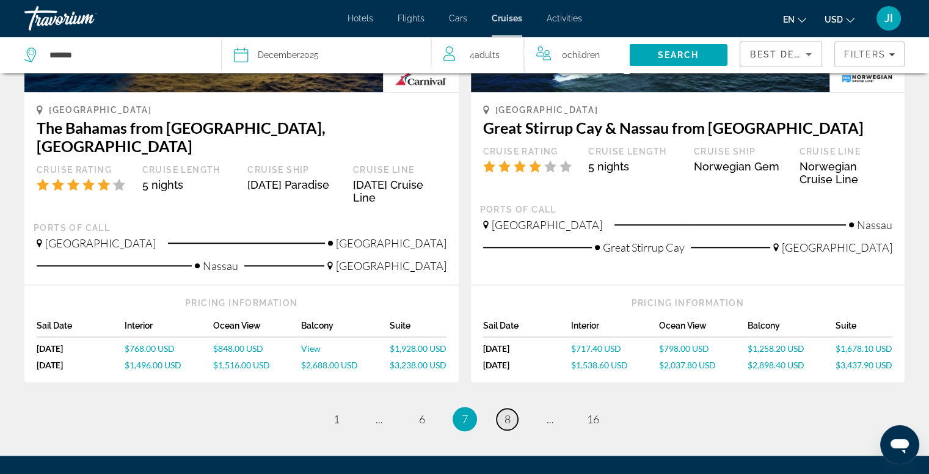
click at [505, 412] on span "8" at bounding box center [508, 418] width 6 height 13
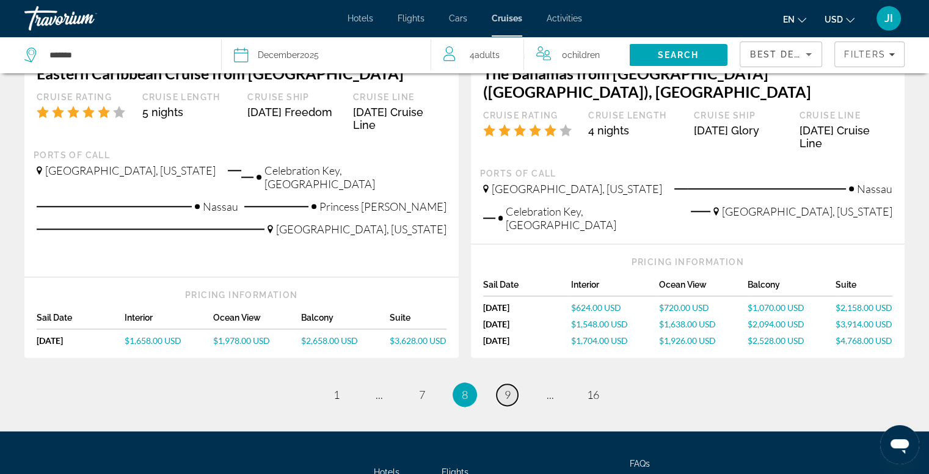
scroll to position [1346, 0]
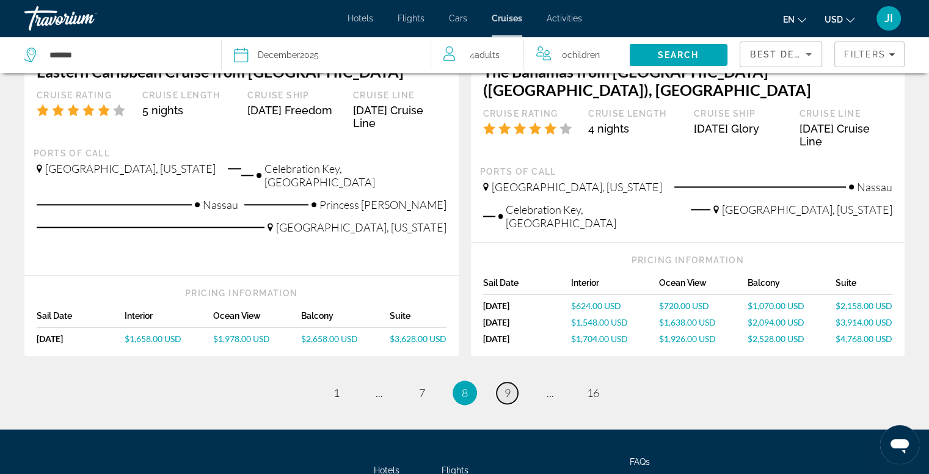
click at [506, 386] on span "9" at bounding box center [508, 392] width 6 height 13
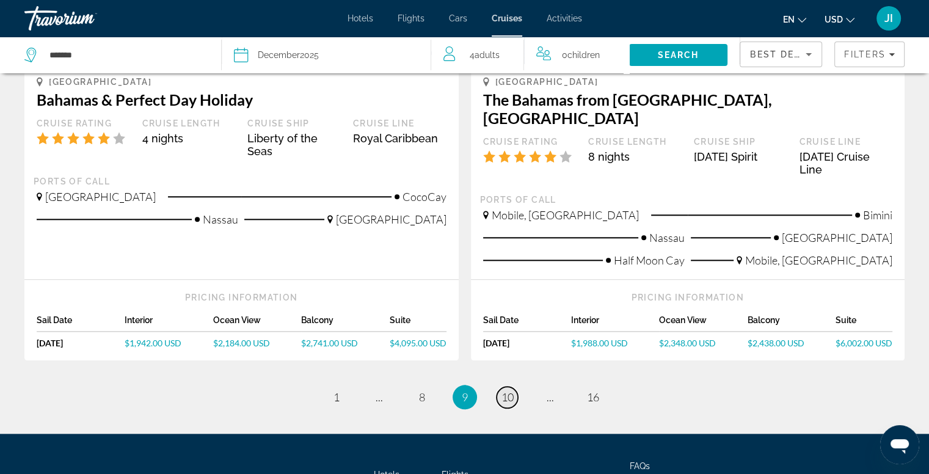
scroll to position [1304, 0]
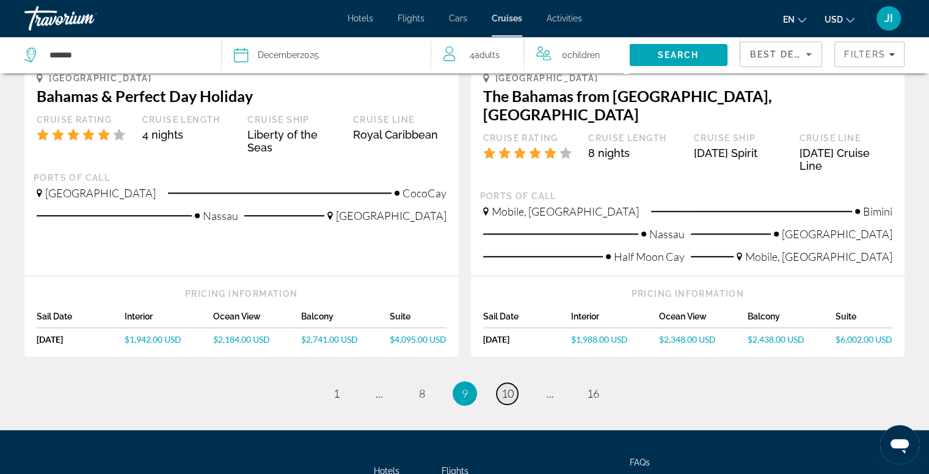
click at [506, 383] on link "page 10" at bounding box center [507, 393] width 21 height 21
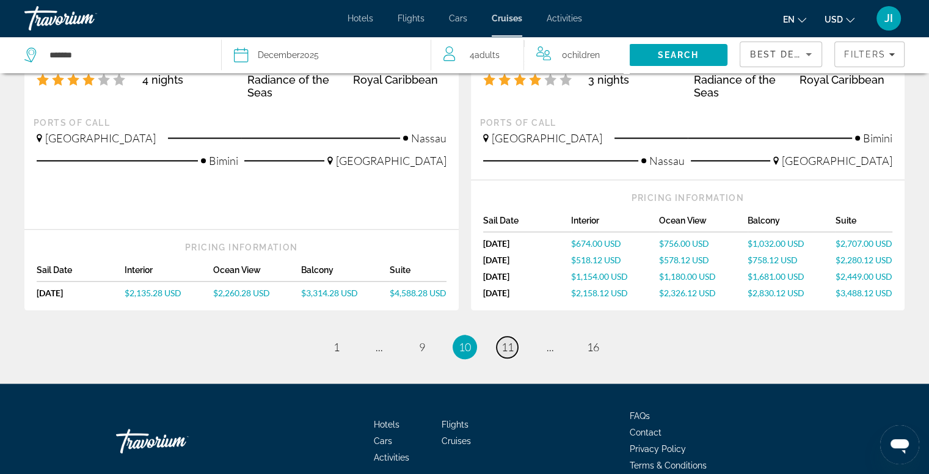
scroll to position [1376, 0]
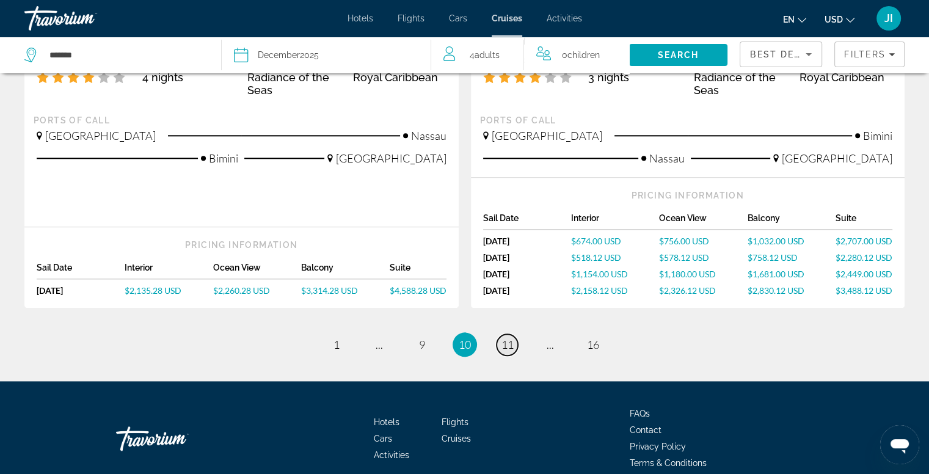
click at [508, 338] on span "11" at bounding box center [508, 344] width 12 height 13
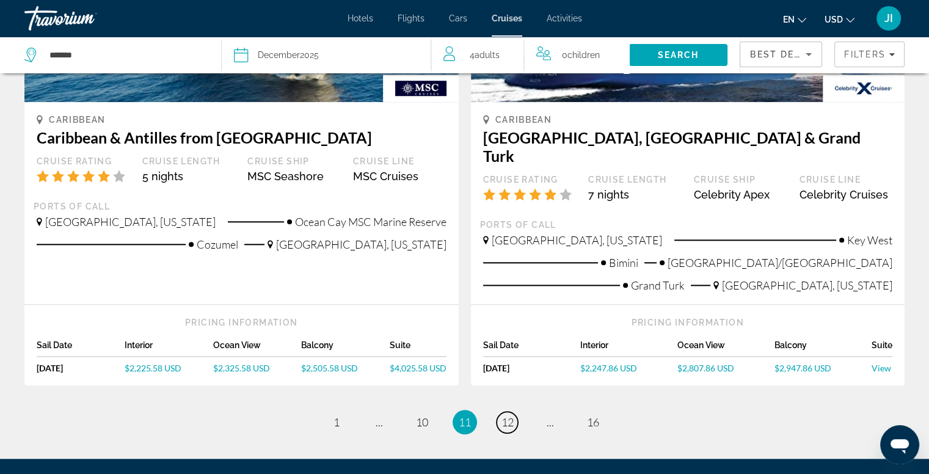
scroll to position [1209, 0]
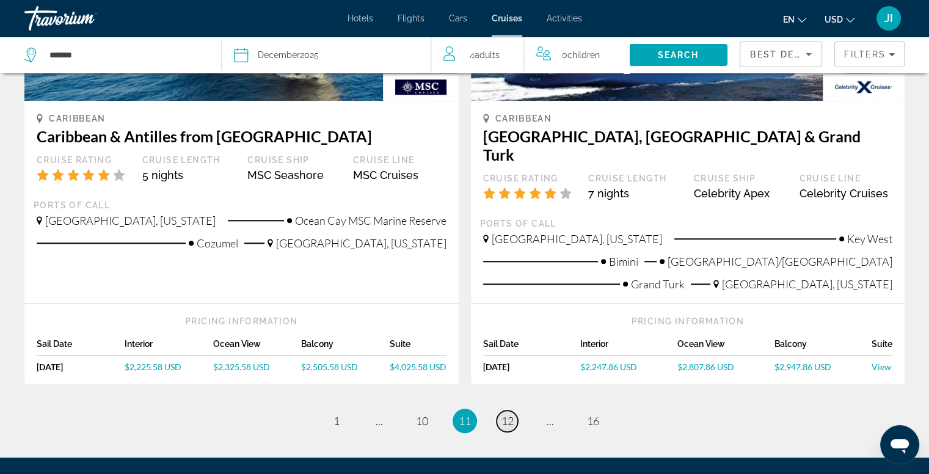
click at [507, 414] on span "12" at bounding box center [508, 420] width 12 height 13
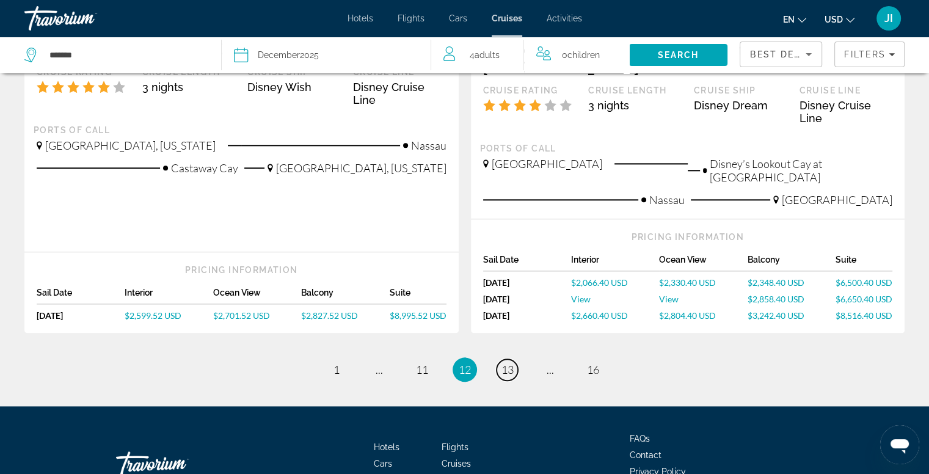
scroll to position [1354, 0]
click at [505, 363] on span "13" at bounding box center [508, 369] width 12 height 13
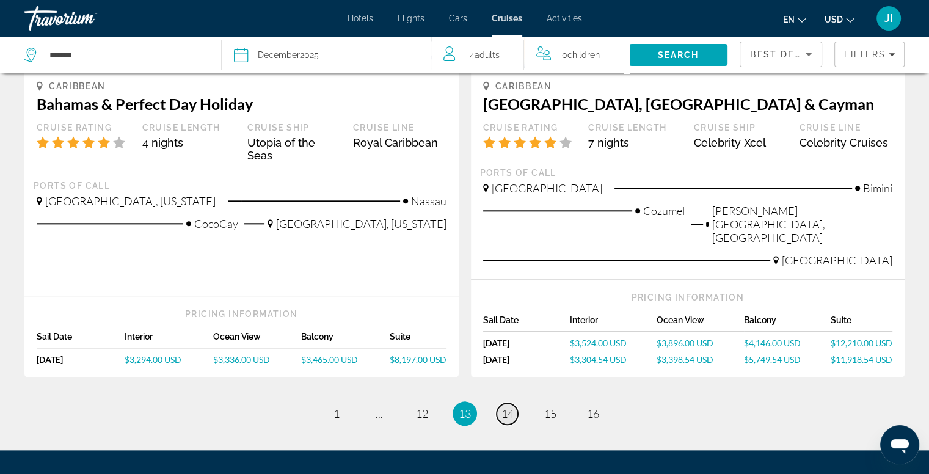
scroll to position [1320, 0]
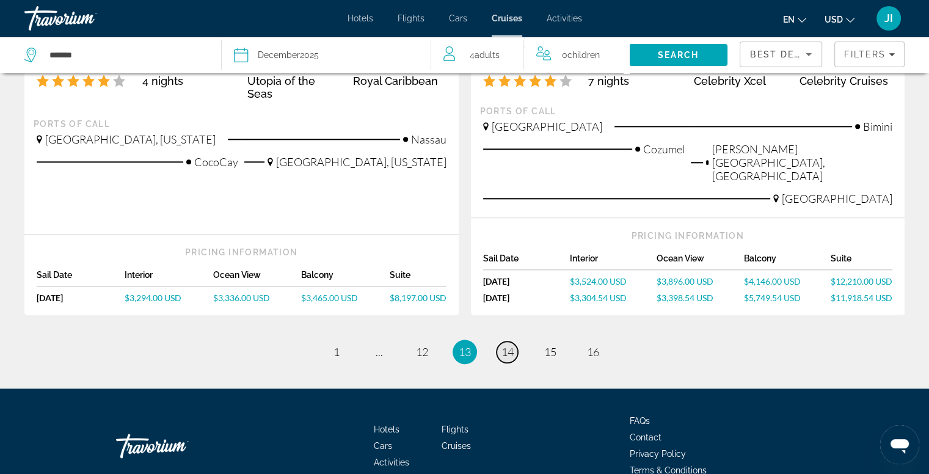
click at [506, 345] on span "14" at bounding box center [508, 351] width 12 height 13
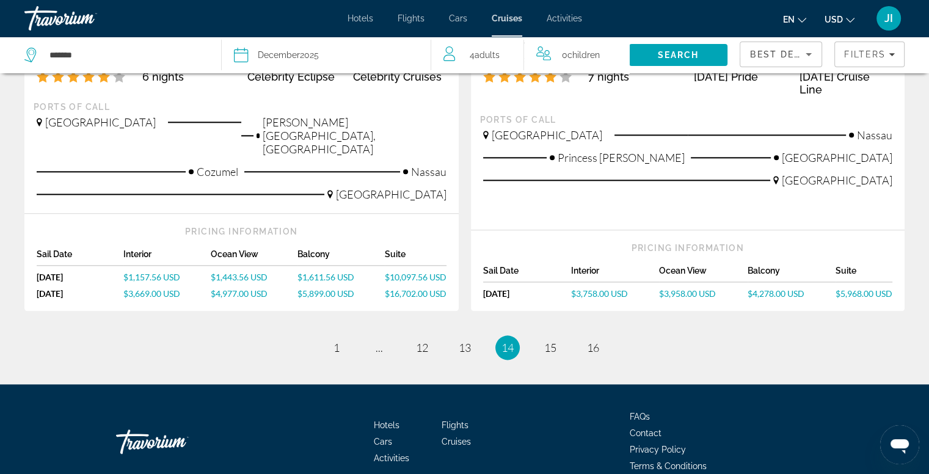
scroll to position [1383, 0]
click at [554, 341] on span "15" at bounding box center [550, 347] width 12 height 13
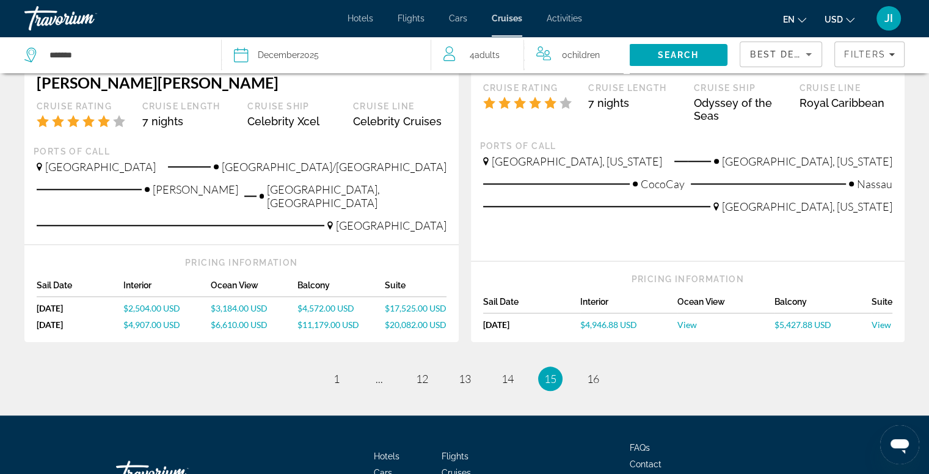
scroll to position [1356, 0]
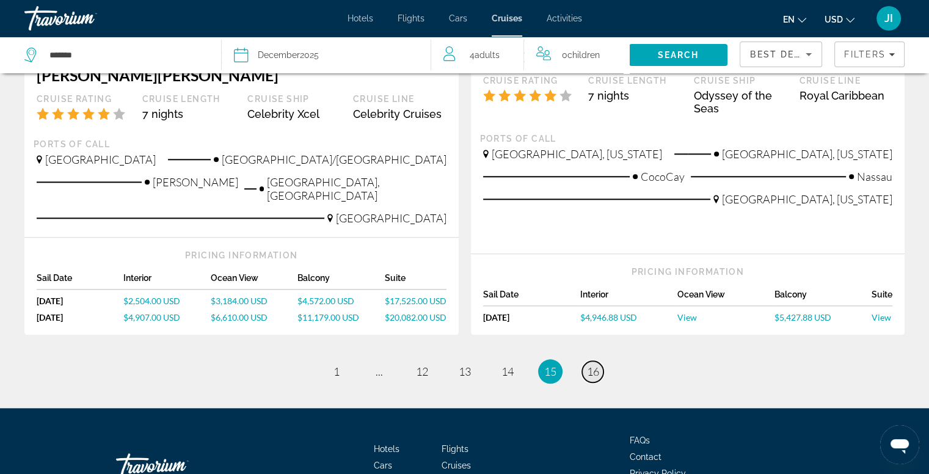
click at [587, 365] on span "16" at bounding box center [593, 371] width 12 height 13
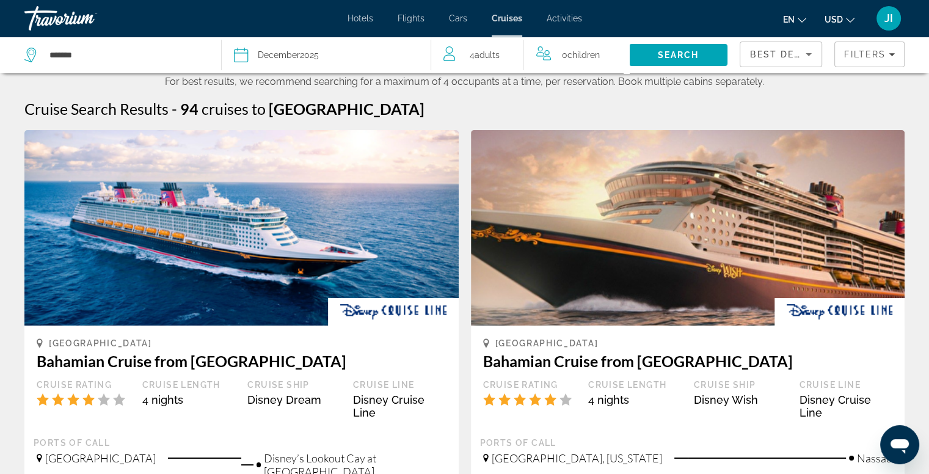
click at [269, 62] on div "[DATE]" at bounding box center [288, 54] width 61 height 17
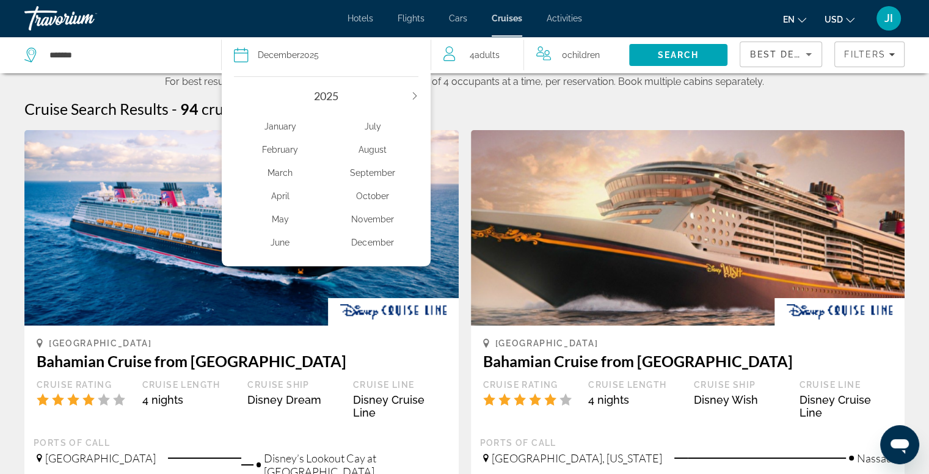
click at [406, 92] on div "2025" at bounding box center [326, 95] width 185 height 13
click at [417, 94] on icon "Next year" at bounding box center [414, 95] width 7 height 7
click at [370, 242] on div "December" at bounding box center [372, 243] width 92 height 22
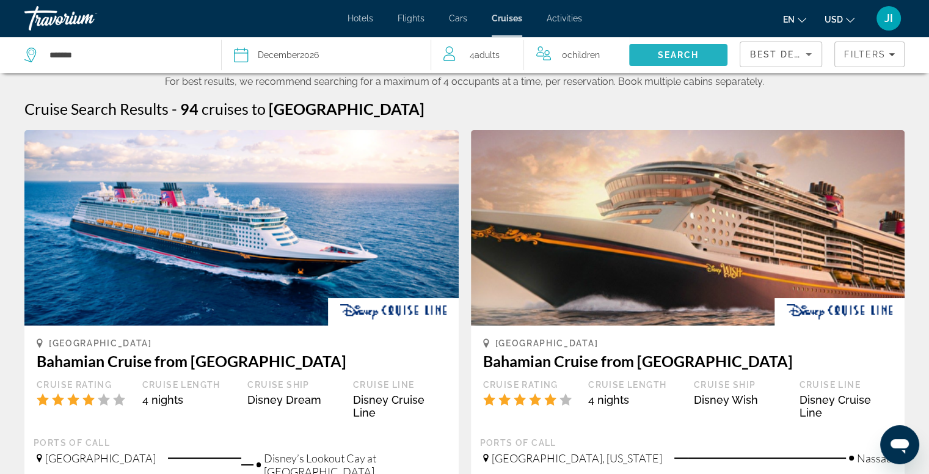
click at [671, 58] on span "Search" at bounding box center [679, 55] width 42 height 10
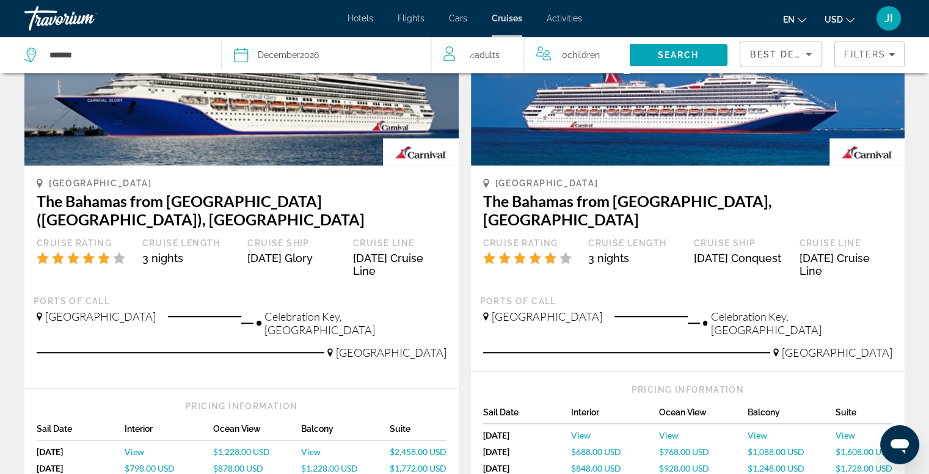
scroll to position [1232, 0]
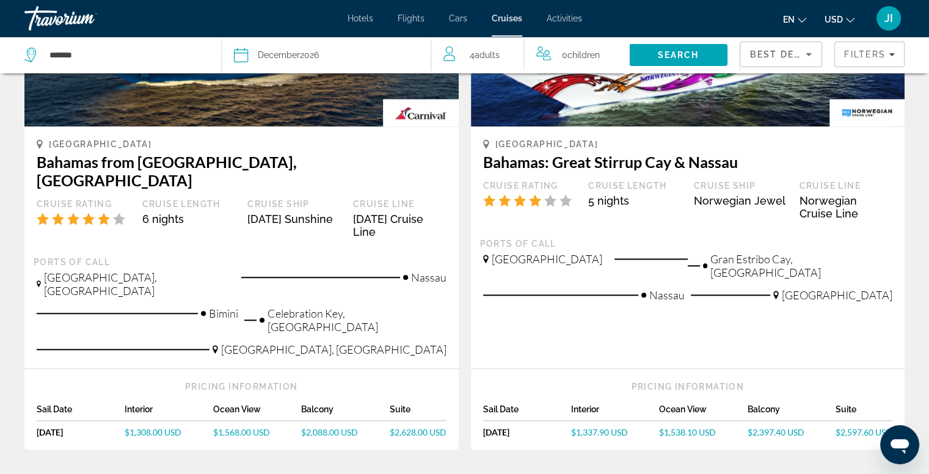
scroll to position [1276, 0]
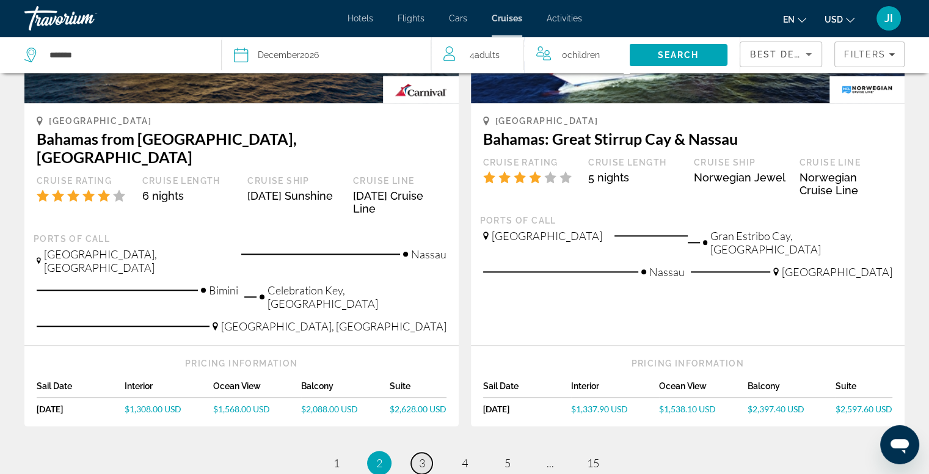
click at [420, 456] on span "3" at bounding box center [422, 462] width 6 height 13
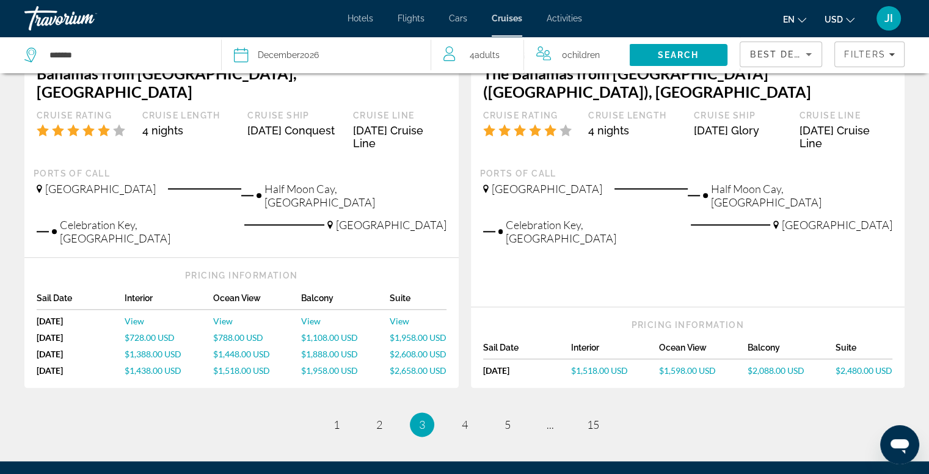
scroll to position [1366, 0]
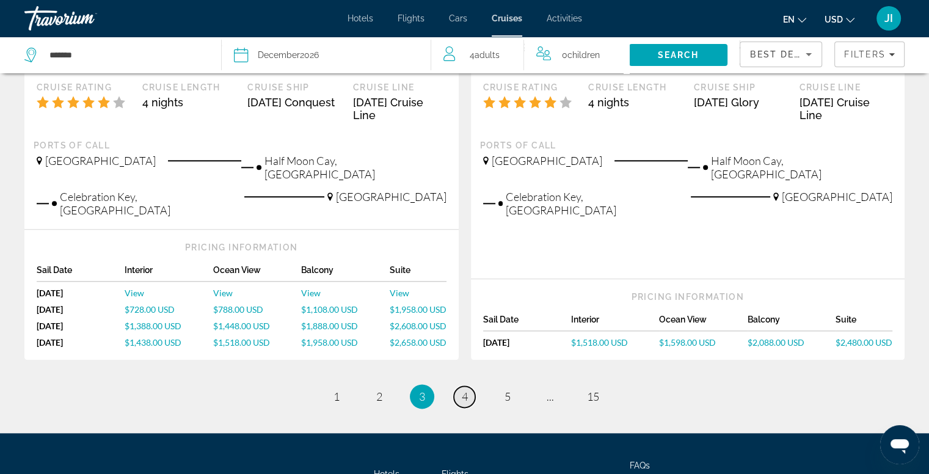
click at [464, 390] on span "4" at bounding box center [465, 396] width 6 height 13
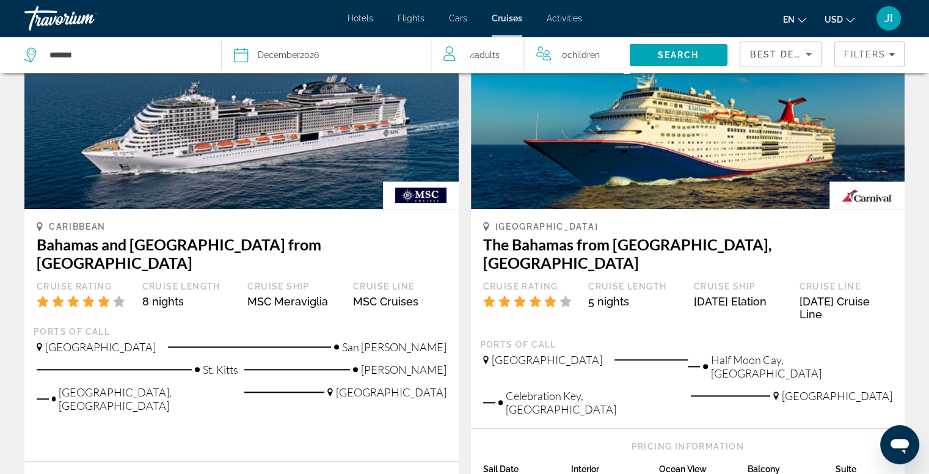
scroll to position [1398, 0]
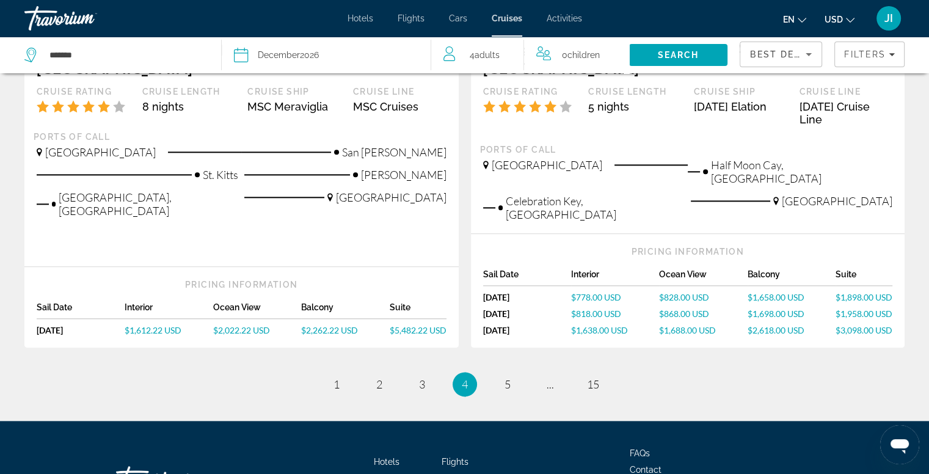
click at [513, 372] on ul "4 / 15 page 1 page 2 page 3 You're on page 4 page 5 page ... page 15" at bounding box center [464, 384] width 880 height 24
click at [501, 374] on link "page 5" at bounding box center [507, 384] width 21 height 21
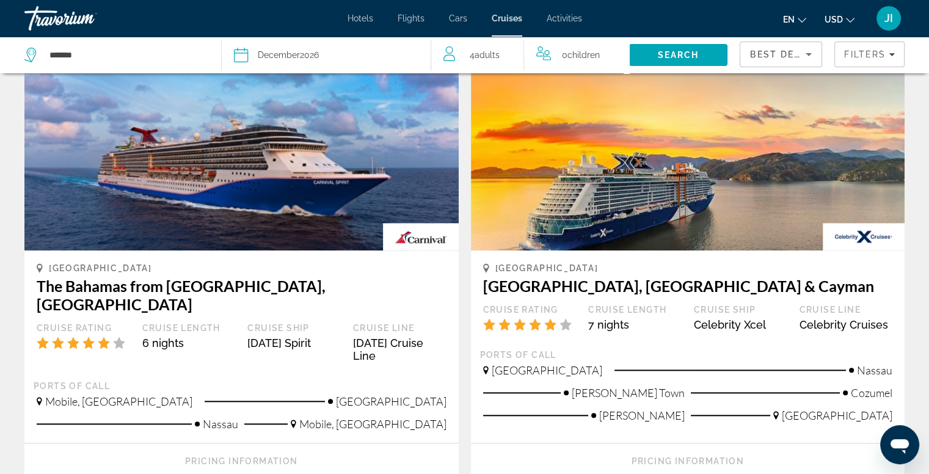
scroll to position [1205, 0]
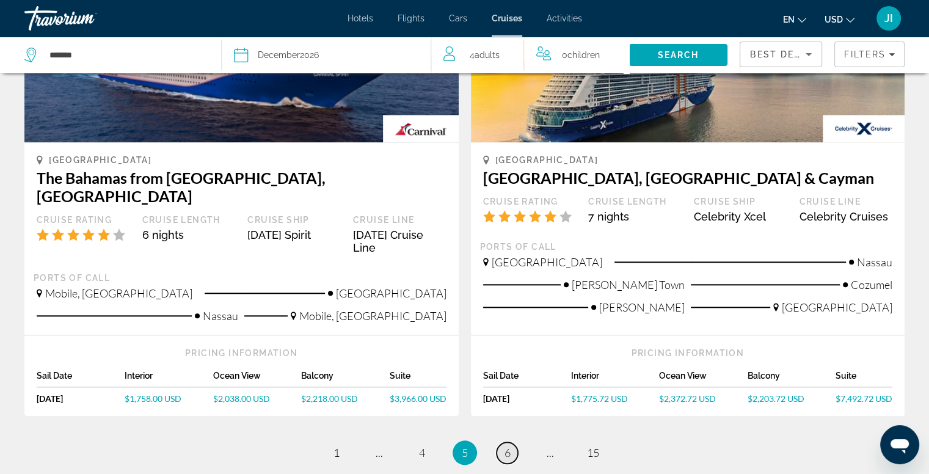
click at [505, 446] on span "6" at bounding box center [508, 452] width 6 height 13
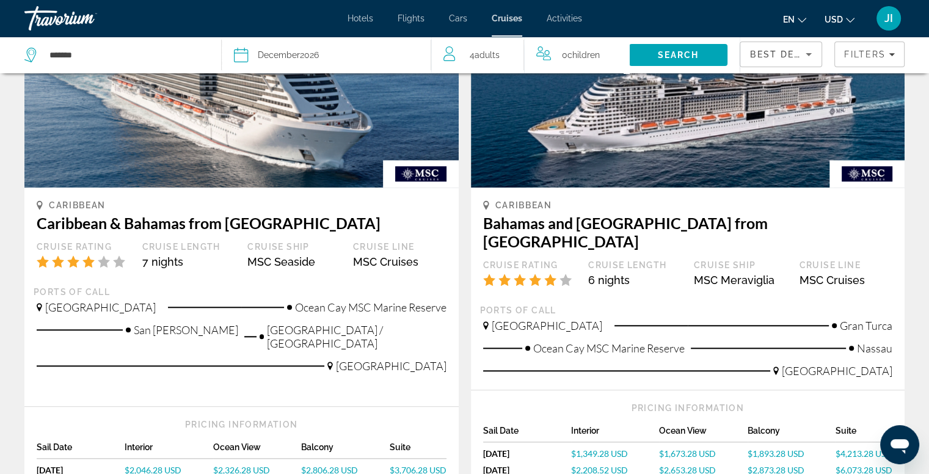
scroll to position [1275, 0]
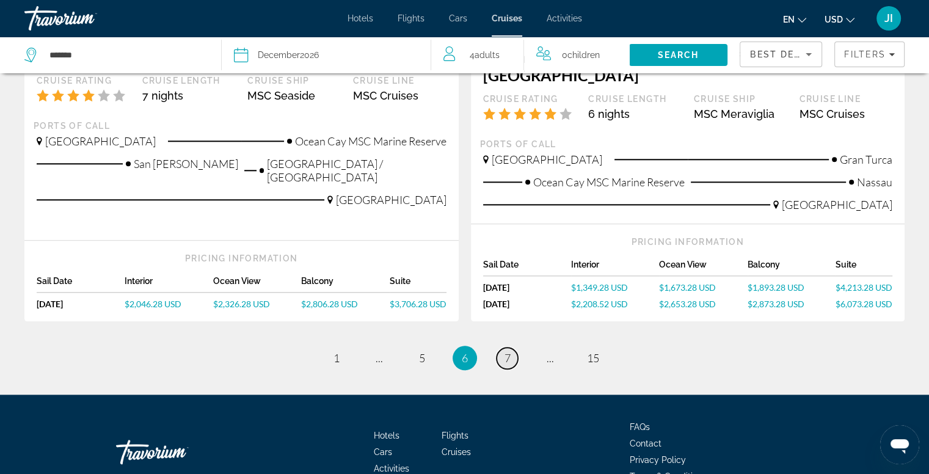
click at [510, 351] on span "7" at bounding box center [508, 357] width 6 height 13
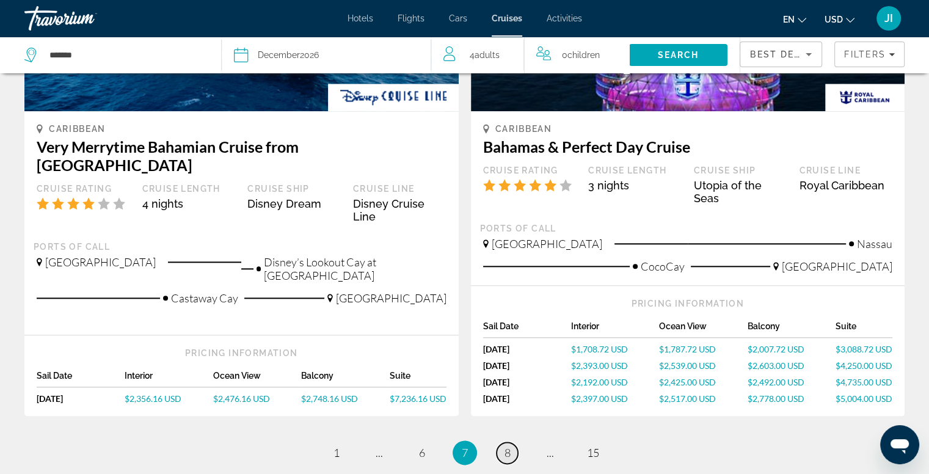
scroll to position [1341, 0]
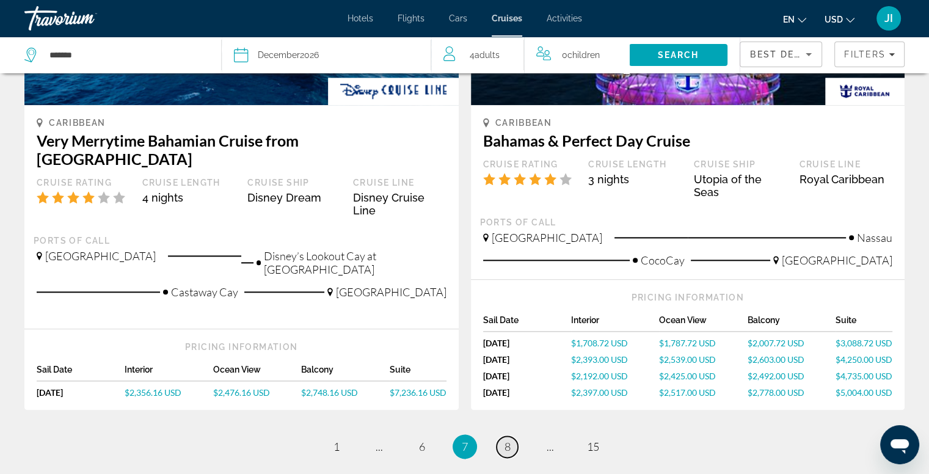
click at [505, 440] on span "8" at bounding box center [508, 446] width 6 height 13
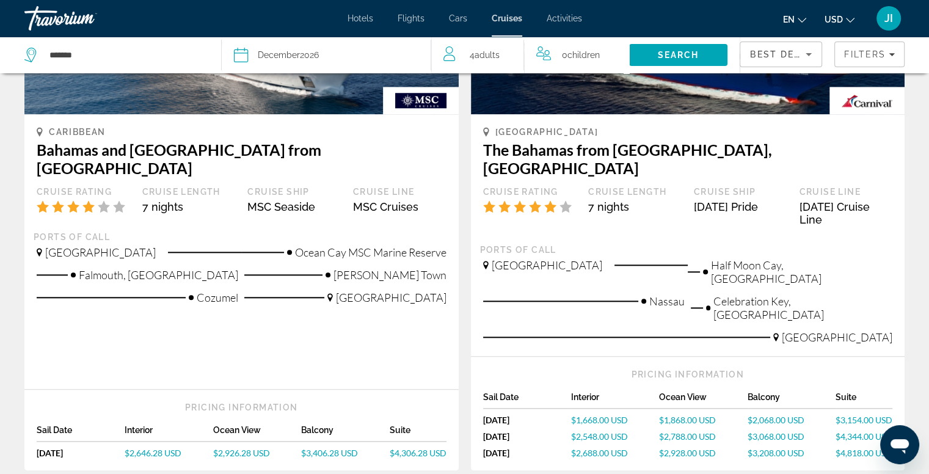
scroll to position [1289, 0]
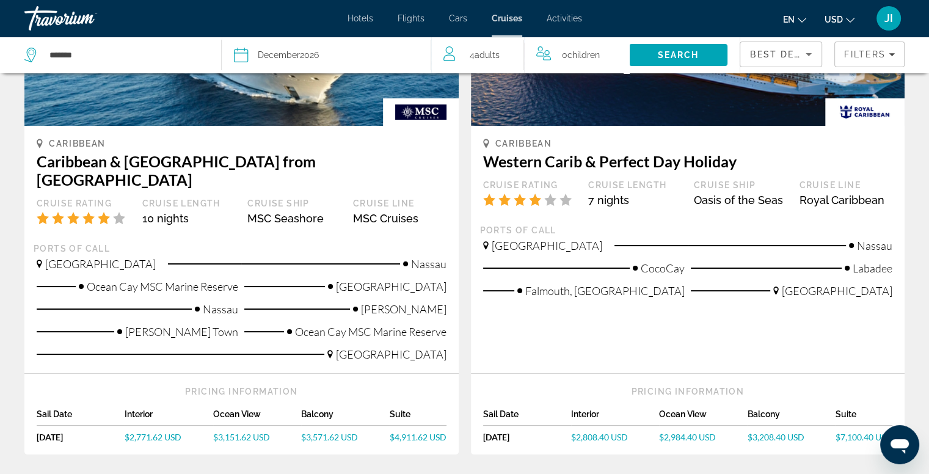
scroll to position [202, 0]
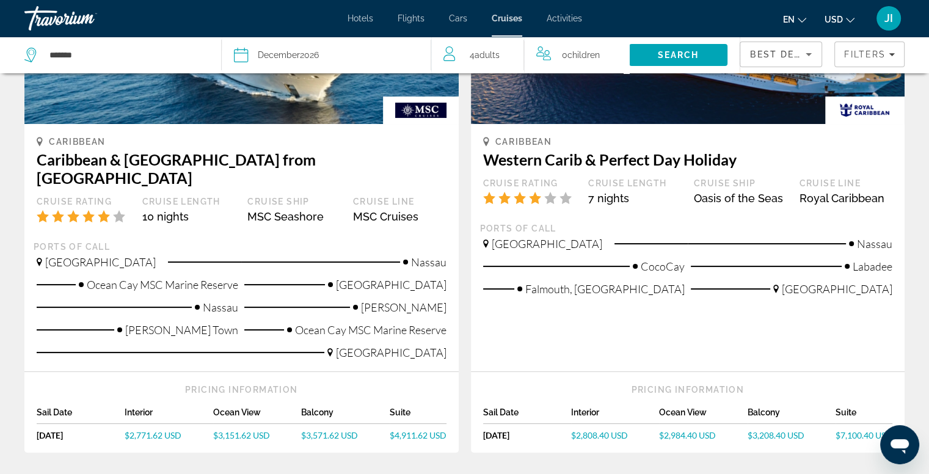
click at [479, 54] on span "Adults" at bounding box center [486, 55] width 25 height 10
click at [453, 55] on icon "Decrement adults" at bounding box center [449, 52] width 11 height 15
click at [672, 58] on span "Search" at bounding box center [679, 55] width 42 height 10
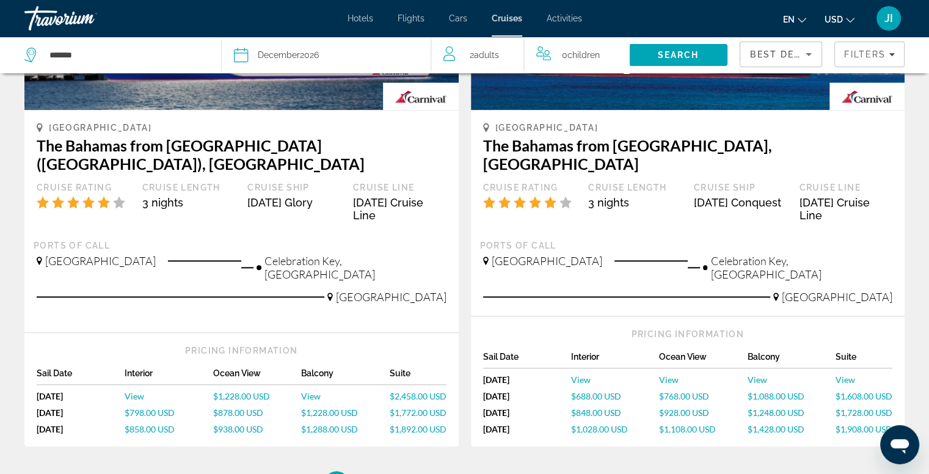
scroll to position [1287, 0]
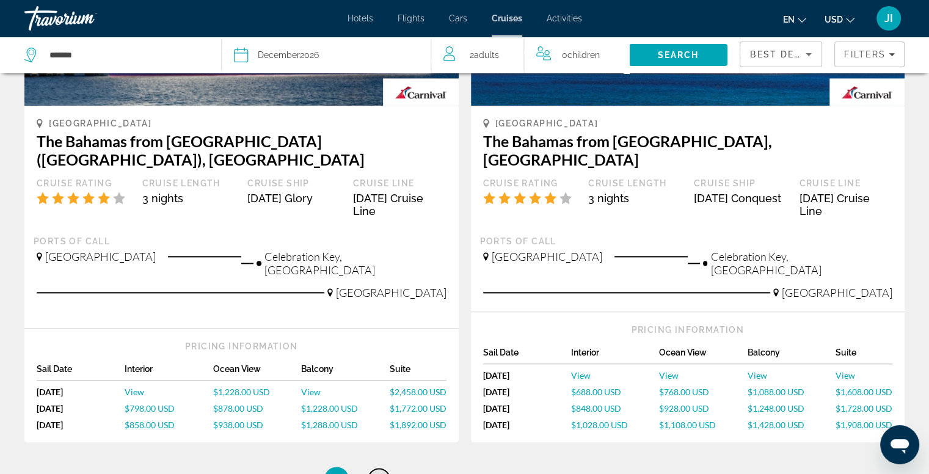
click at [384, 469] on link "page 2" at bounding box center [378, 479] width 21 height 21
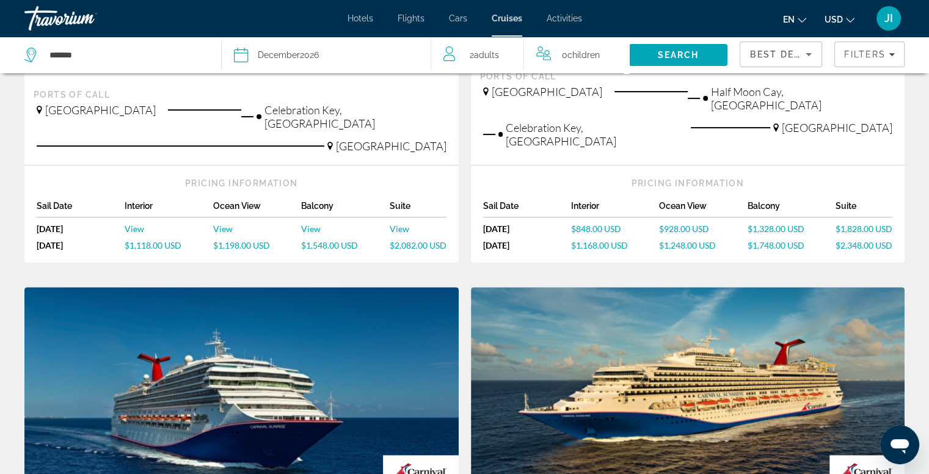
scroll to position [366, 0]
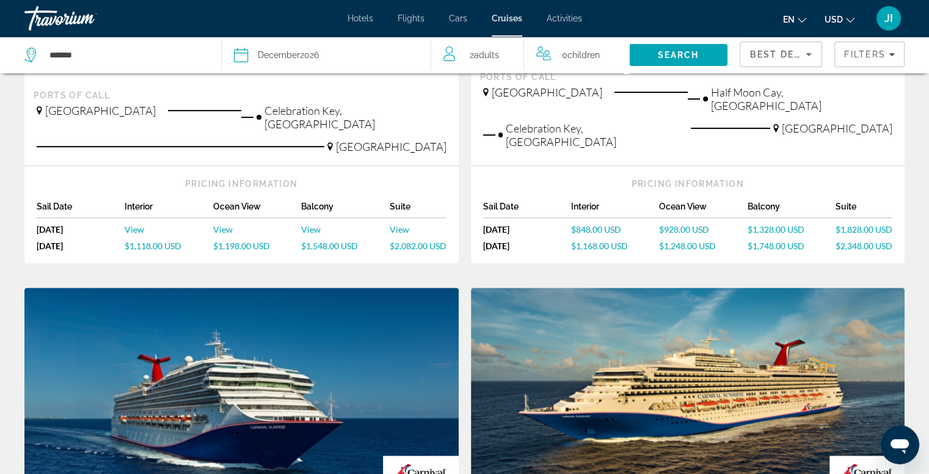
click at [574, 52] on span "Children" at bounding box center [584, 55] width 32 height 10
click at [635, 52] on icon "Increment children" at bounding box center [633, 52] width 11 height 15
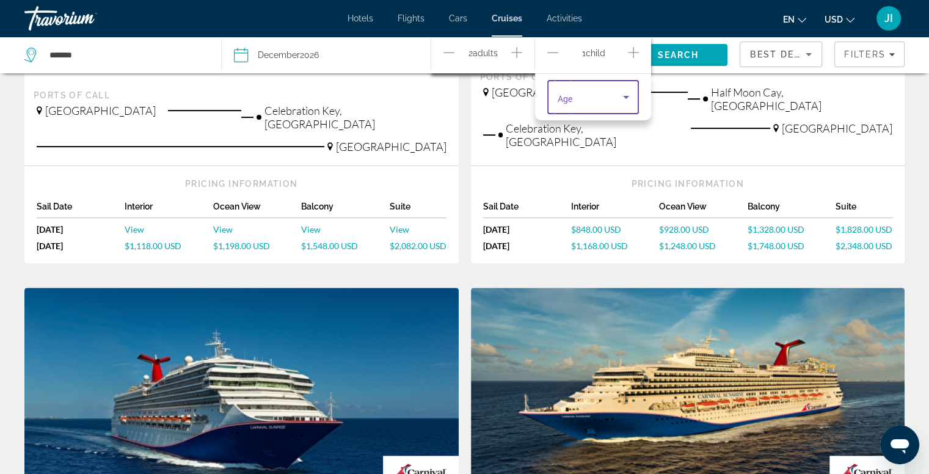
click at [619, 101] on icon "Travelers: 2 adults, 1 child" at bounding box center [626, 97] width 15 height 15
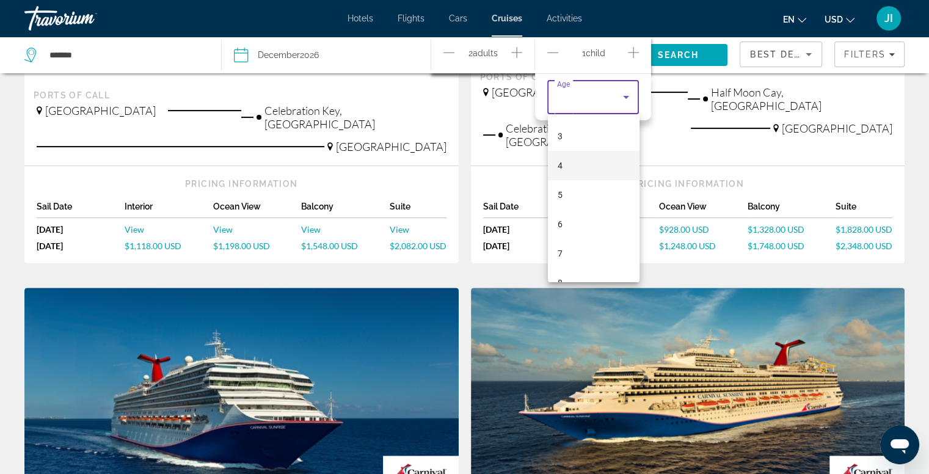
scroll to position [86, 0]
click at [574, 258] on mat-option "7" at bounding box center [594, 253] width 92 height 29
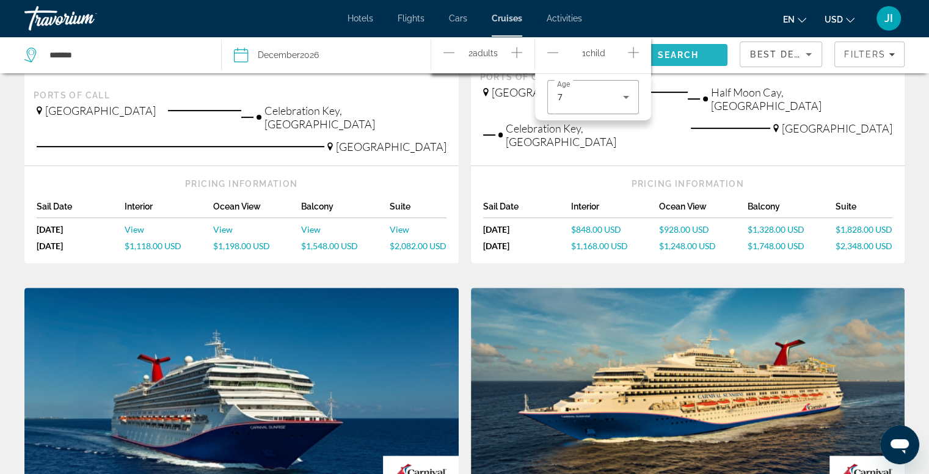
click at [678, 50] on span "Search" at bounding box center [679, 55] width 42 height 10
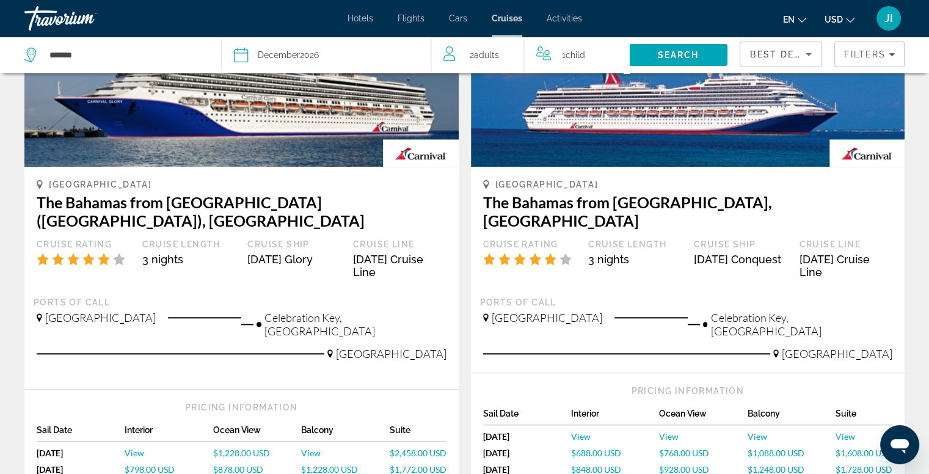
scroll to position [1242, 0]
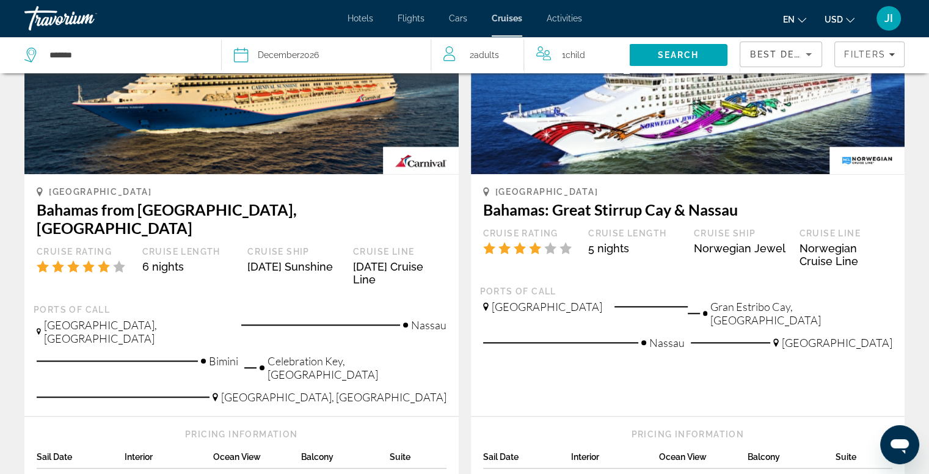
scroll to position [1204, 0]
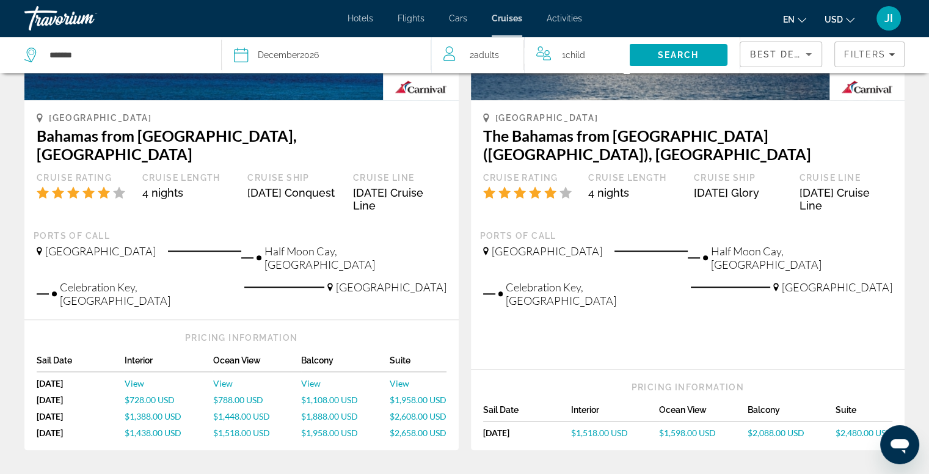
scroll to position [1277, 0]
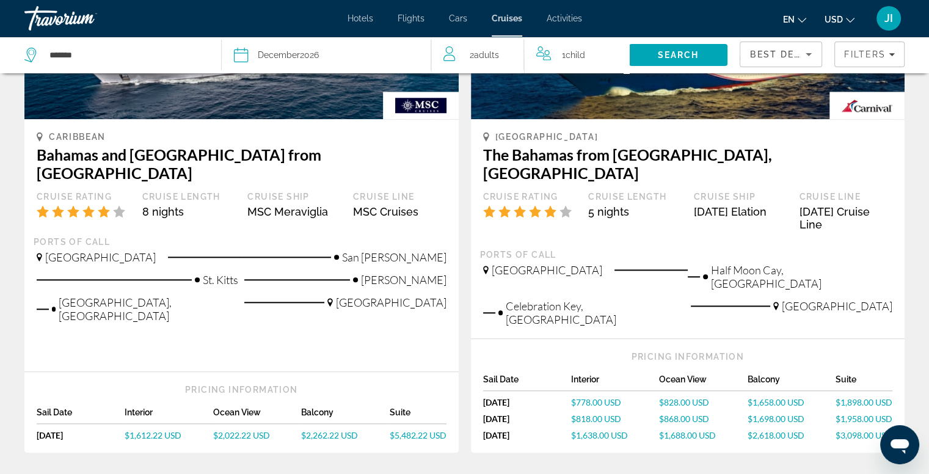
scroll to position [1293, 0]
click at [405, 260] on div "Caribbean [GEOGRAPHIC_DATA] and [GEOGRAPHIC_DATA] from [GEOGRAPHIC_DATA] Cruise…" at bounding box center [241, 245] width 434 height 252
click at [71, 56] on input "*******" at bounding box center [125, 55] width 155 height 18
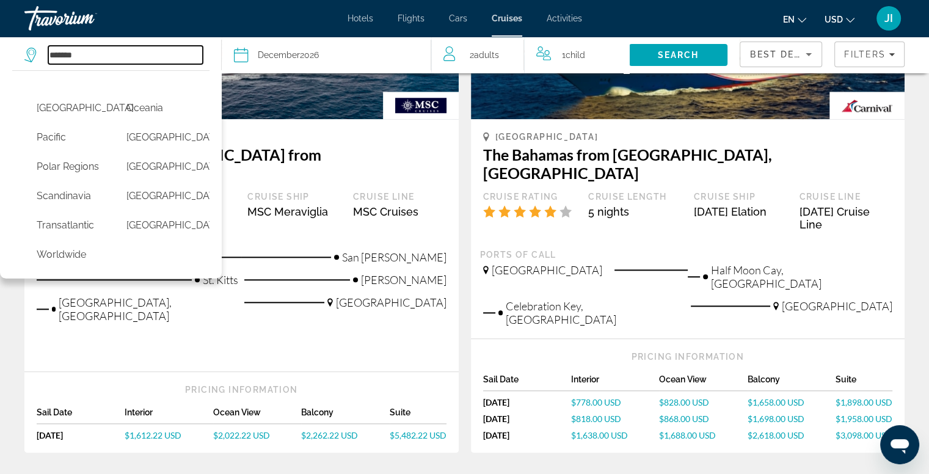
scroll to position [371, 0]
click at [56, 149] on button "Pacific" at bounding box center [70, 137] width 78 height 23
type input "*******"
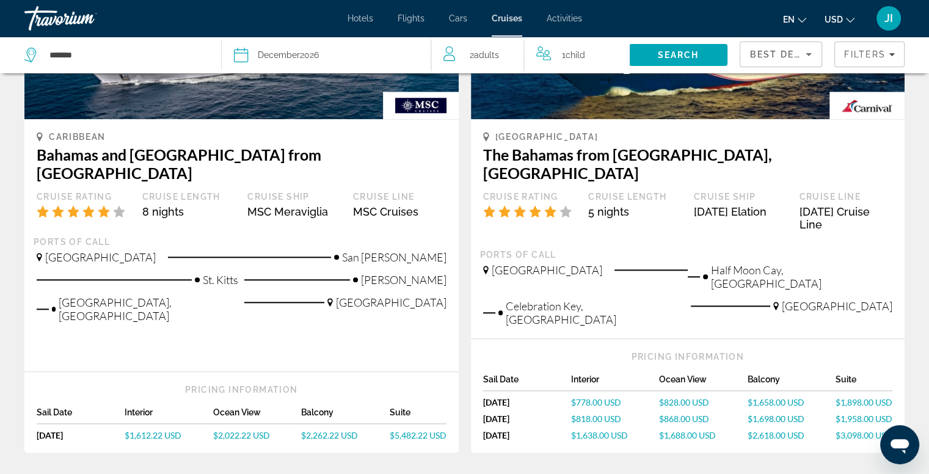
click at [328, 53] on div "Date [DATE]" at bounding box center [326, 54] width 185 height 17
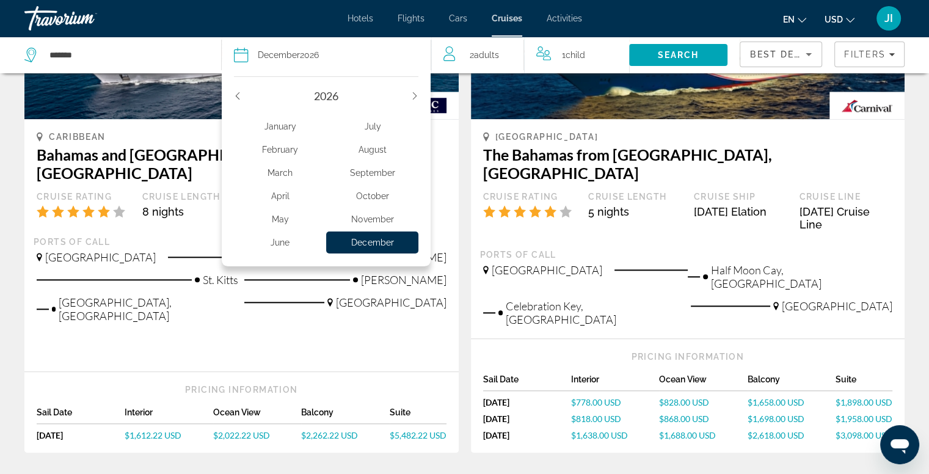
click at [282, 227] on div "May" at bounding box center [280, 219] width 92 height 22
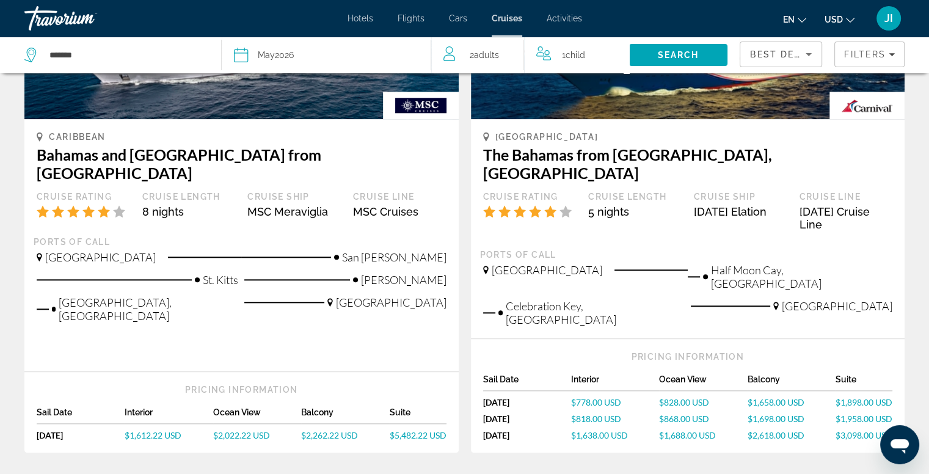
click at [552, 60] on div "1 Child Children" at bounding box center [576, 54] width 81 height 17
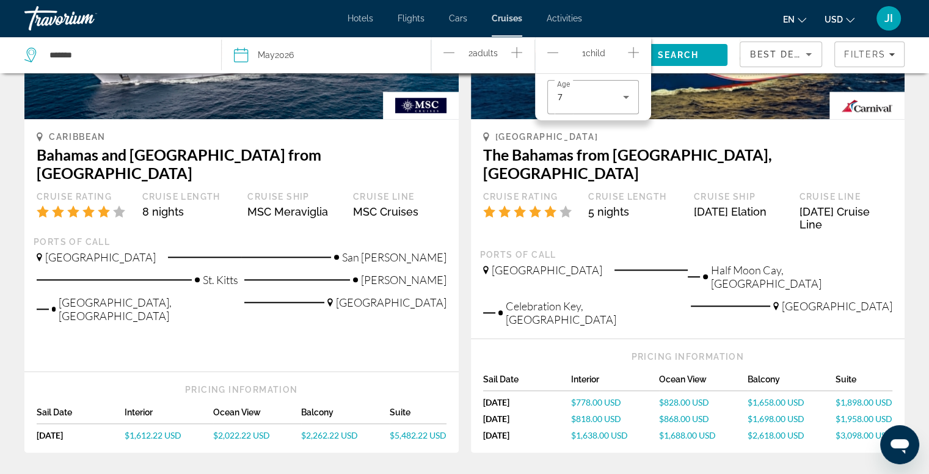
click at [556, 53] on icon "Decrement children" at bounding box center [552, 52] width 11 height 15
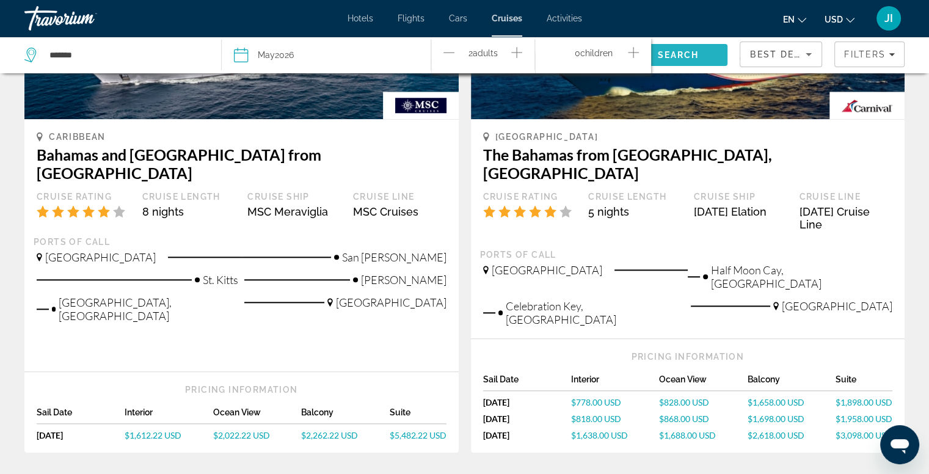
click at [671, 59] on span "Search" at bounding box center [679, 55] width 42 height 10
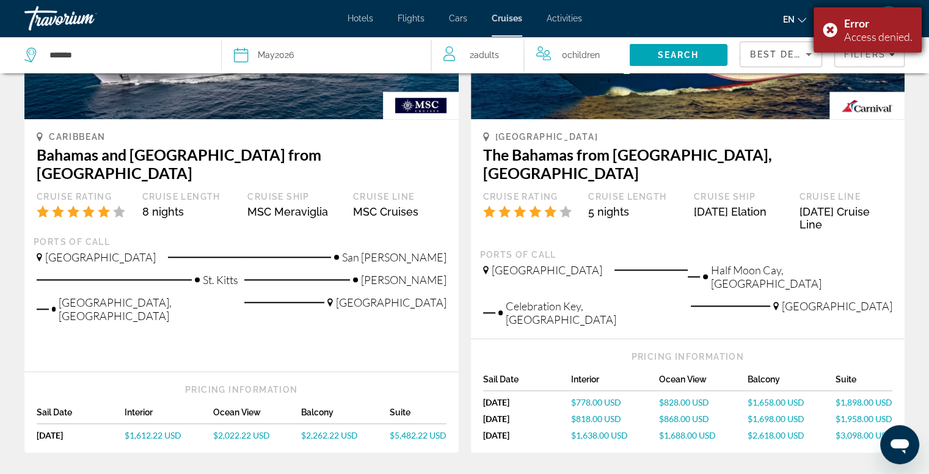
click at [826, 30] on div "Error Access denied." at bounding box center [868, 29] width 108 height 45
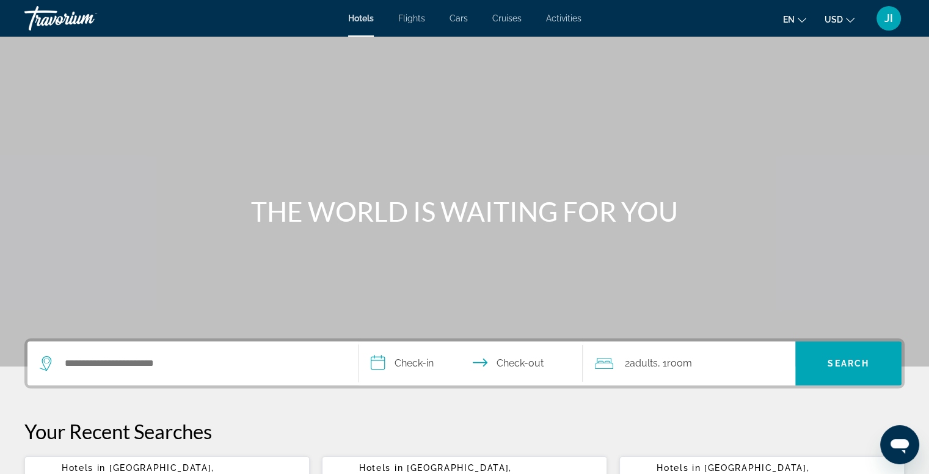
click at [513, 24] on div "Hotels Flights Cars Cruises Activities Hotels Flights Cars Cruises Activities e…" at bounding box center [464, 18] width 929 height 32
click at [511, 20] on span "Cruises" at bounding box center [506, 18] width 29 height 10
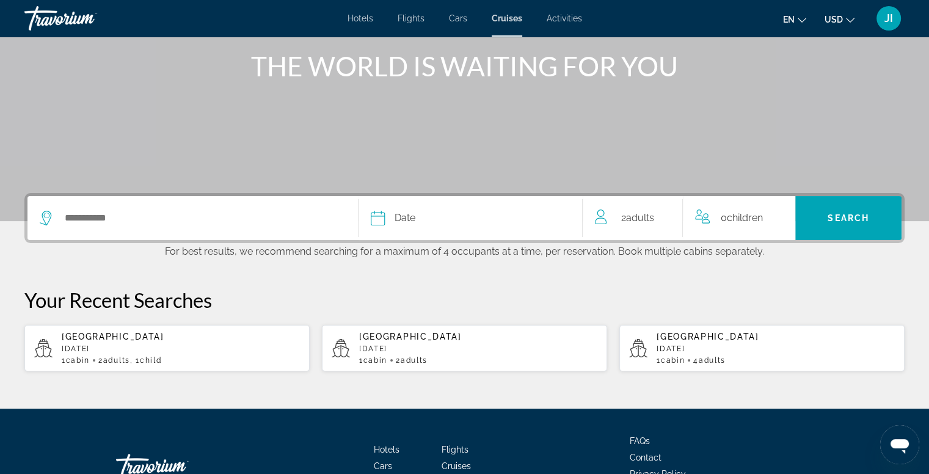
scroll to position [146, 0]
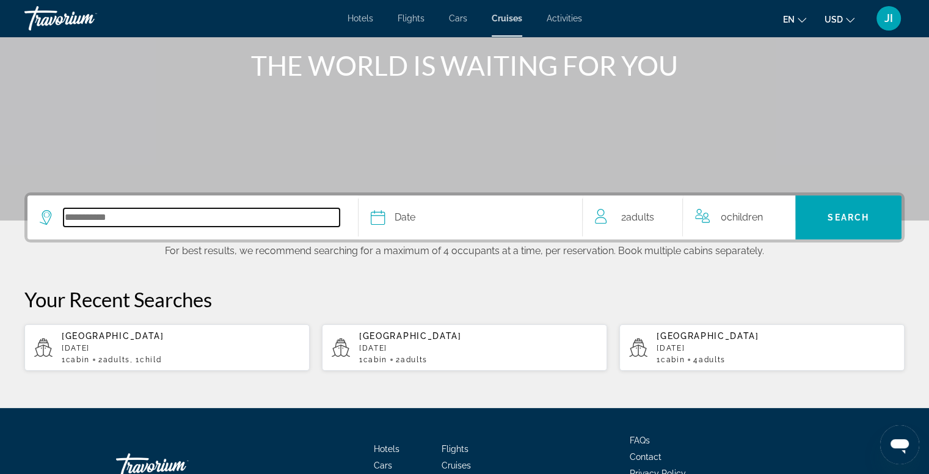
click at [164, 219] on input "Select cruise destination" at bounding box center [202, 217] width 276 height 18
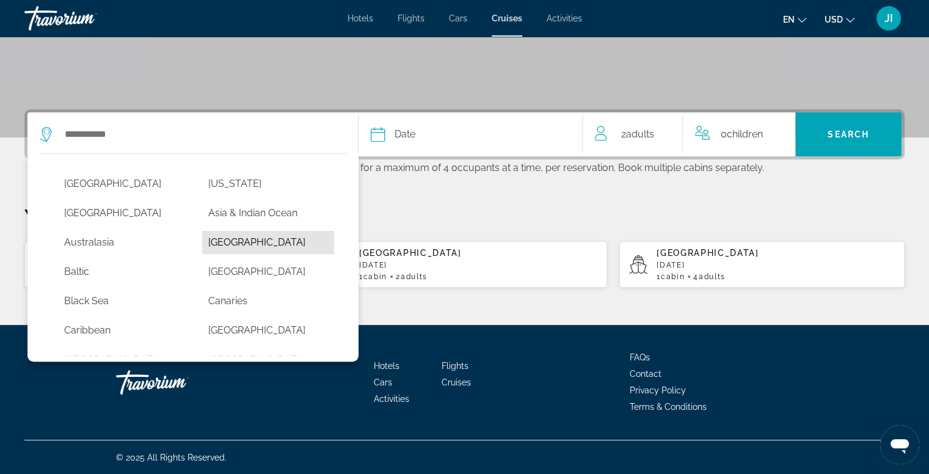
click at [225, 243] on button "[GEOGRAPHIC_DATA]" at bounding box center [268, 242] width 132 height 23
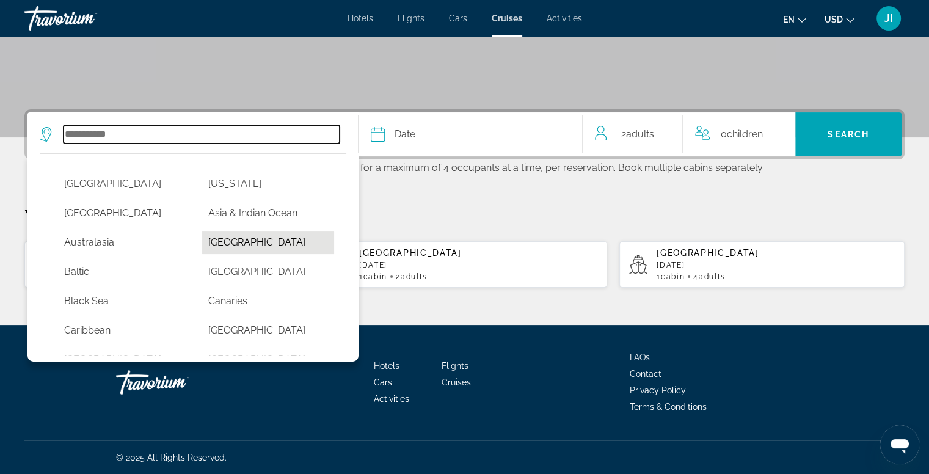
type input "*******"
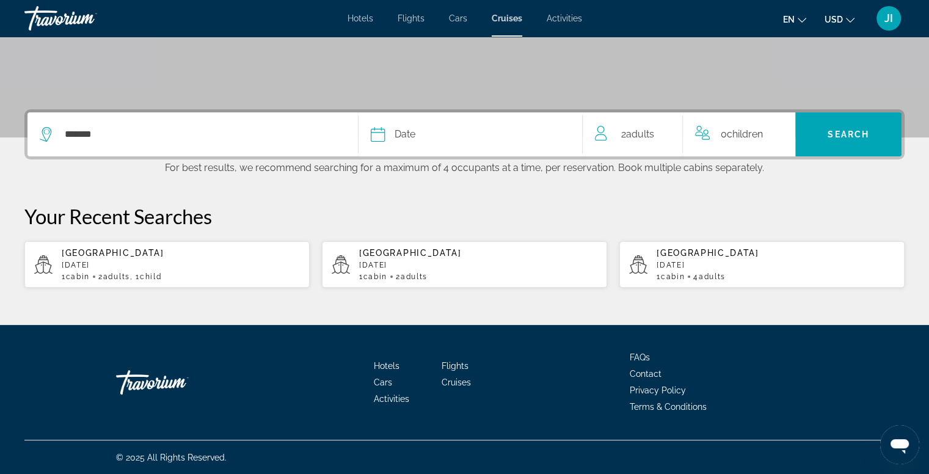
click at [484, 135] on div "Date" at bounding box center [471, 134] width 200 height 17
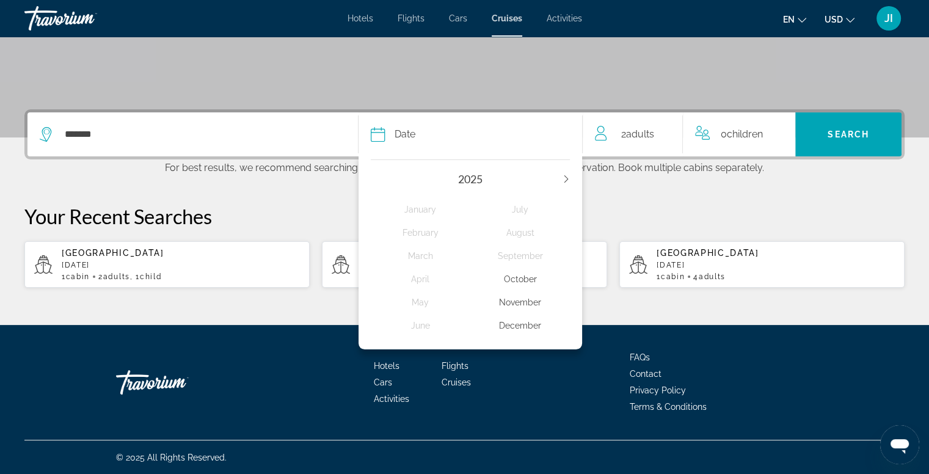
click at [568, 181] on icon "Next year" at bounding box center [566, 178] width 7 height 7
click at [513, 324] on div "December" at bounding box center [520, 326] width 100 height 22
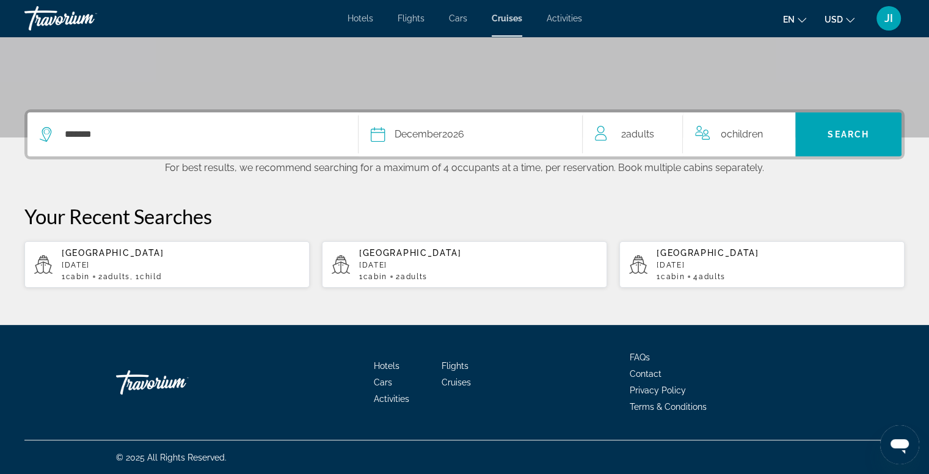
click at [722, 145] on div "0 Child Children" at bounding box center [739, 134] width 88 height 44
click at [775, 132] on div "0 Child Children" at bounding box center [745, 134] width 92 height 21
click at [792, 128] on div "0 Child Children" at bounding box center [745, 134] width 116 height 44
click at [744, 133] on span "Children" at bounding box center [748, 132] width 36 height 12
click at [785, 133] on icon "Increment children" at bounding box center [785, 131] width 11 height 11
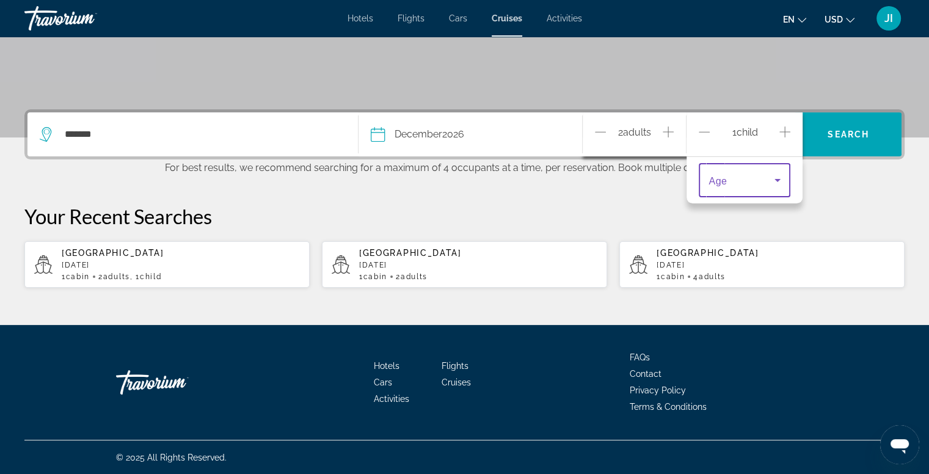
click at [783, 179] on icon "Travelers: 2 adults, 1 child" at bounding box center [777, 180] width 15 height 15
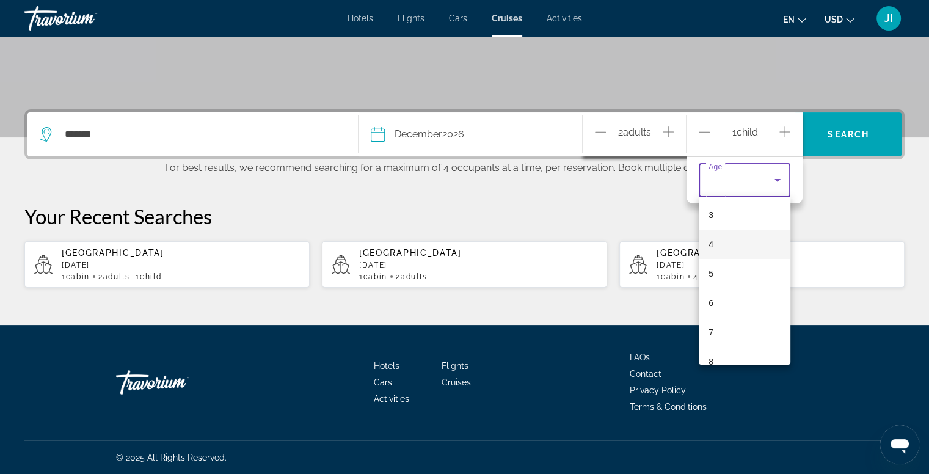
scroll to position [90, 0]
click at [709, 338] on span "7" at bounding box center [711, 331] width 5 height 15
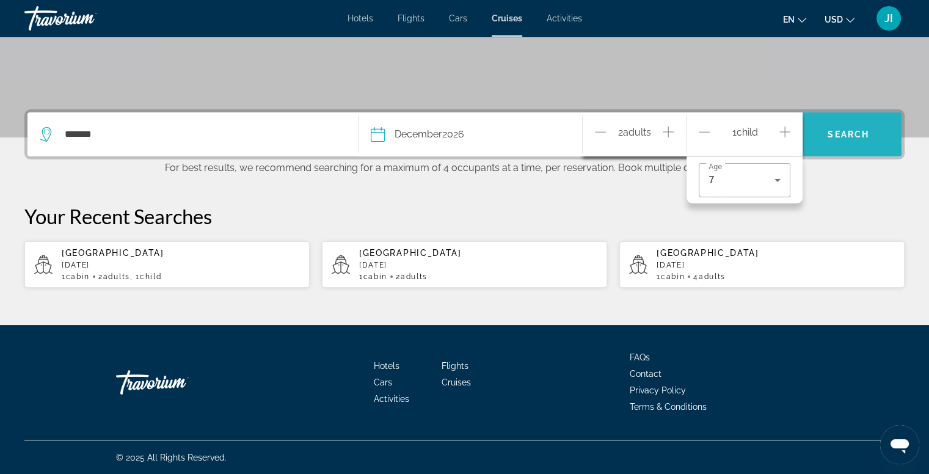
click at [841, 141] on span "Search" at bounding box center [849, 134] width 106 height 29
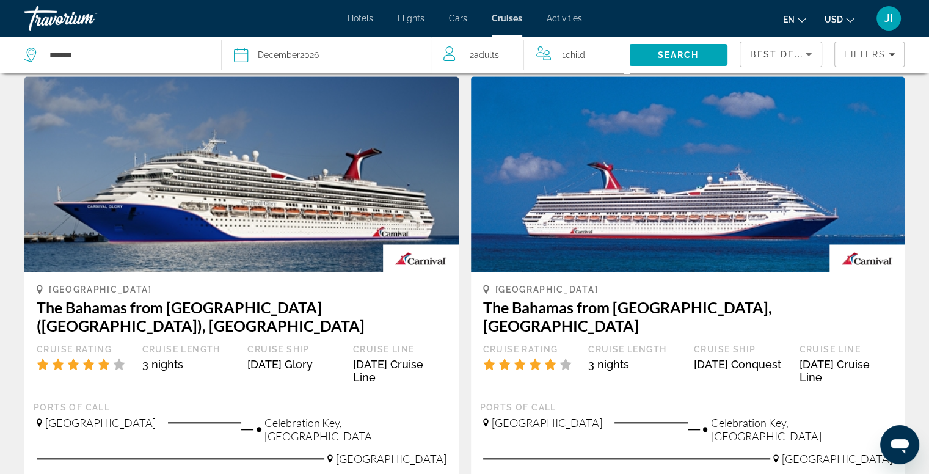
scroll to position [1369, 0]
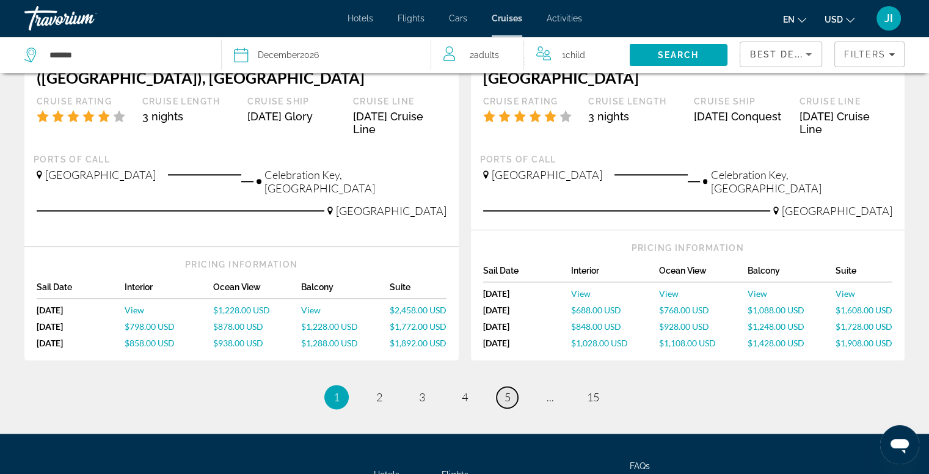
click at [510, 390] on span "5" at bounding box center [508, 396] width 6 height 13
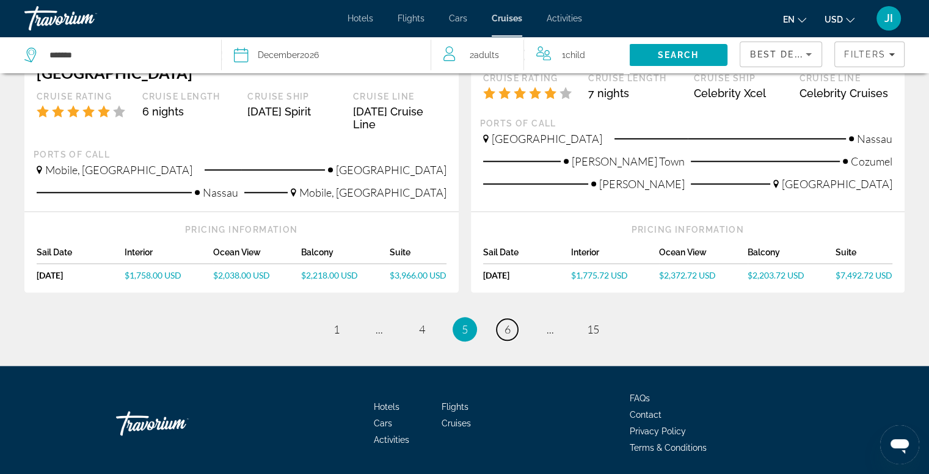
scroll to position [1328, 0]
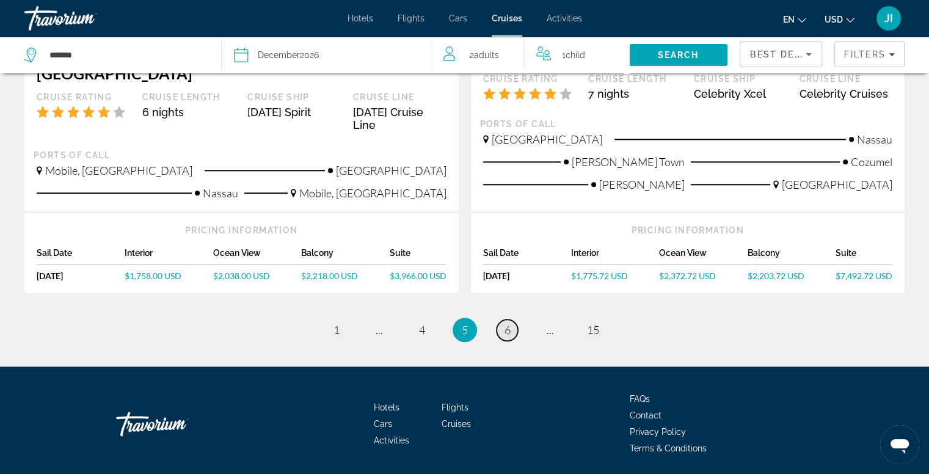
click at [516, 320] on link "page 6" at bounding box center [507, 330] width 21 height 21
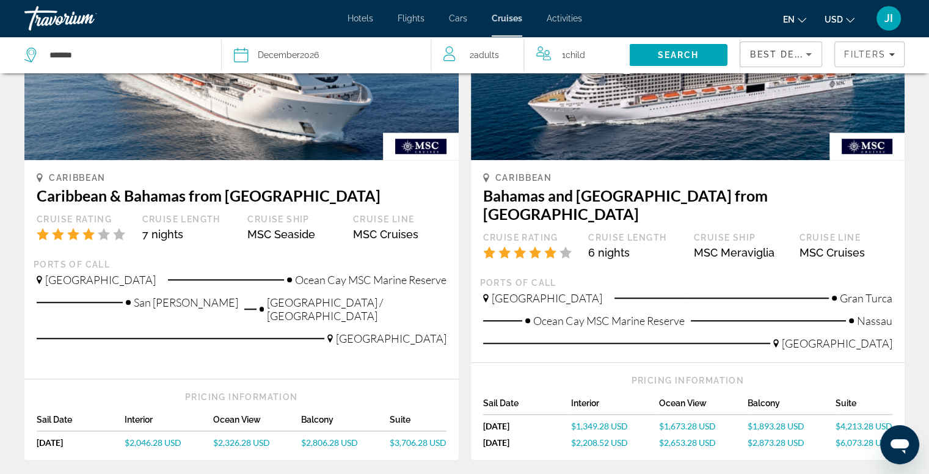
scroll to position [1326, 0]
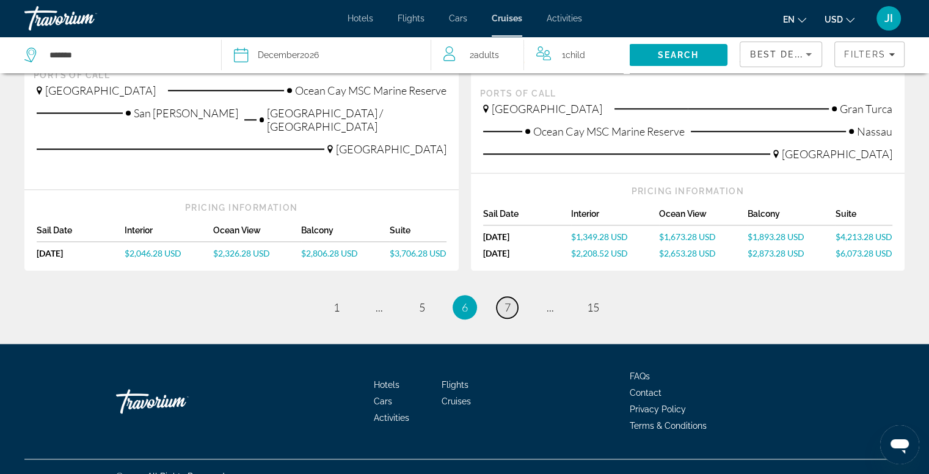
click at [510, 297] on link "page 7" at bounding box center [507, 307] width 21 height 21
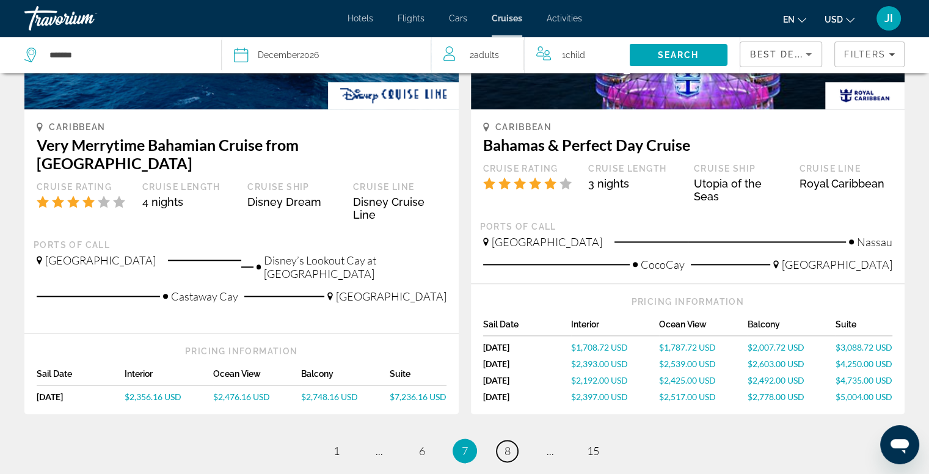
scroll to position [1346, 0]
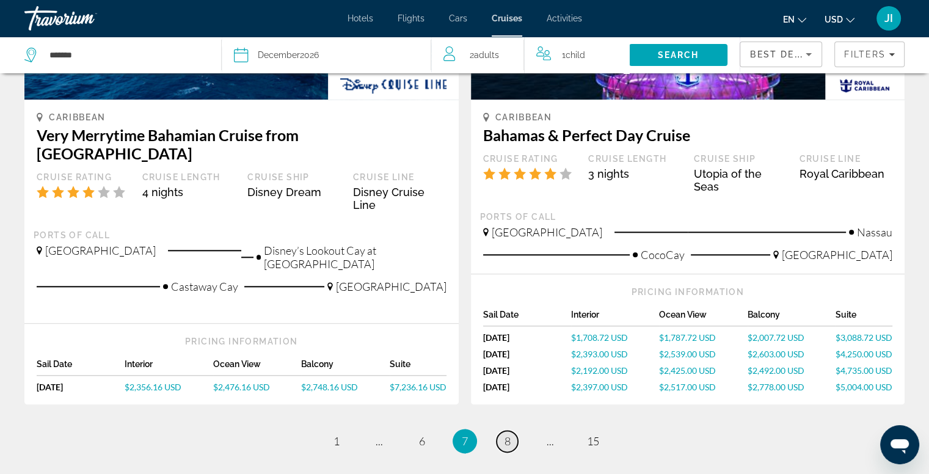
click at [506, 434] on span "8" at bounding box center [508, 440] width 6 height 13
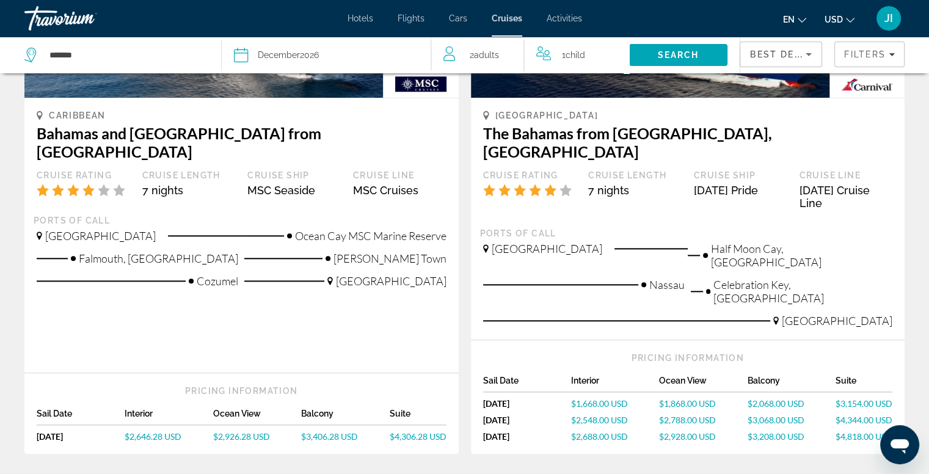
scroll to position [1305, 0]
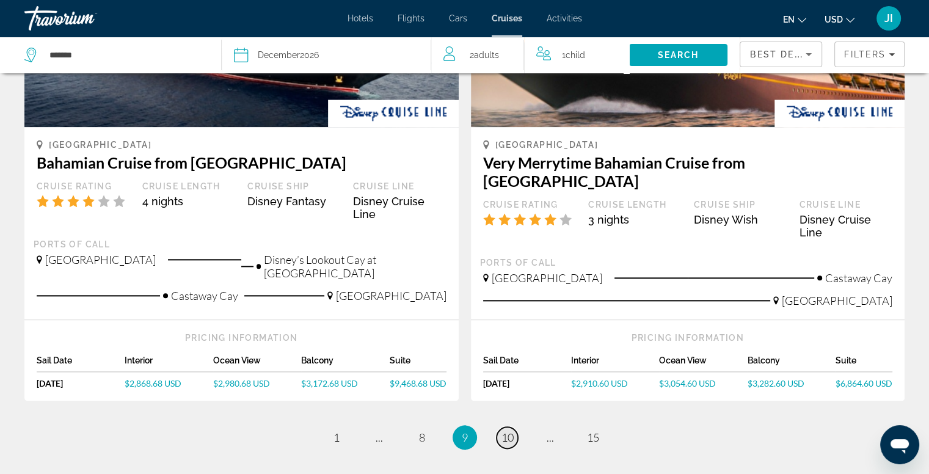
scroll to position [1359, 0]
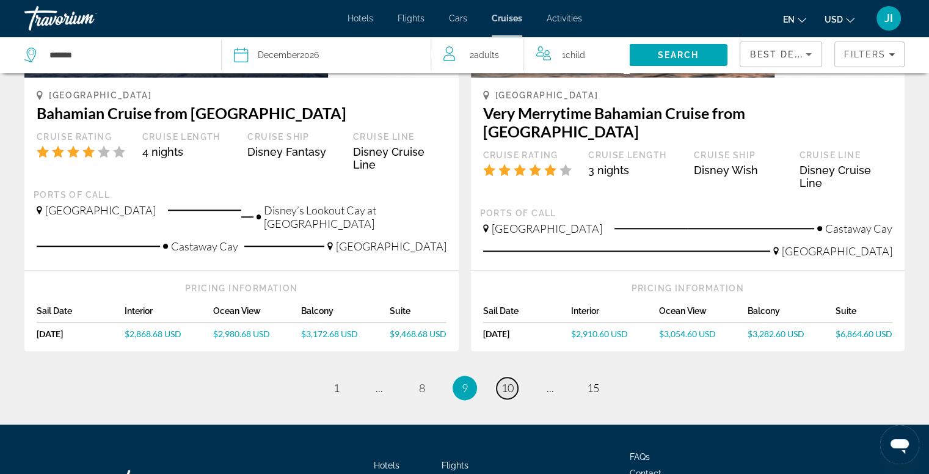
click at [505, 381] on span "10" at bounding box center [508, 387] width 12 height 13
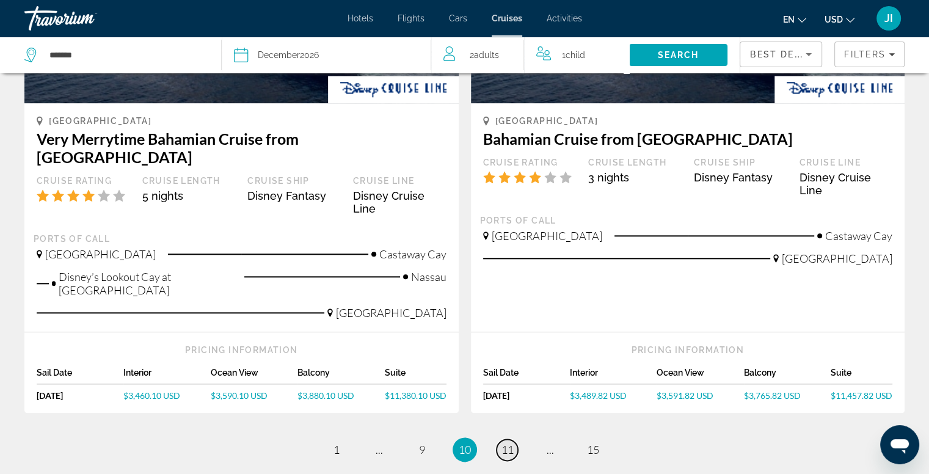
scroll to position [1355, 0]
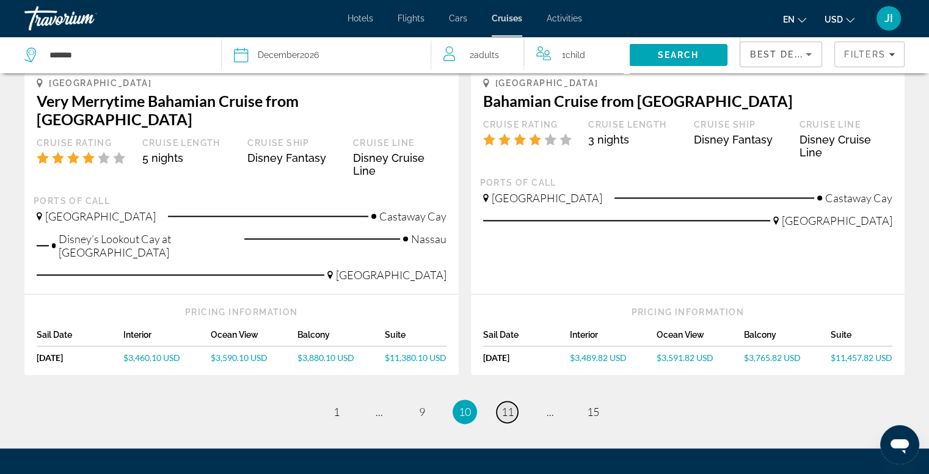
click at [499, 401] on link "page 11" at bounding box center [507, 411] width 21 height 21
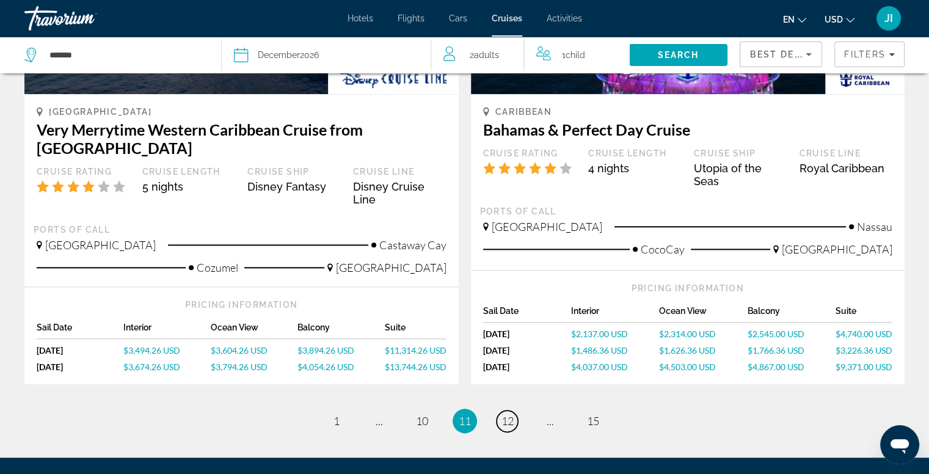
scroll to position [1399, 0]
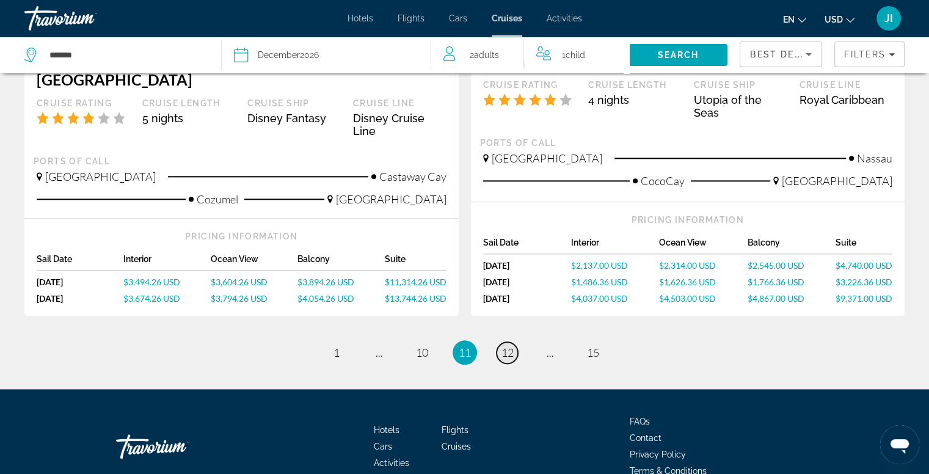
click at [508, 346] on span "12" at bounding box center [508, 352] width 12 height 13
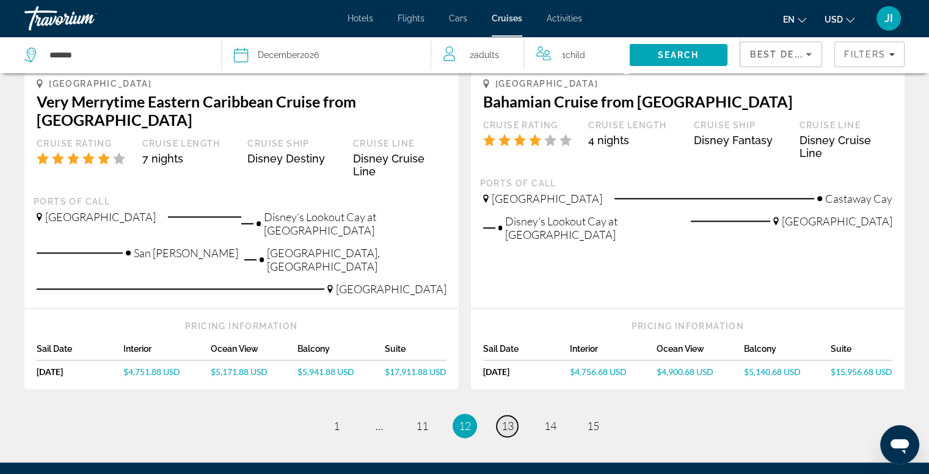
scroll to position [1433, 0]
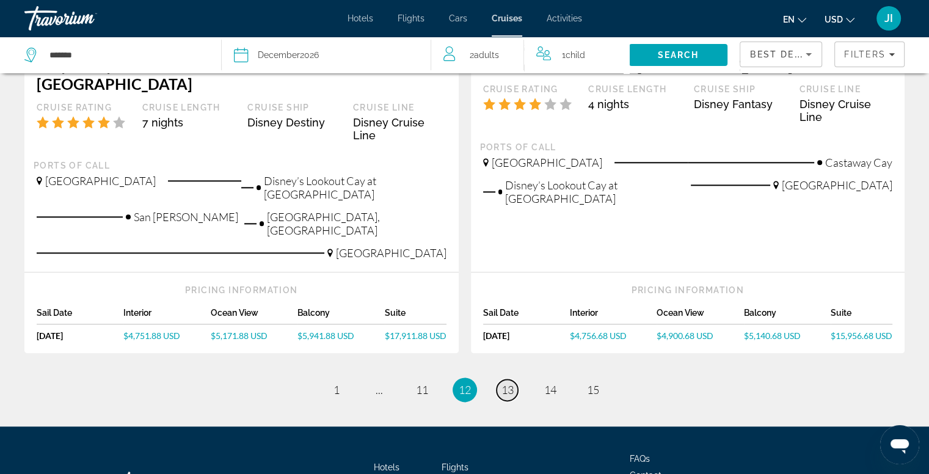
click at [508, 379] on link "page 13" at bounding box center [507, 389] width 21 height 21
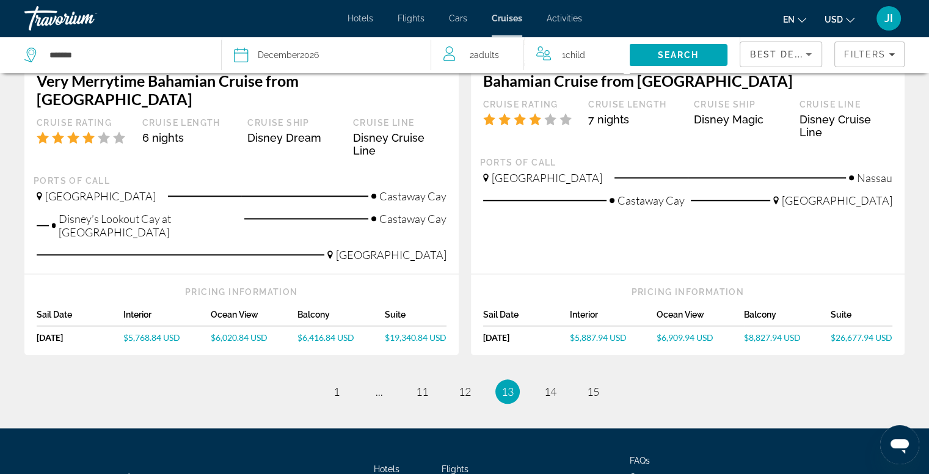
scroll to position [1309, 0]
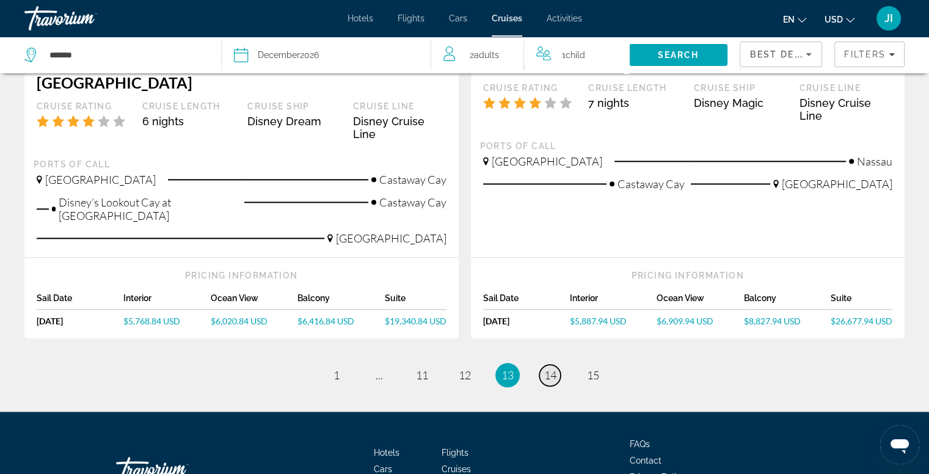
click at [546, 368] on span "14" at bounding box center [550, 374] width 12 height 13
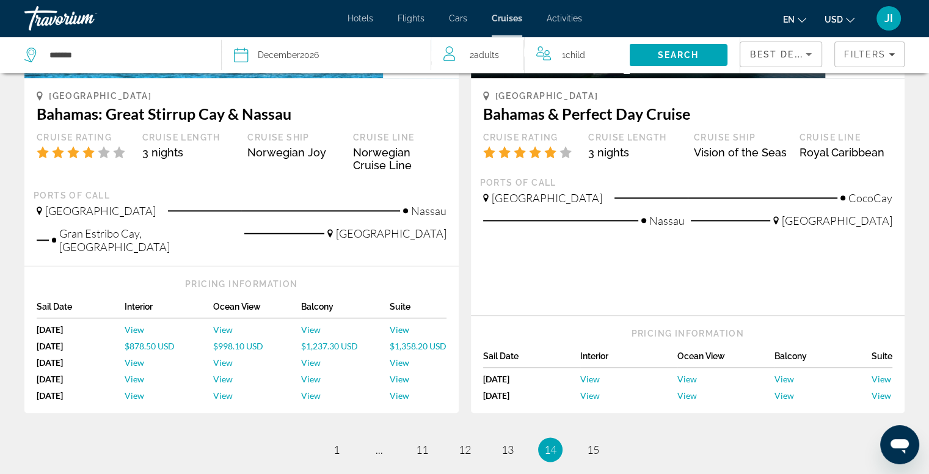
scroll to position [1424, 0]
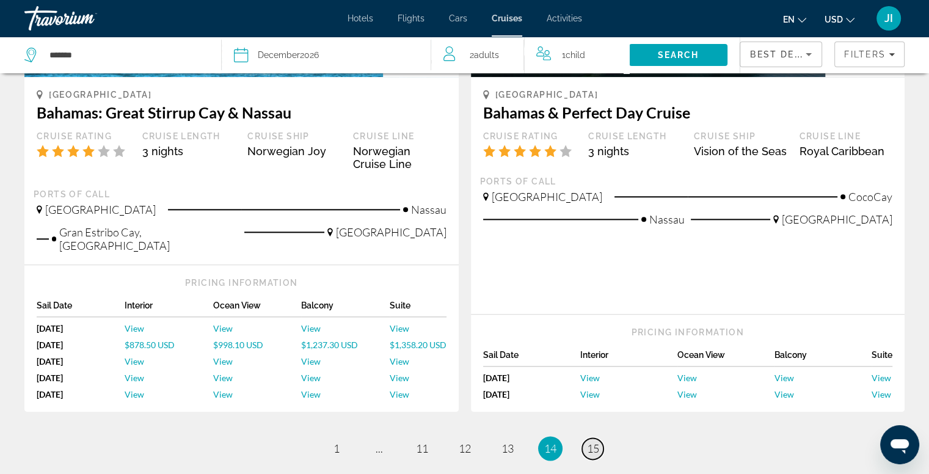
click at [588, 442] on span "15" at bounding box center [593, 448] width 12 height 13
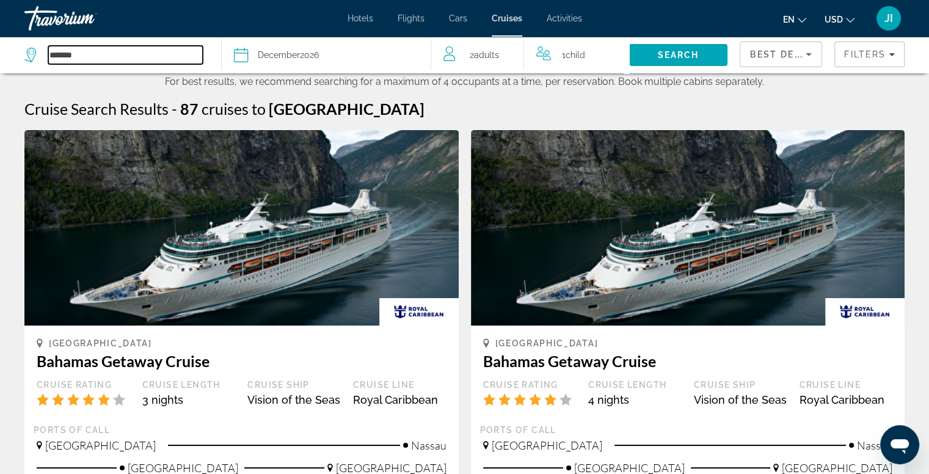
click at [88, 53] on input "*******" at bounding box center [125, 55] width 155 height 18
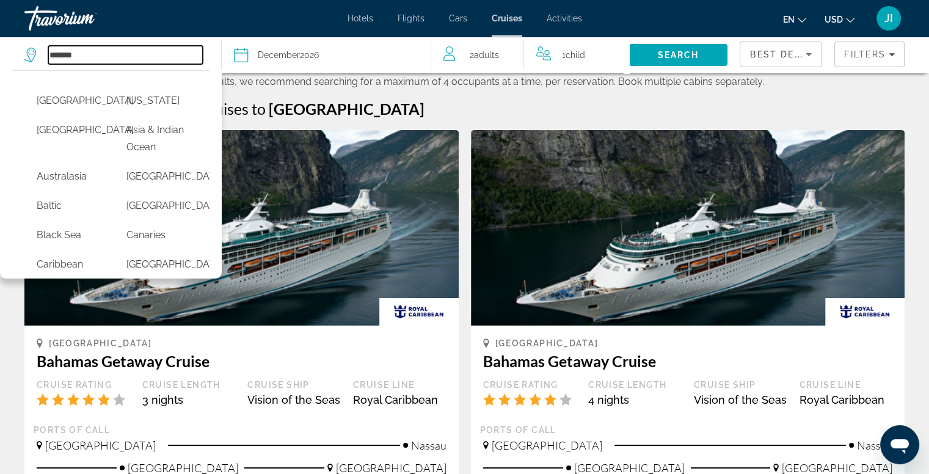
click at [122, 50] on input "*******" at bounding box center [125, 55] width 155 height 18
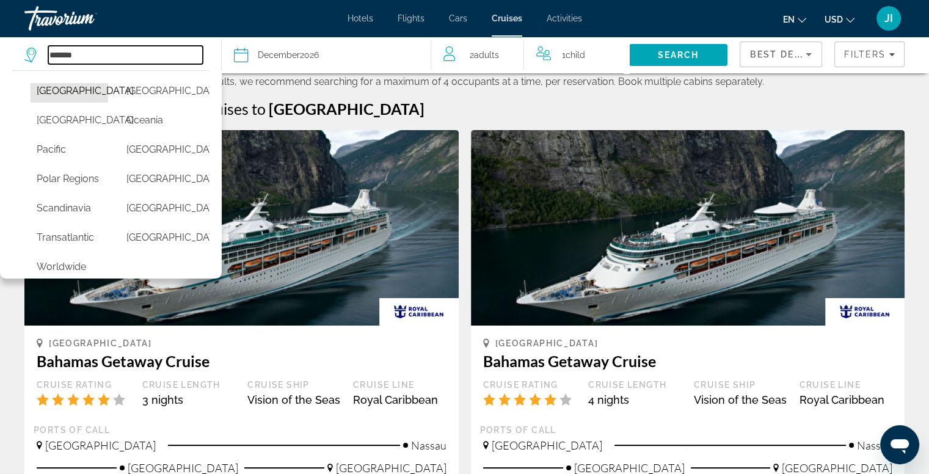
scroll to position [384, 0]
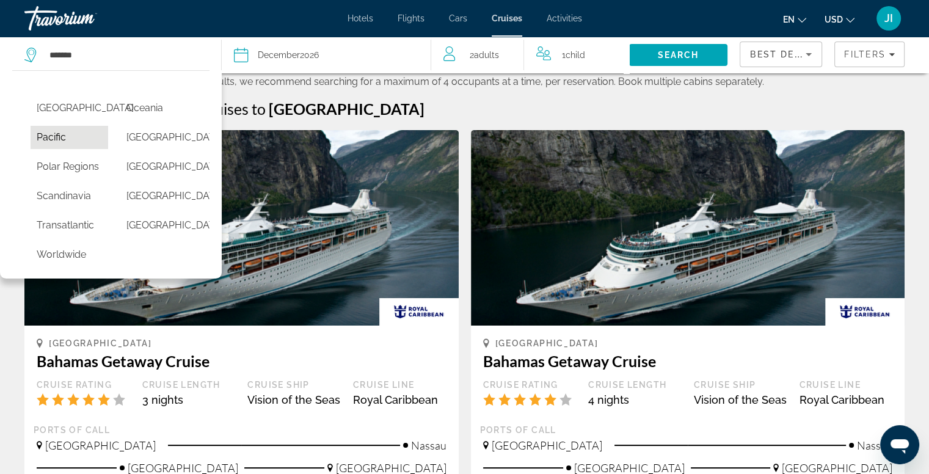
click at [46, 149] on button "Pacific" at bounding box center [70, 137] width 78 height 23
type input "*******"
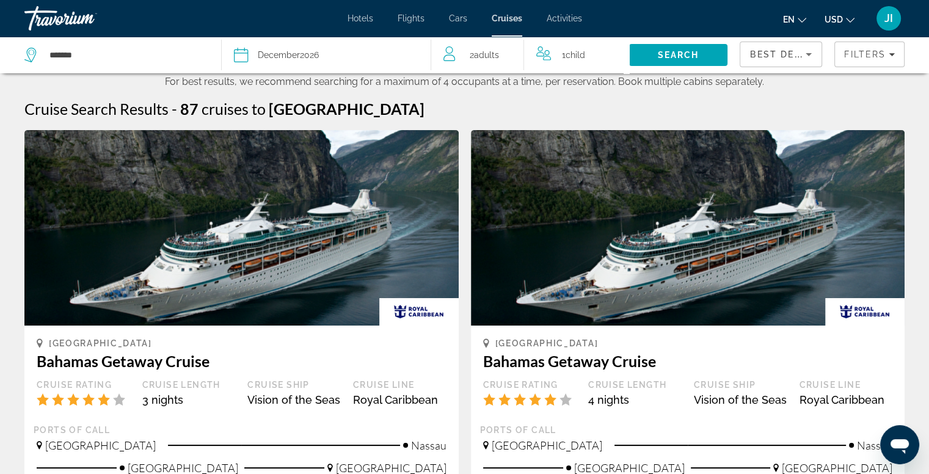
click at [281, 57] on span "December" at bounding box center [279, 55] width 42 height 10
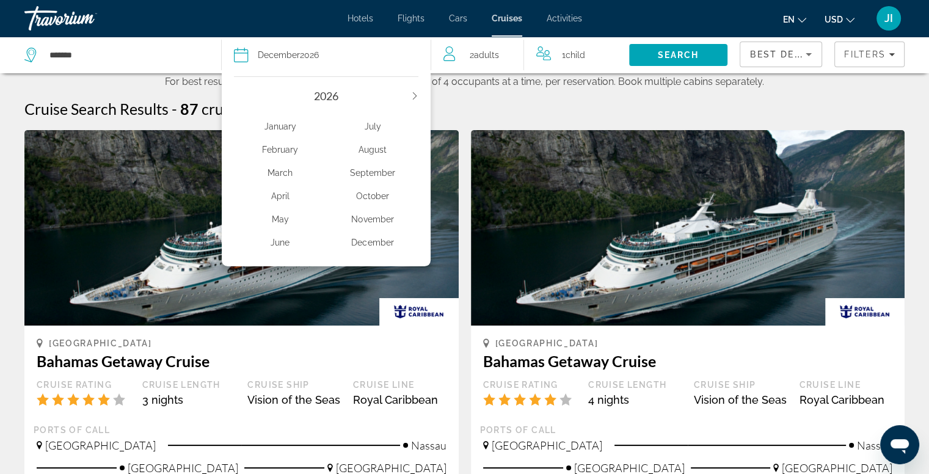
click at [282, 223] on div "May" at bounding box center [280, 219] width 92 height 22
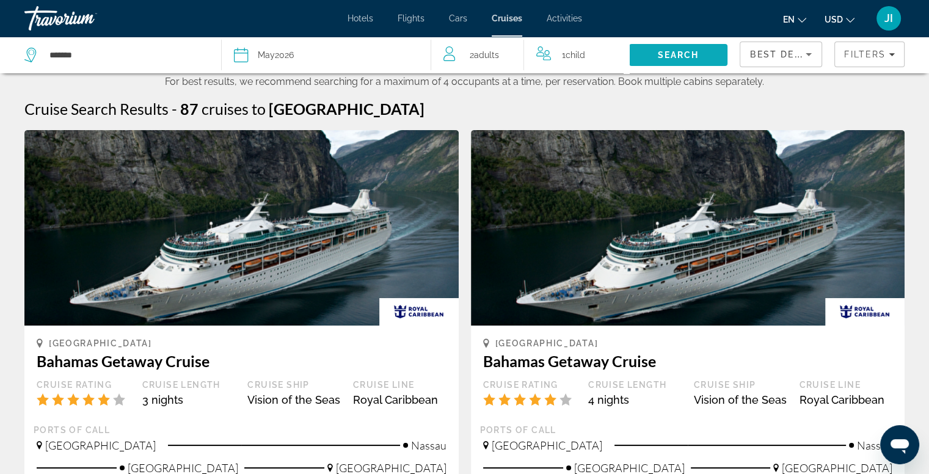
click at [686, 48] on span "Search" at bounding box center [678, 54] width 99 height 29
click at [563, 54] on span "1 Child Children" at bounding box center [573, 54] width 23 height 17
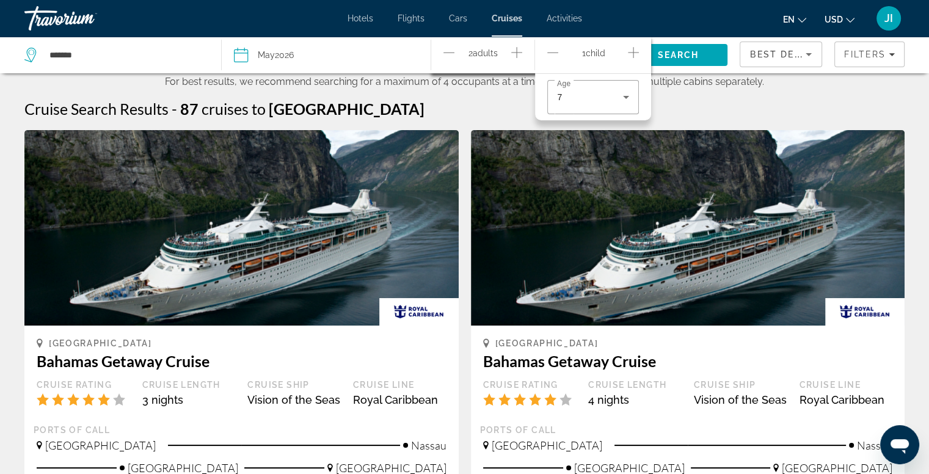
click at [552, 52] on icon "Decrement children" at bounding box center [552, 52] width 11 height 1
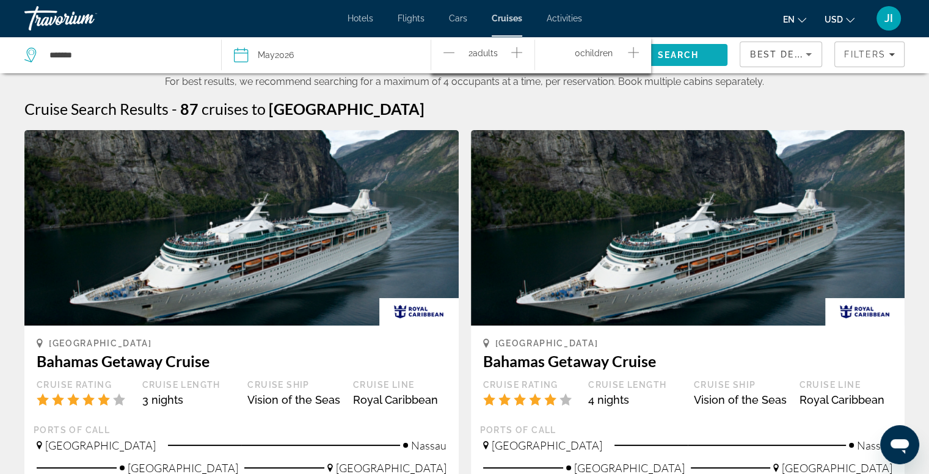
click at [682, 52] on span "Search" at bounding box center [679, 55] width 42 height 10
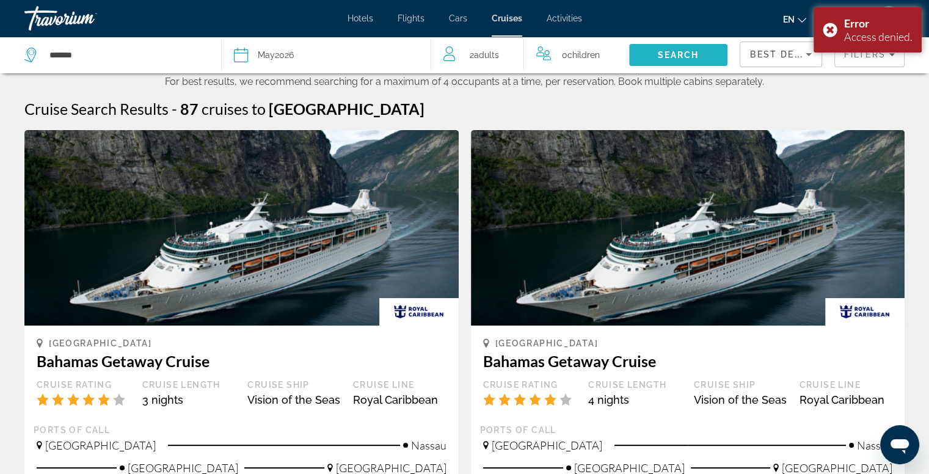
click at [682, 52] on span "Search" at bounding box center [679, 55] width 42 height 10
click at [825, 32] on div "Error Access denied." at bounding box center [868, 29] width 108 height 45
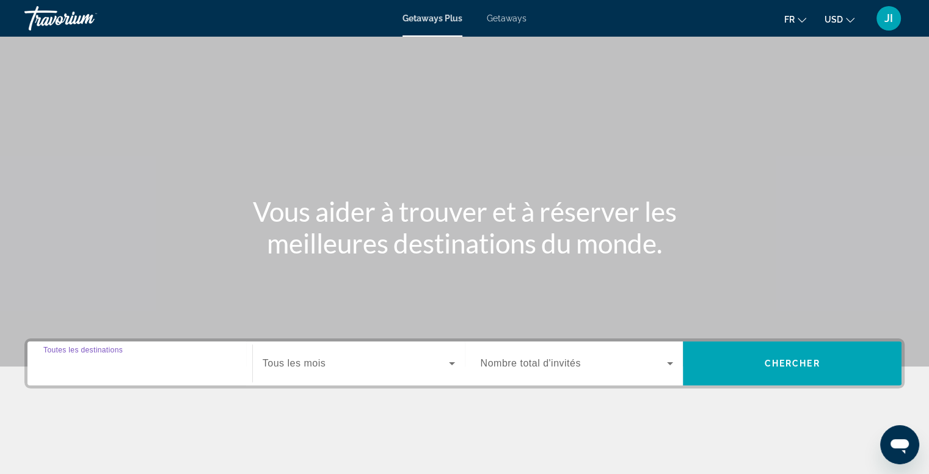
click at [176, 367] on input "Destination Toutes les destinations" at bounding box center [139, 364] width 193 height 15
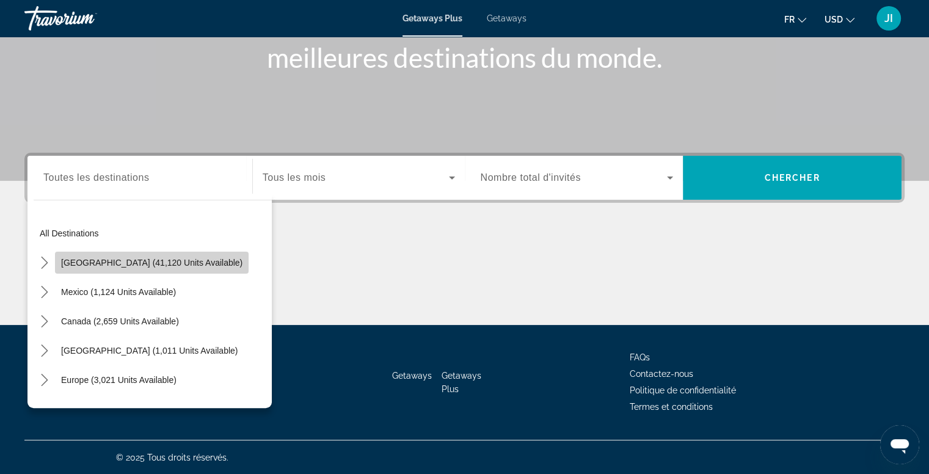
click at [185, 262] on span "[GEOGRAPHIC_DATA] (41,120 units available)" at bounding box center [151, 263] width 181 height 10
type input "**********"
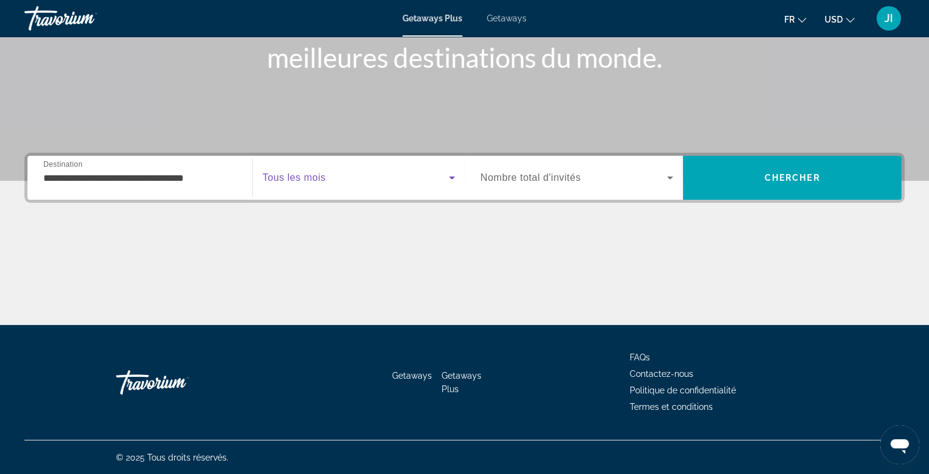
click at [423, 177] on span "Search widget" at bounding box center [356, 177] width 186 height 15
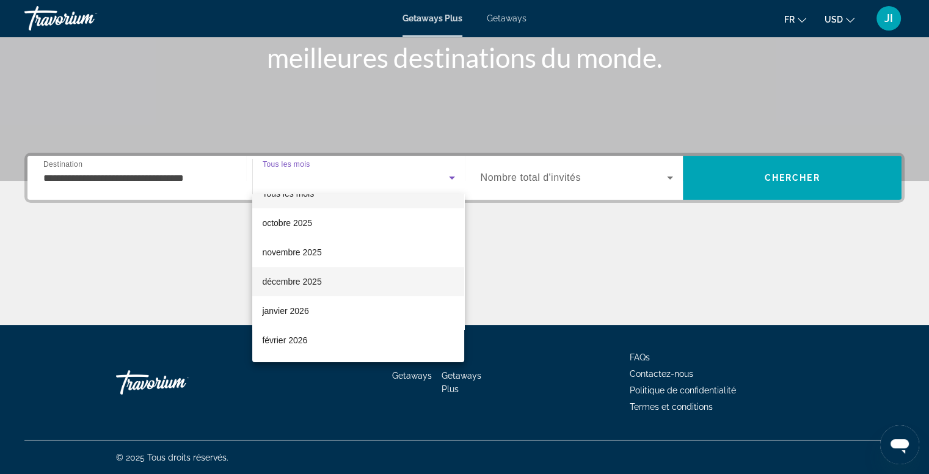
scroll to position [15, 0]
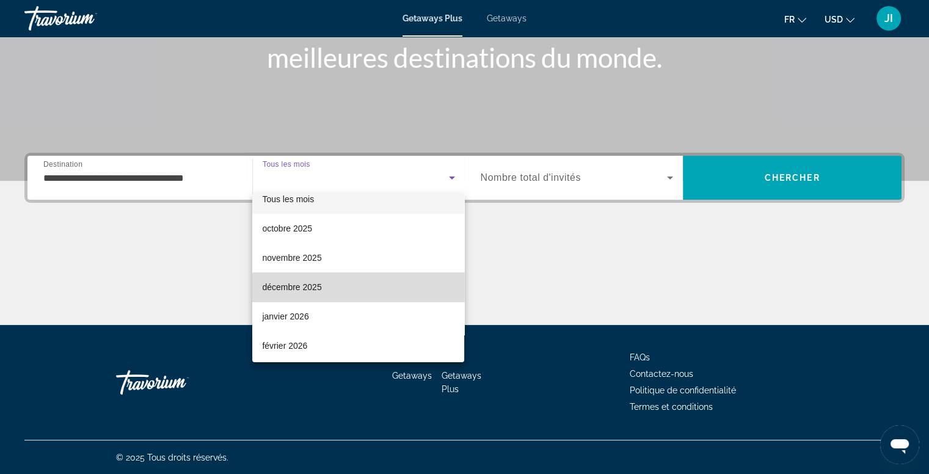
click at [396, 288] on mat-option "décembre 2025" at bounding box center [358, 287] width 212 height 29
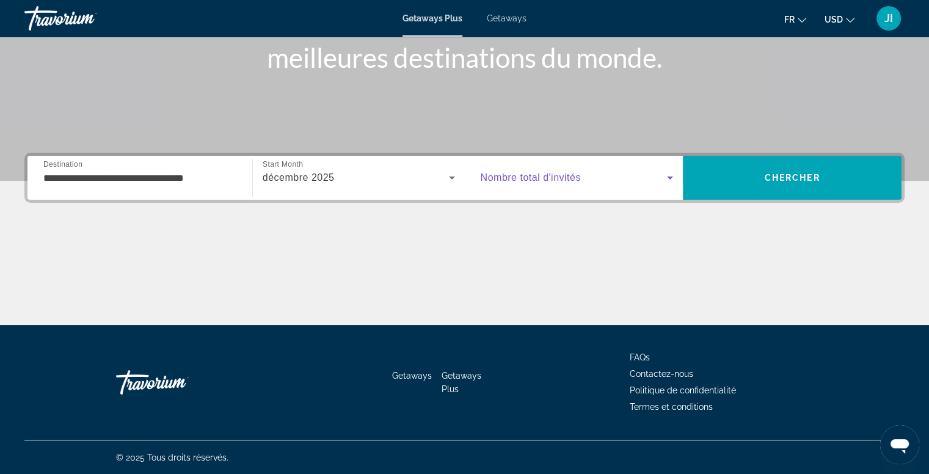
click at [647, 178] on span "Search widget" at bounding box center [574, 177] width 187 height 15
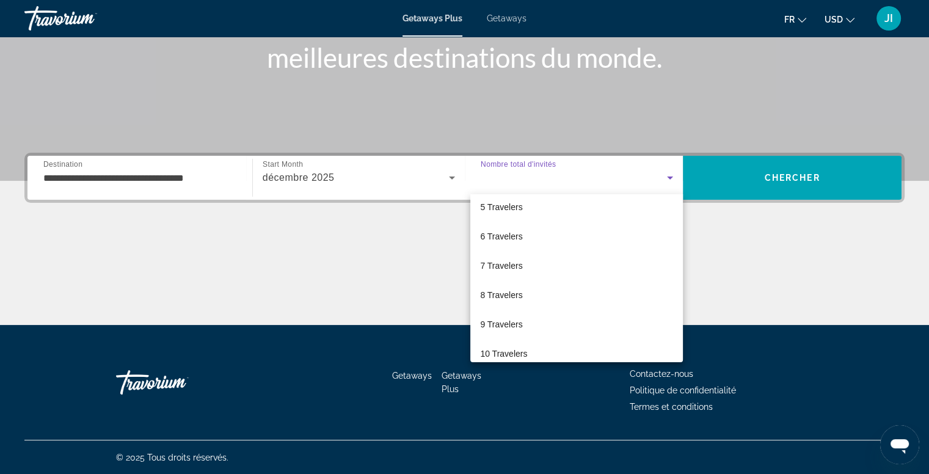
scroll to position [134, 0]
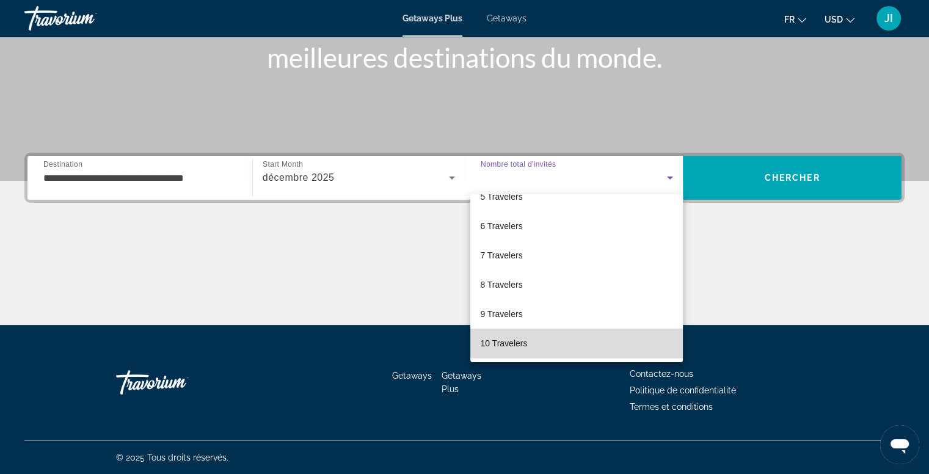
click at [600, 335] on mat-option "10 Travelers" at bounding box center [576, 343] width 213 height 29
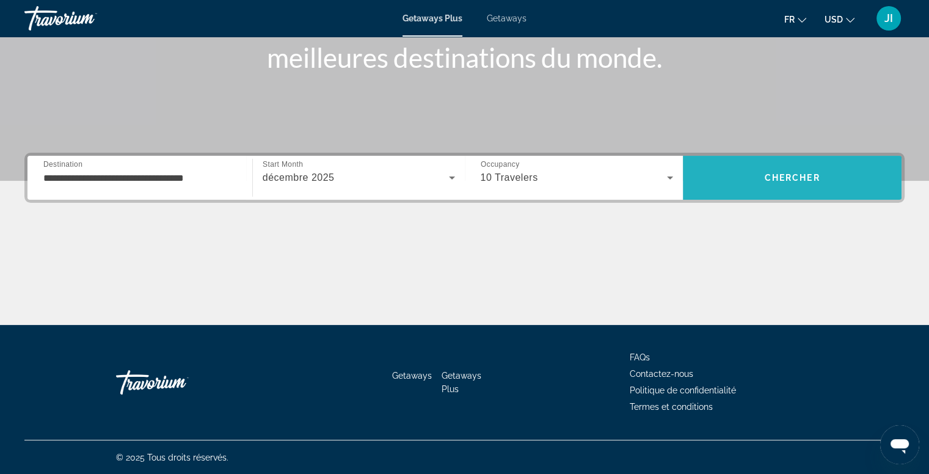
click at [792, 194] on span "Search" at bounding box center [792, 178] width 219 height 44
